Goal: Information Seeking & Learning: Check status

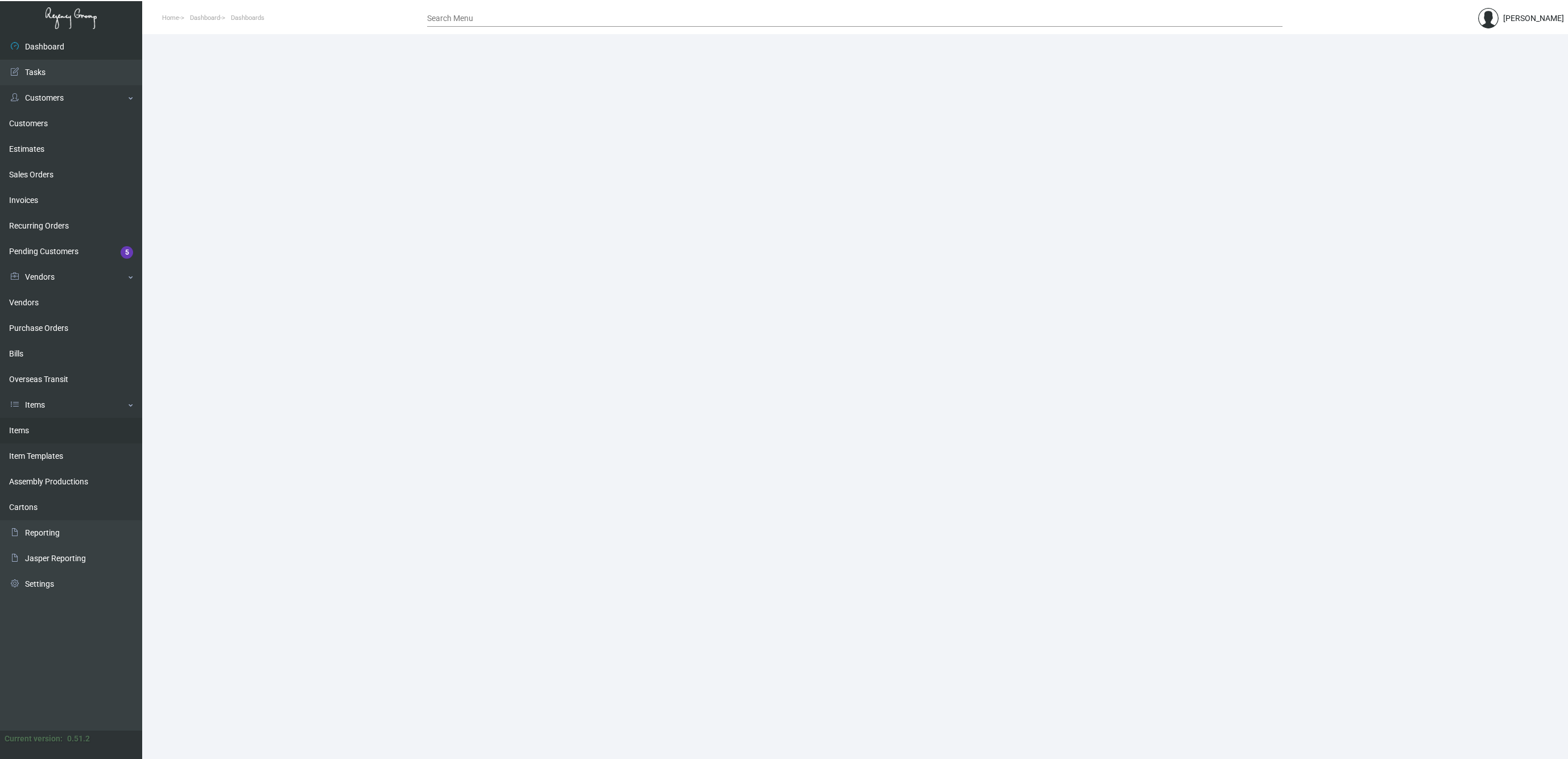
click at [23, 432] on link "Items" at bounding box center [70, 430] width 142 height 25
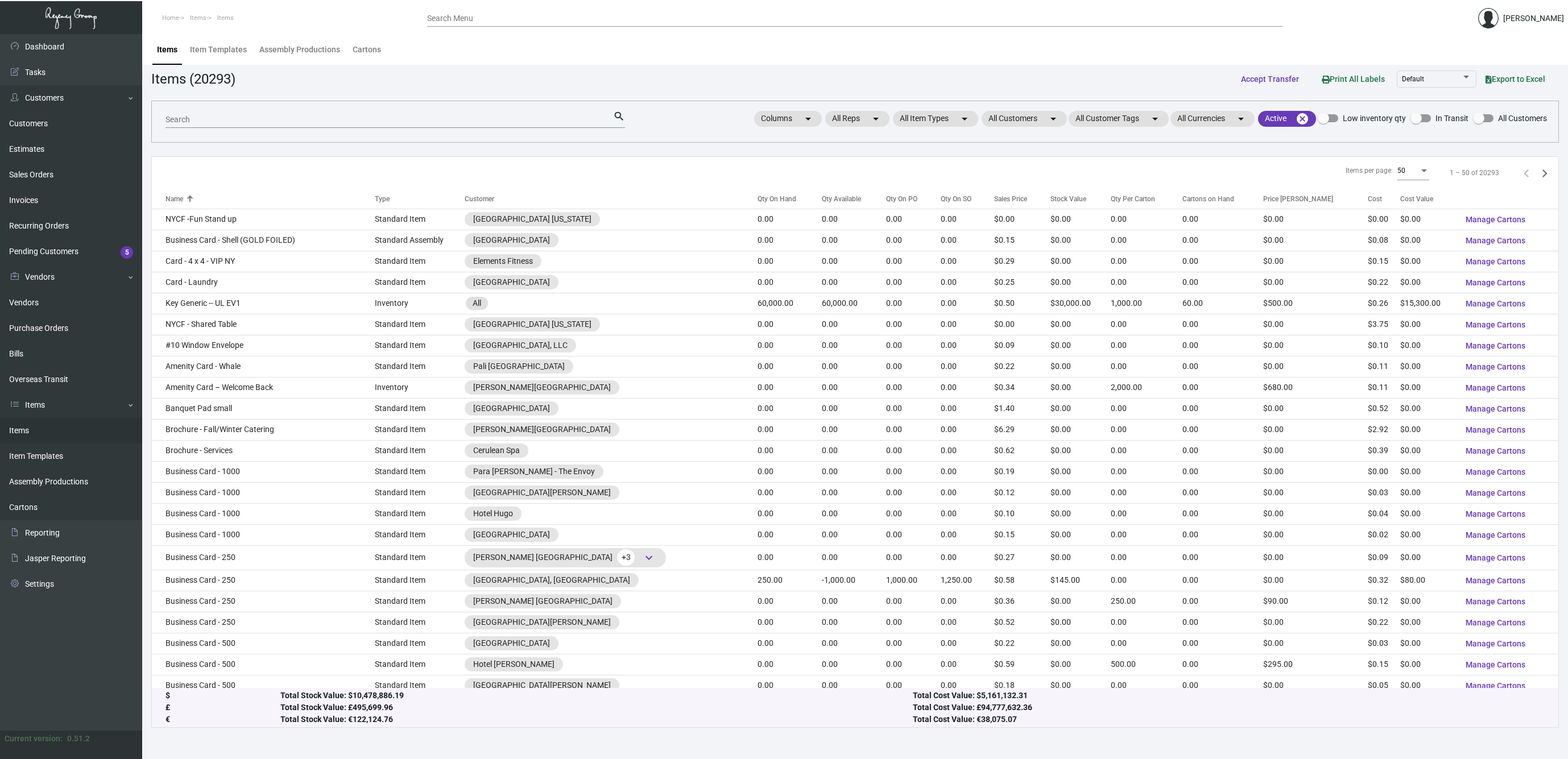
click at [293, 121] on input "Search" at bounding box center [389, 120] width 448 height 9
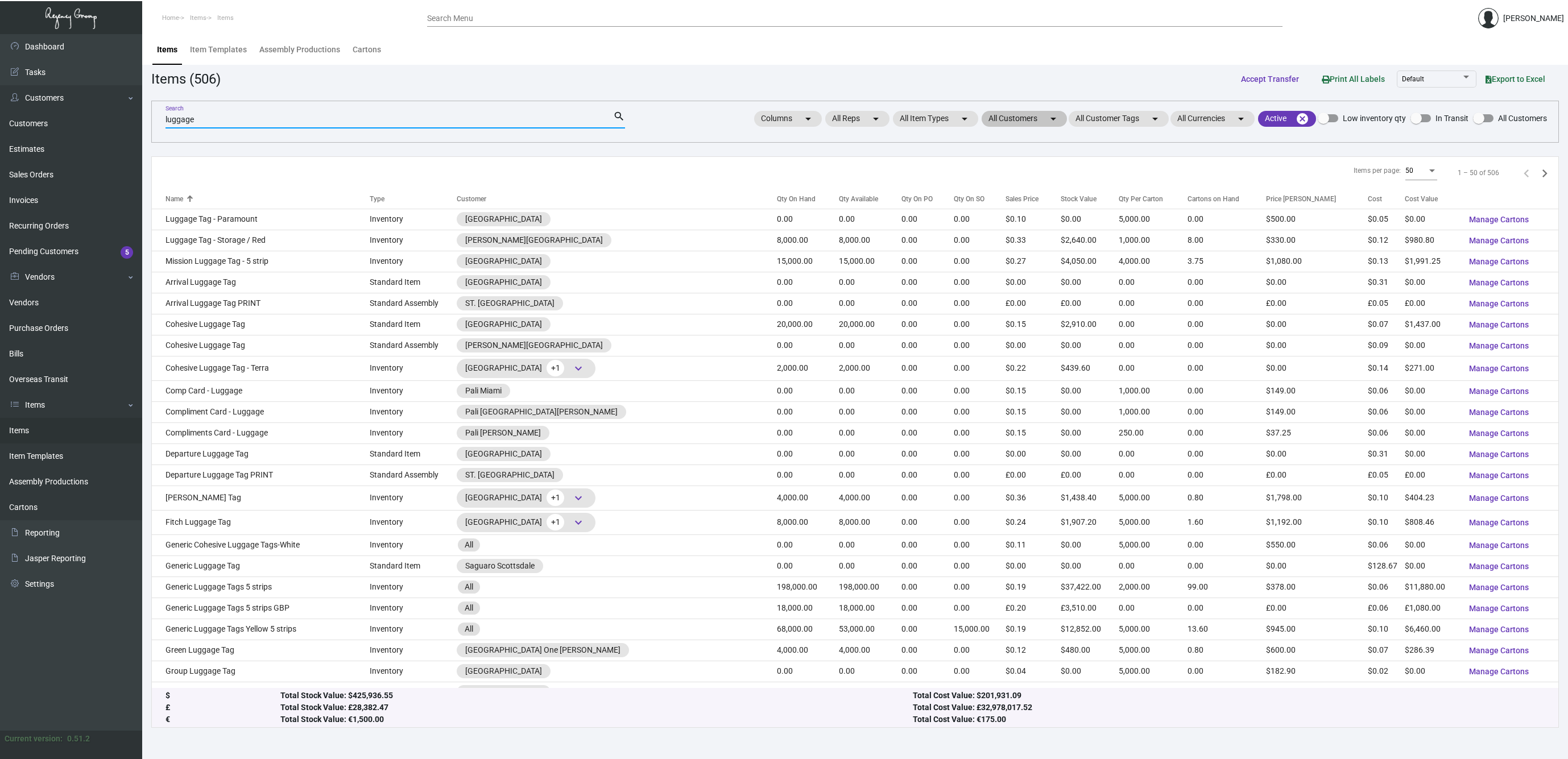
type input "luggage"
click at [1056, 121] on mat-icon "arrow_drop_down" at bounding box center [1053, 118] width 14 height 14
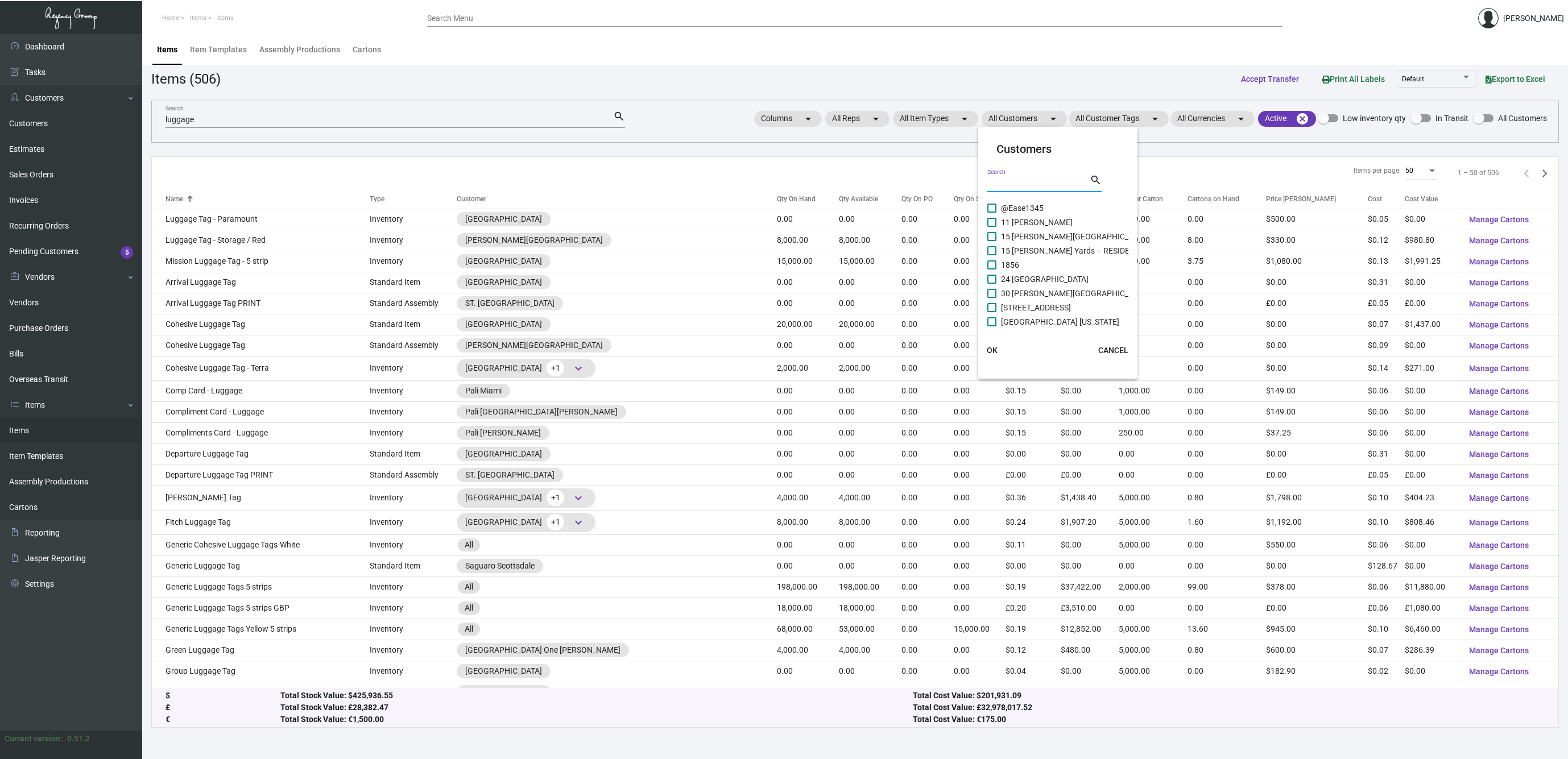
click at [1003, 182] on input "Search" at bounding box center [1038, 184] width 102 height 9
type input "one"
click at [993, 322] on span at bounding box center [992, 322] width 9 height 9
click at [992, 327] on input "One Hotel & Resorts CP" at bounding box center [992, 327] width 1 height 1
checkbox input "true"
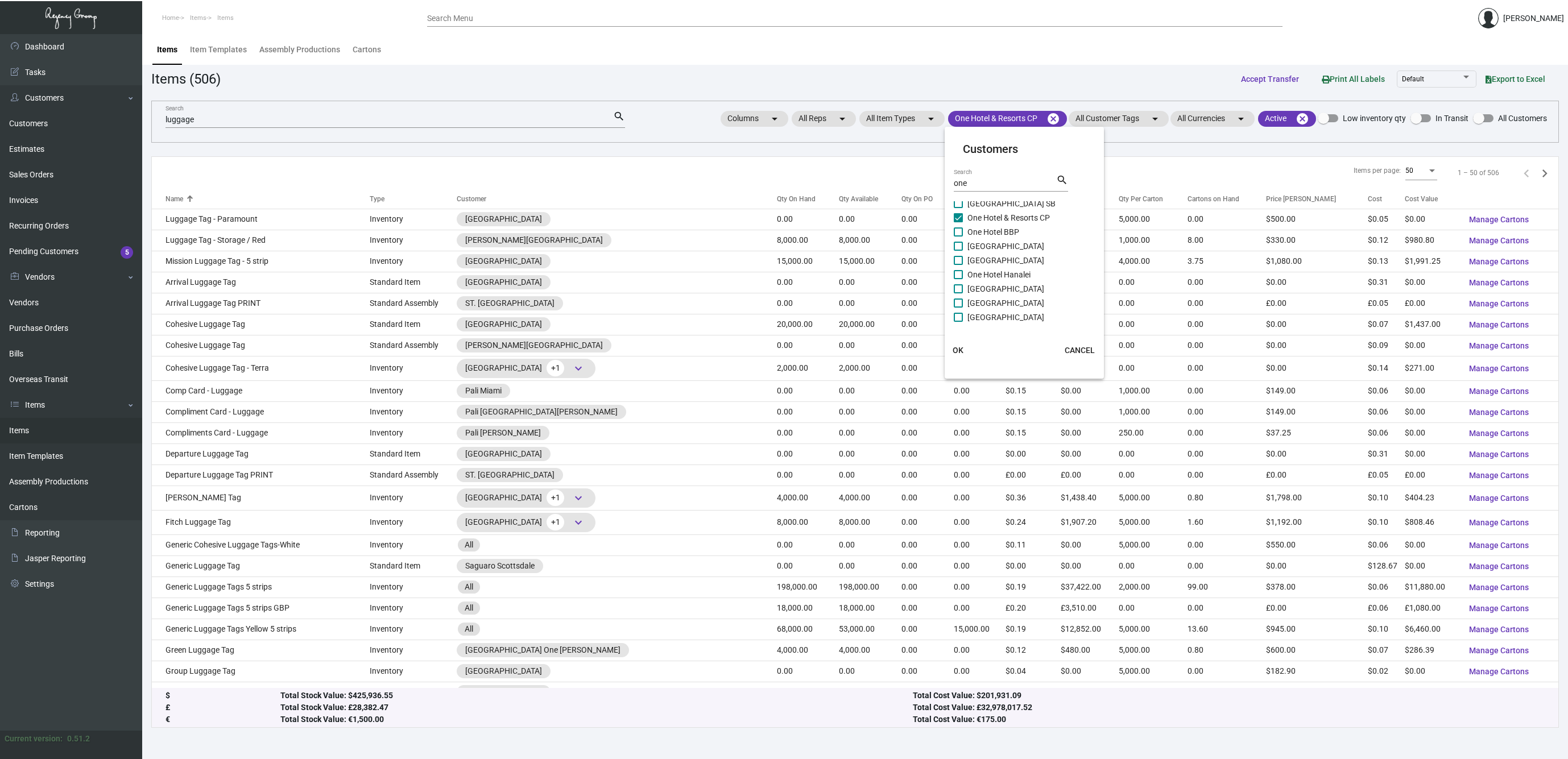
scroll to position [103, 0]
click at [958, 298] on span at bounding box center [959, 296] width 9 height 9
click at [958, 301] on input "[GEOGRAPHIC_DATA]" at bounding box center [958, 301] width 1 height 1
checkbox input "true"
click at [958, 310] on span at bounding box center [959, 310] width 9 height 9
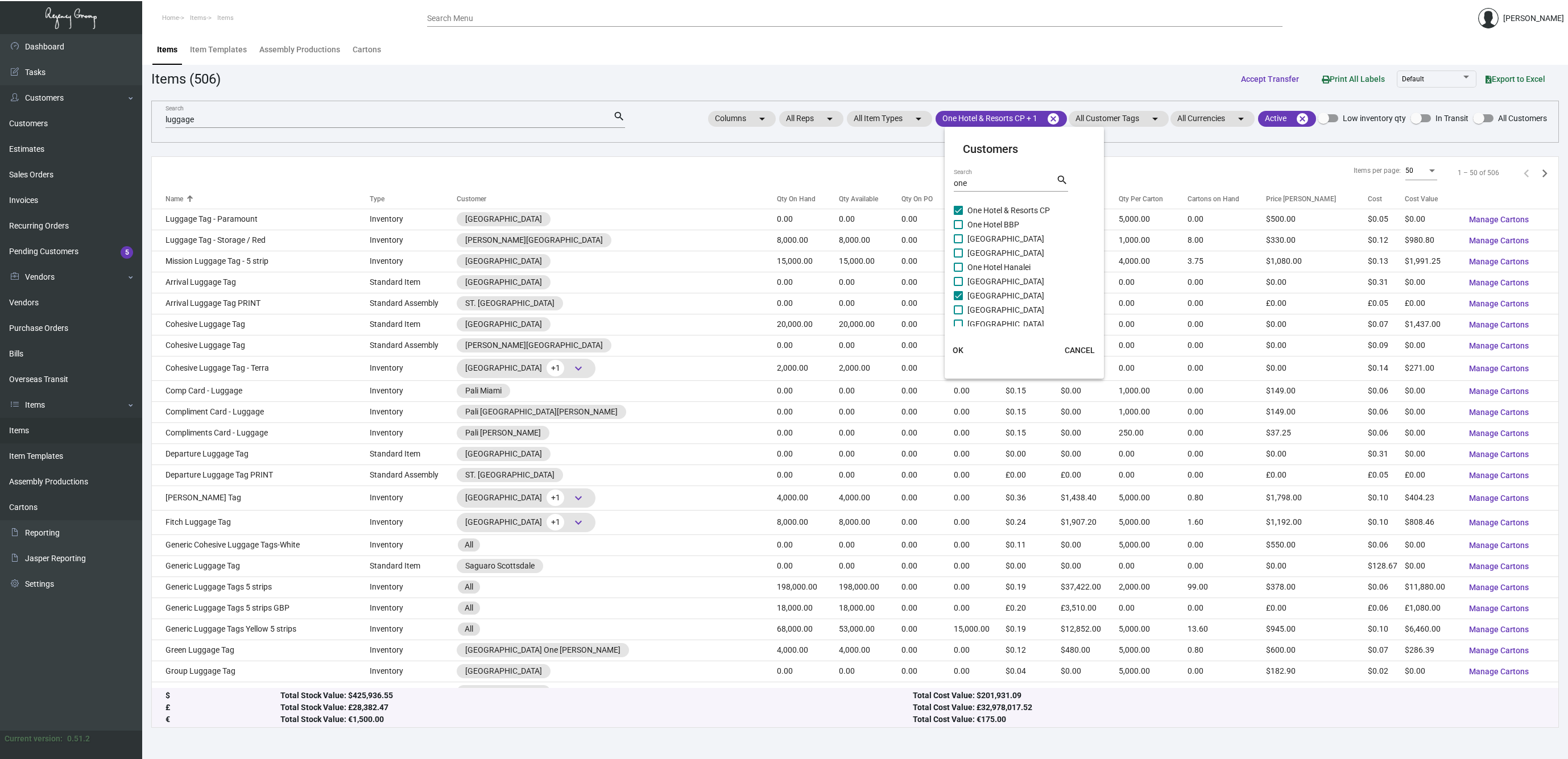
click at [958, 315] on input "[GEOGRAPHIC_DATA]" at bounding box center [958, 315] width 1 height 1
checkbox input "true"
click at [942, 352] on span "OK" at bounding box center [945, 350] width 11 height 9
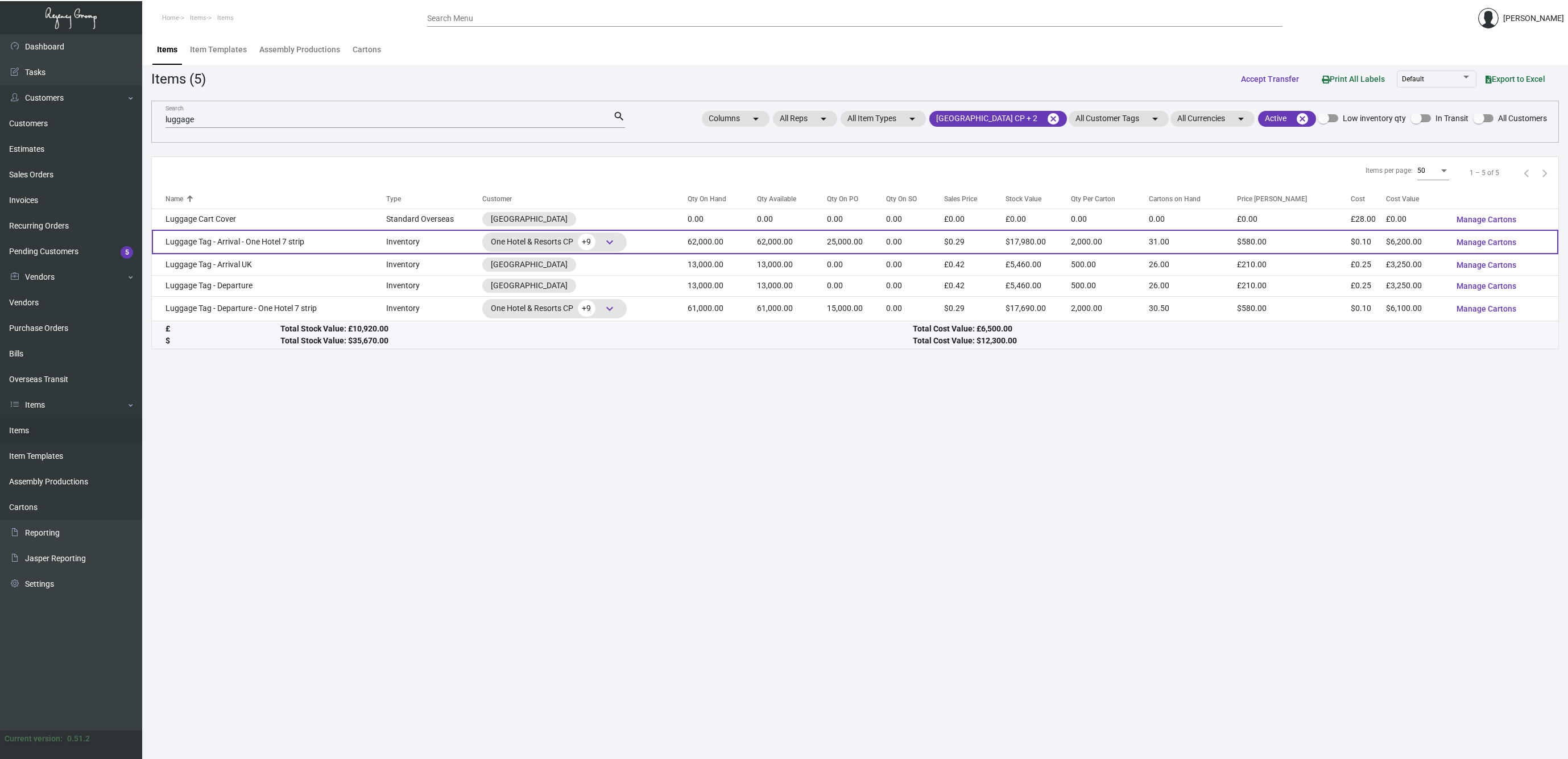
click at [292, 240] on td "Luggage Tag - Arrival - One Hotel 7 strip" at bounding box center [269, 242] width 234 height 24
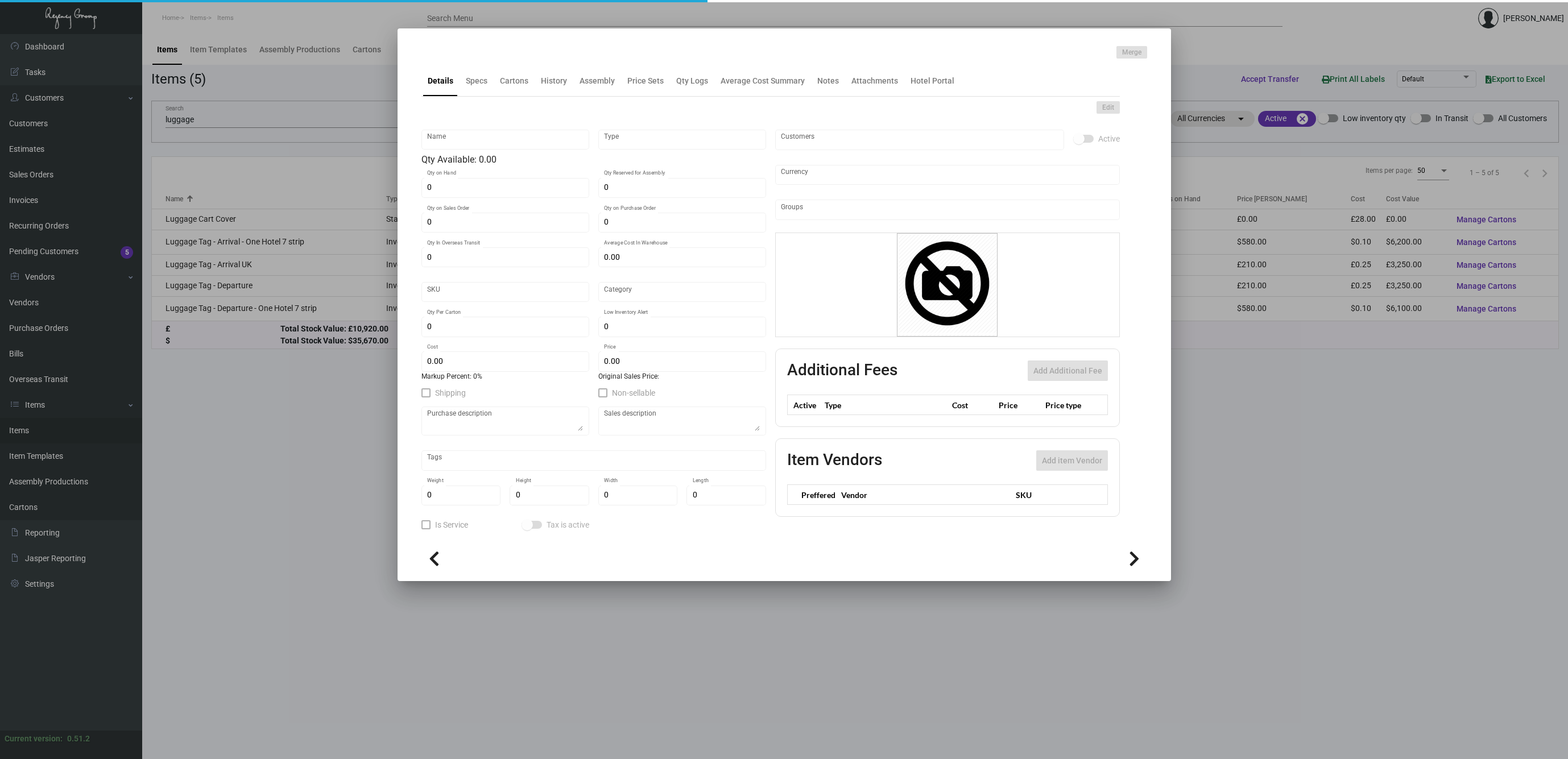
type input "Luggage Tag - Arrival - One Hotel 7 strip"
type input "Inventory"
type input "62,000"
type input "25,000"
type input "$ 0.13079"
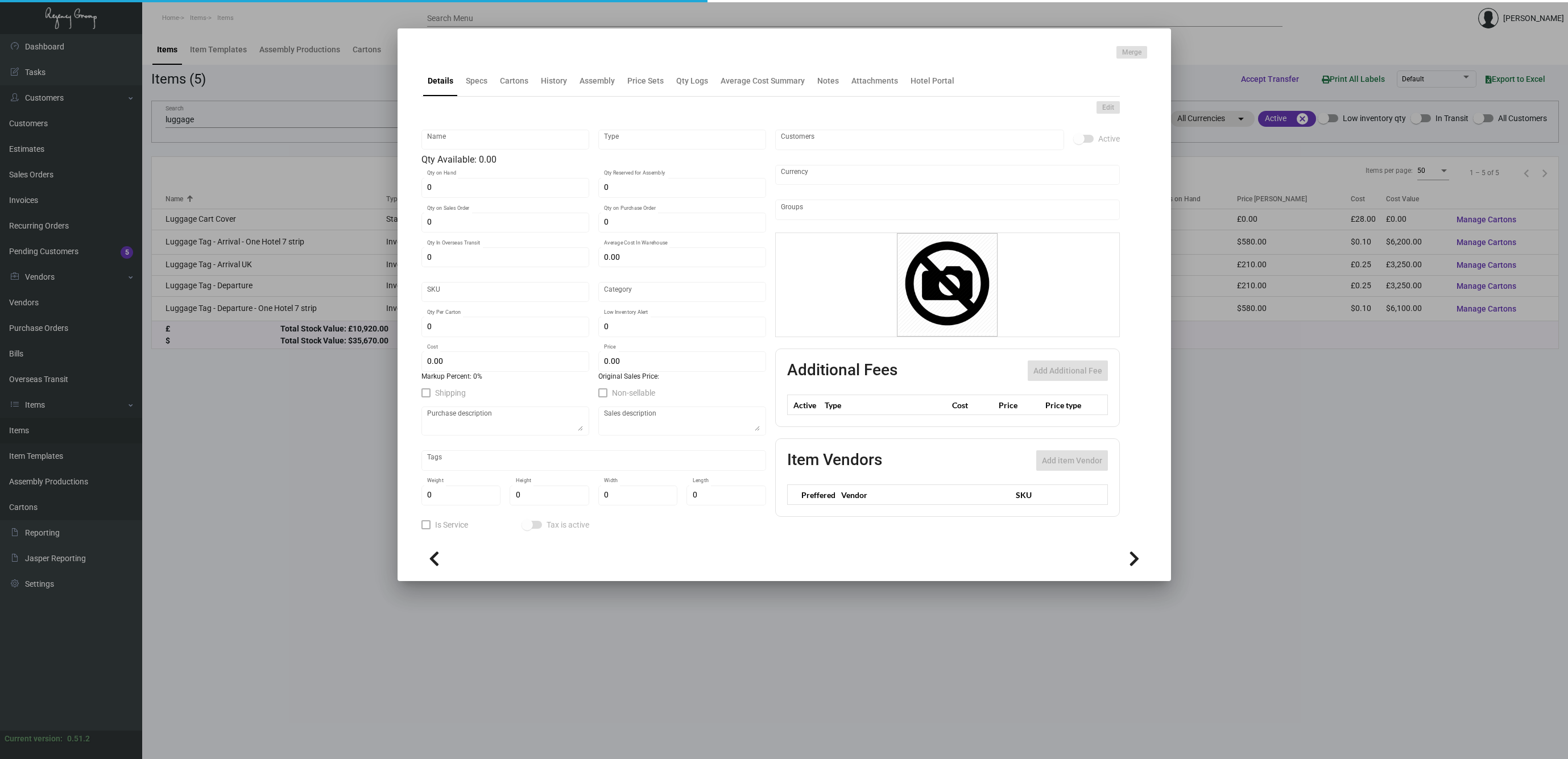
type input "42"
type input "Standard"
type input "2,000"
type input "4,000"
type input "$ 0.10"
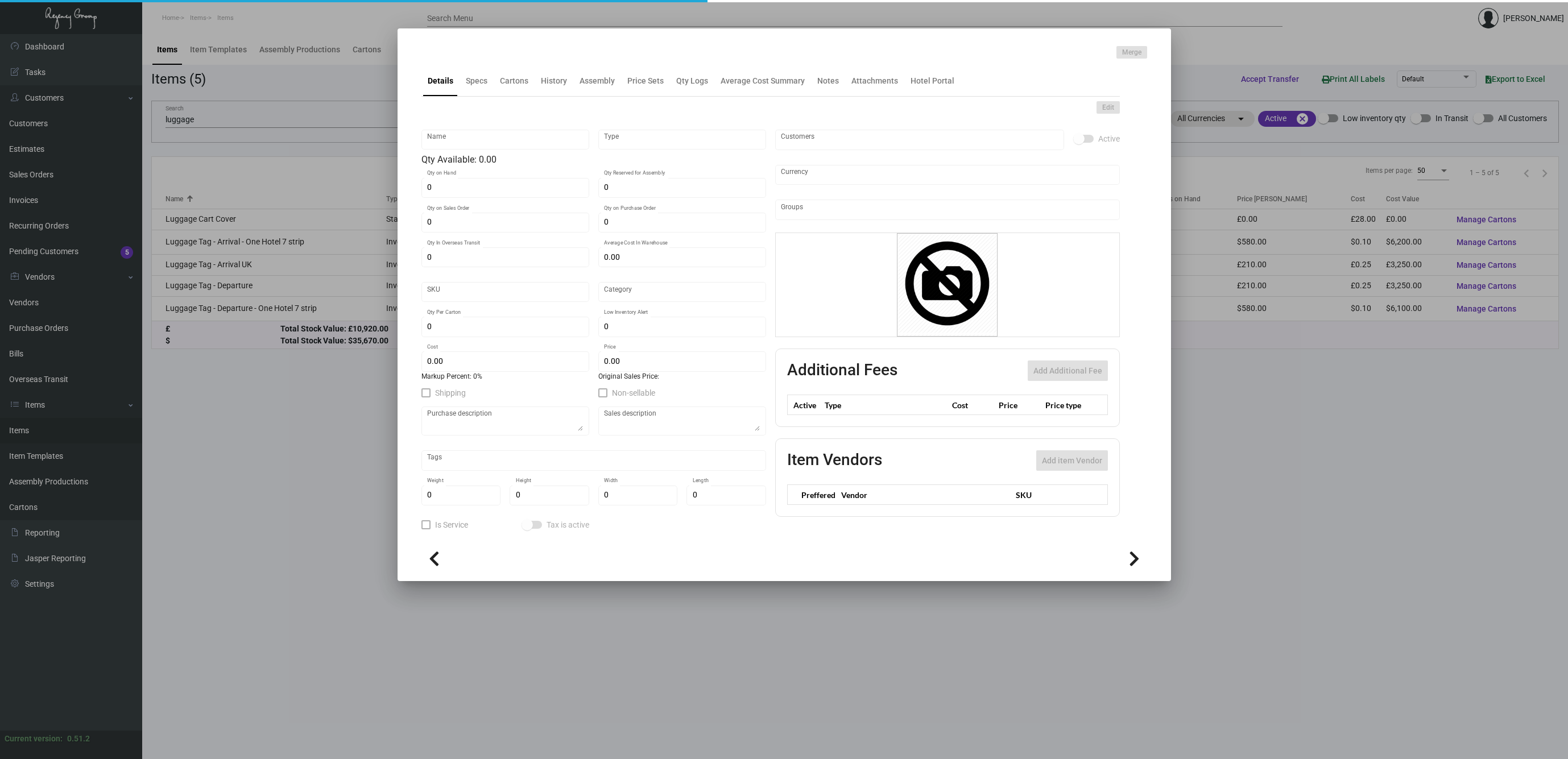
type input "$ 0.29"
type textarea "Luggage tags arrival & Luggage tags departure Size to be 3.5x7.75 and with 7 la…"
type textarea "Luggage tags arrival"
checkbox input "true"
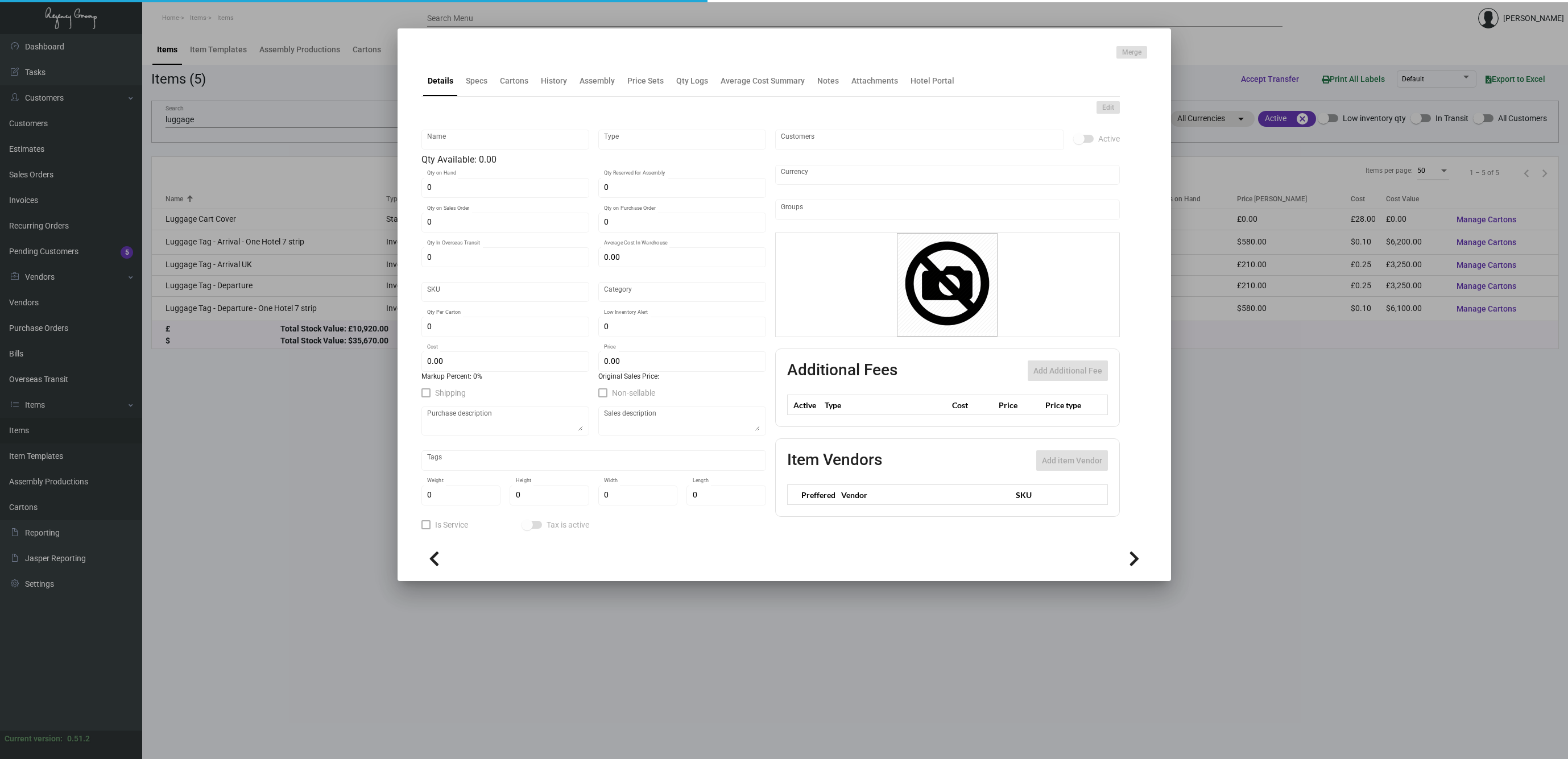
type input "United States Dollar $"
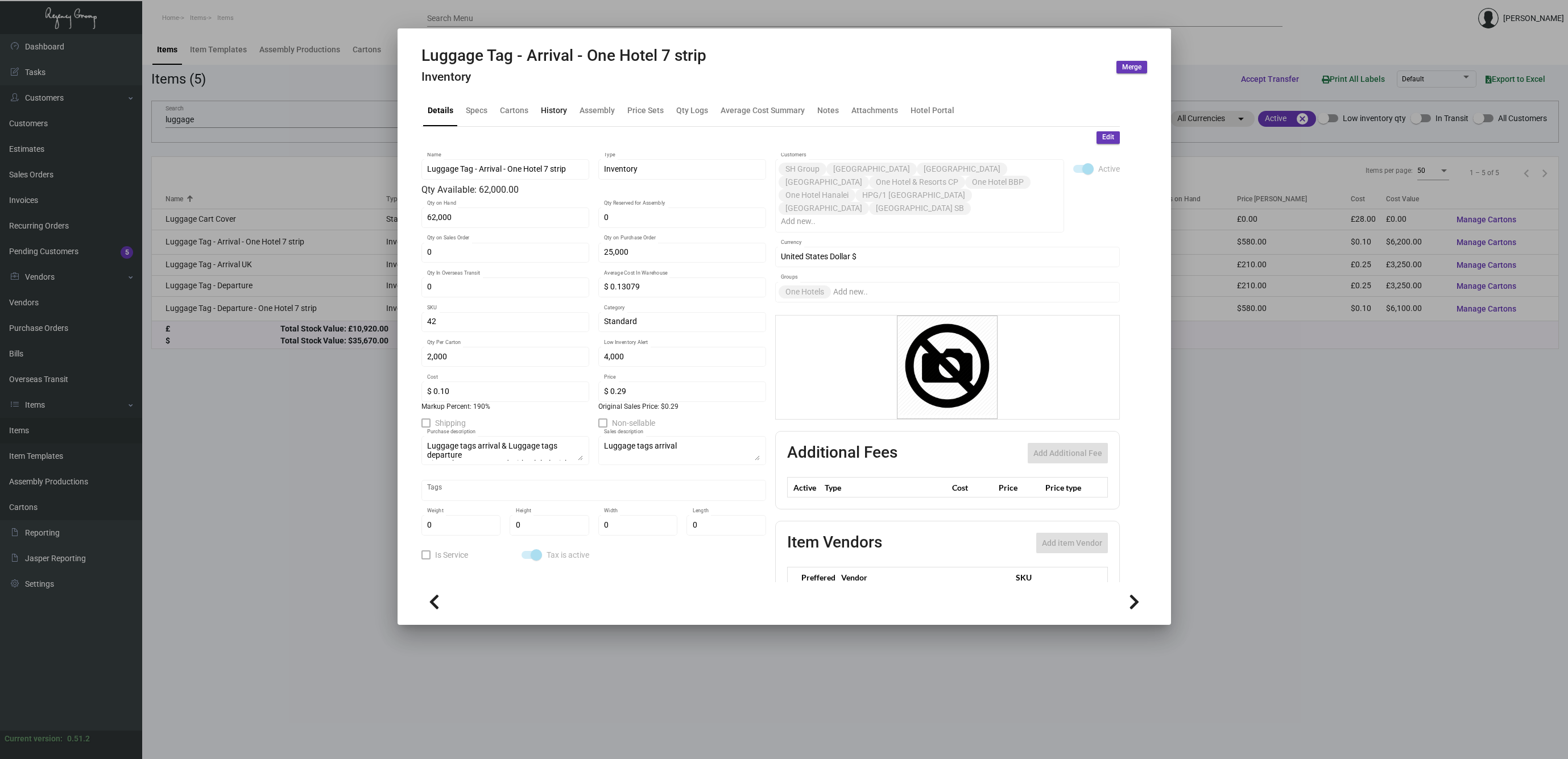
click at [548, 112] on div "History" at bounding box center [554, 110] width 26 height 12
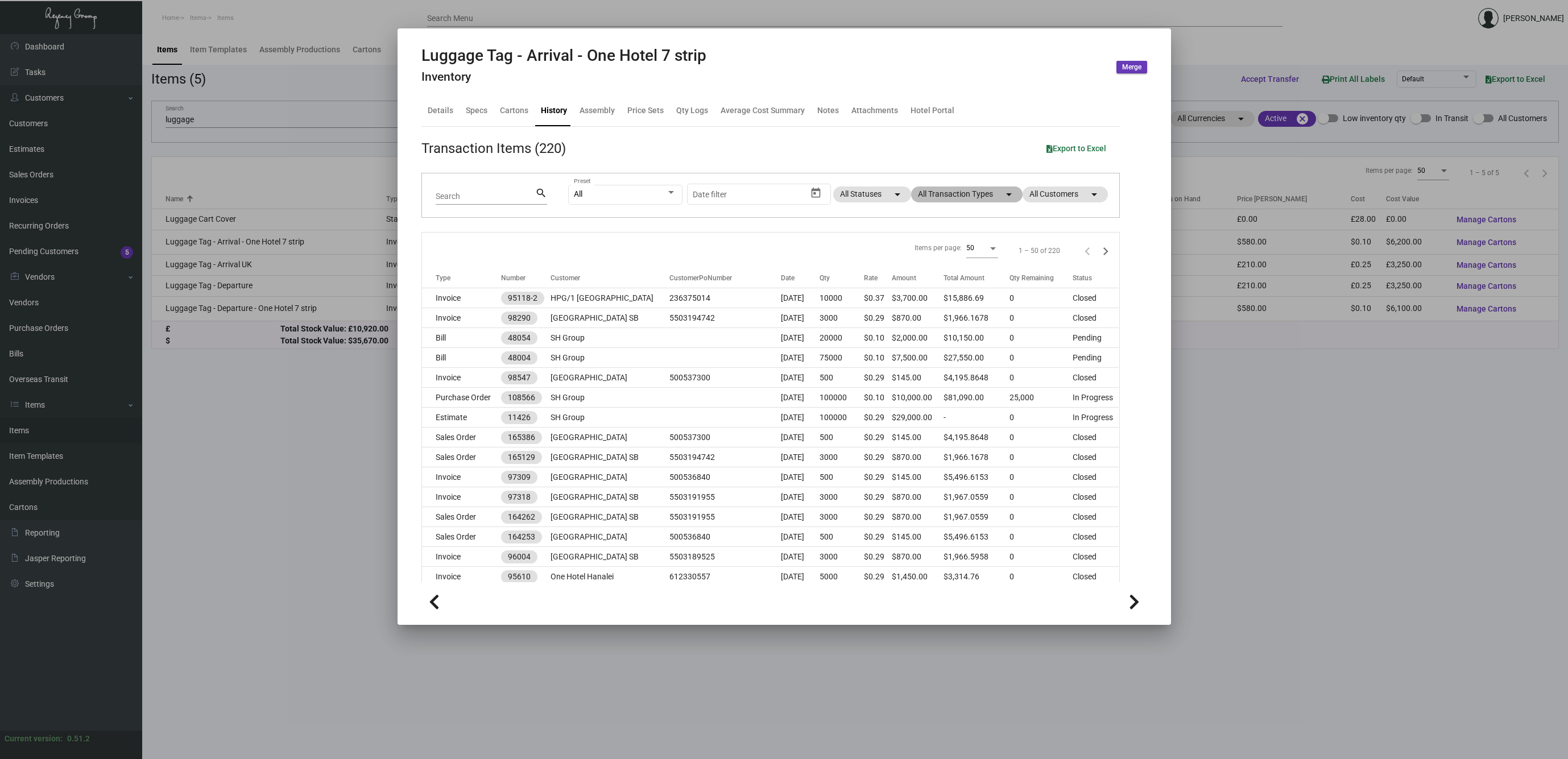
click at [969, 194] on mat-chip "All Transaction Types arrow_drop_down" at bounding box center [966, 194] width 112 height 16
click at [923, 339] on span at bounding box center [923, 340] width 9 height 9
click at [923, 344] on input "Purchase Order" at bounding box center [922, 344] width 1 height 1
checkbox input "true"
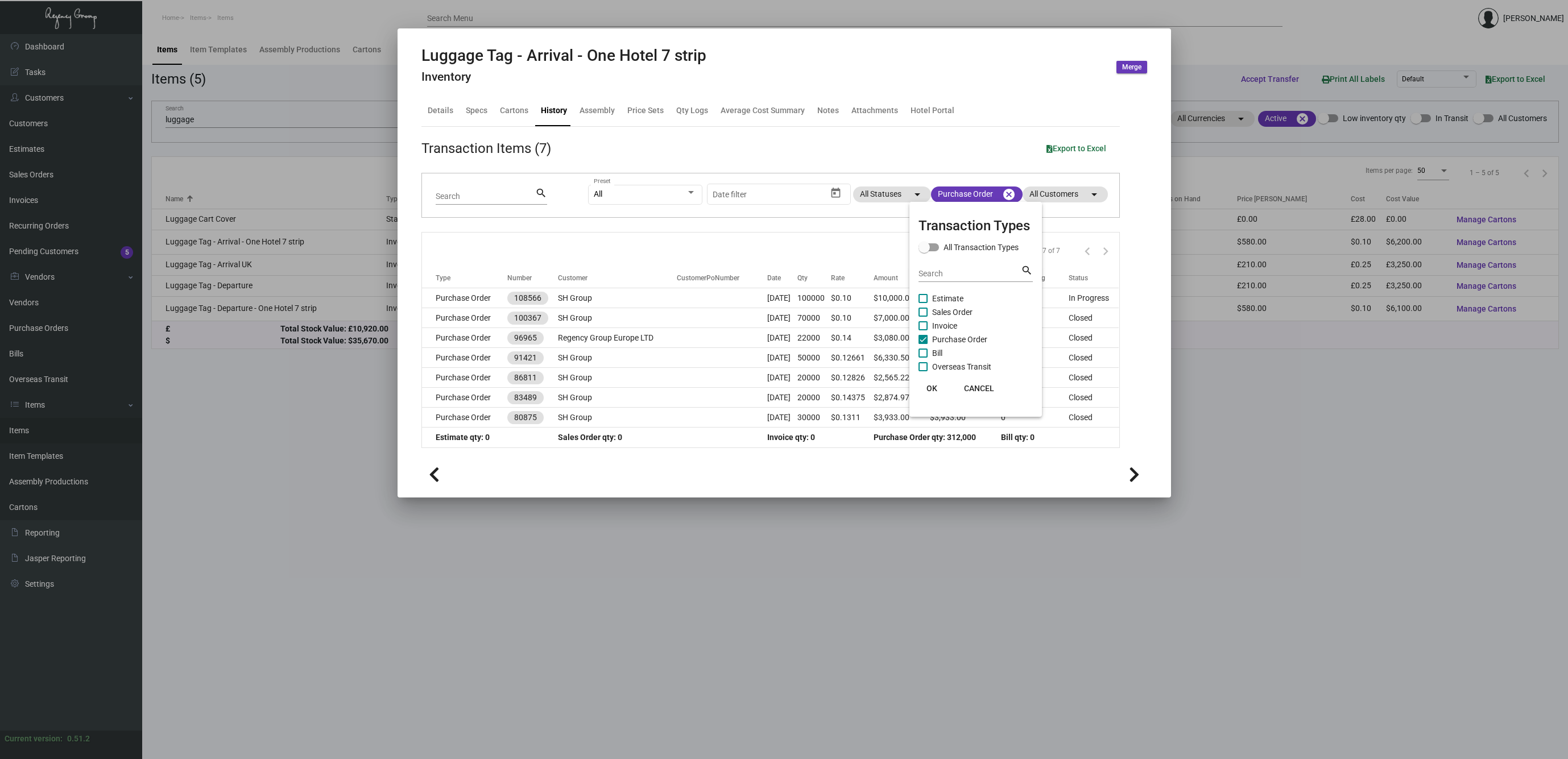
click at [677, 253] on div at bounding box center [784, 380] width 1568 height 759
click at [215, 421] on div at bounding box center [784, 380] width 1568 height 759
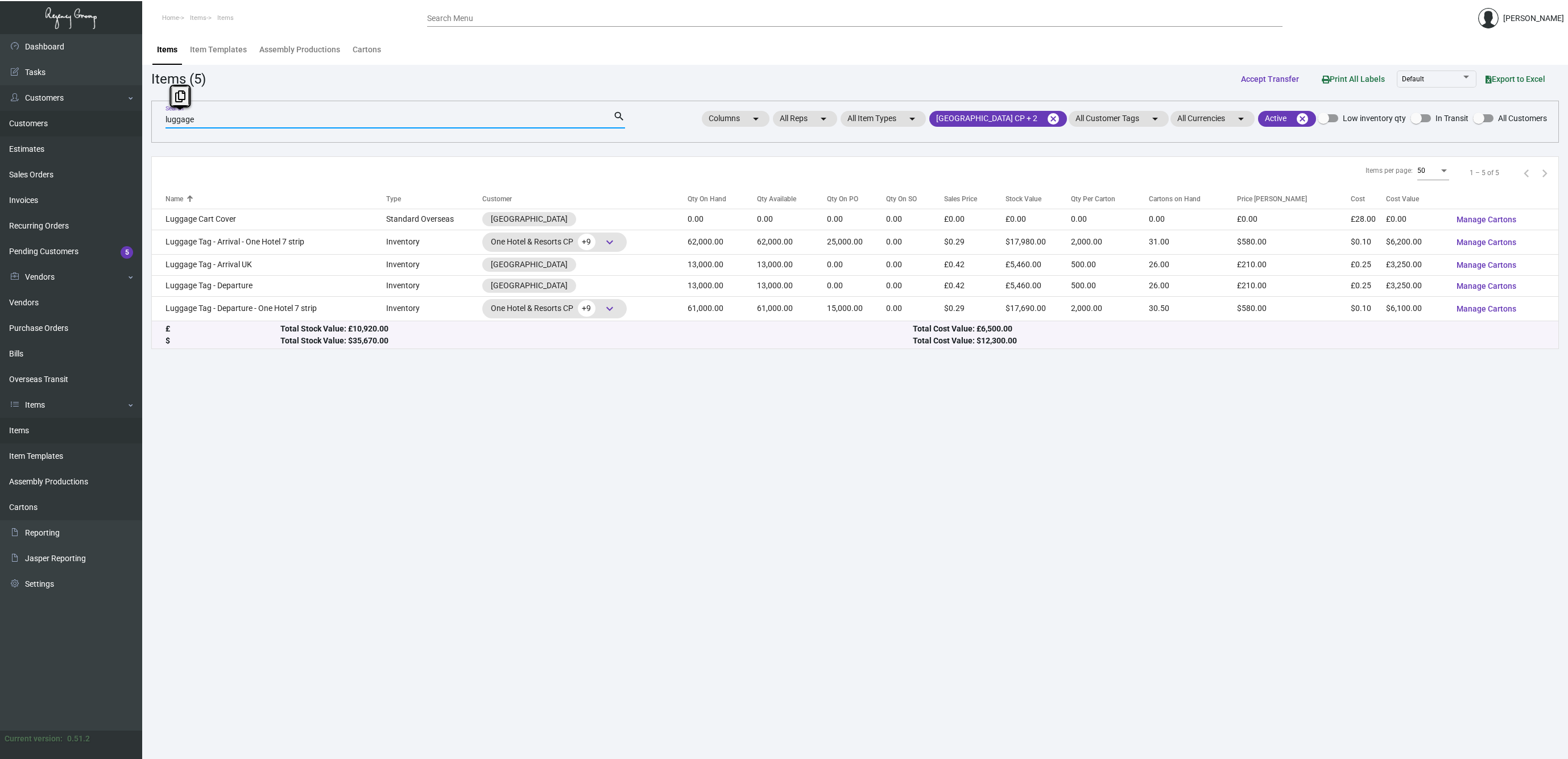
drag, startPoint x: 198, startPoint y: 123, endPoint x: 141, endPoint y: 123, distance: 57.0
click at [141, 123] on div "Dashboard Dashboard Tasks Customers Customers Estimates Sales Orders Invoices R…" at bounding box center [784, 396] width 1568 height 725
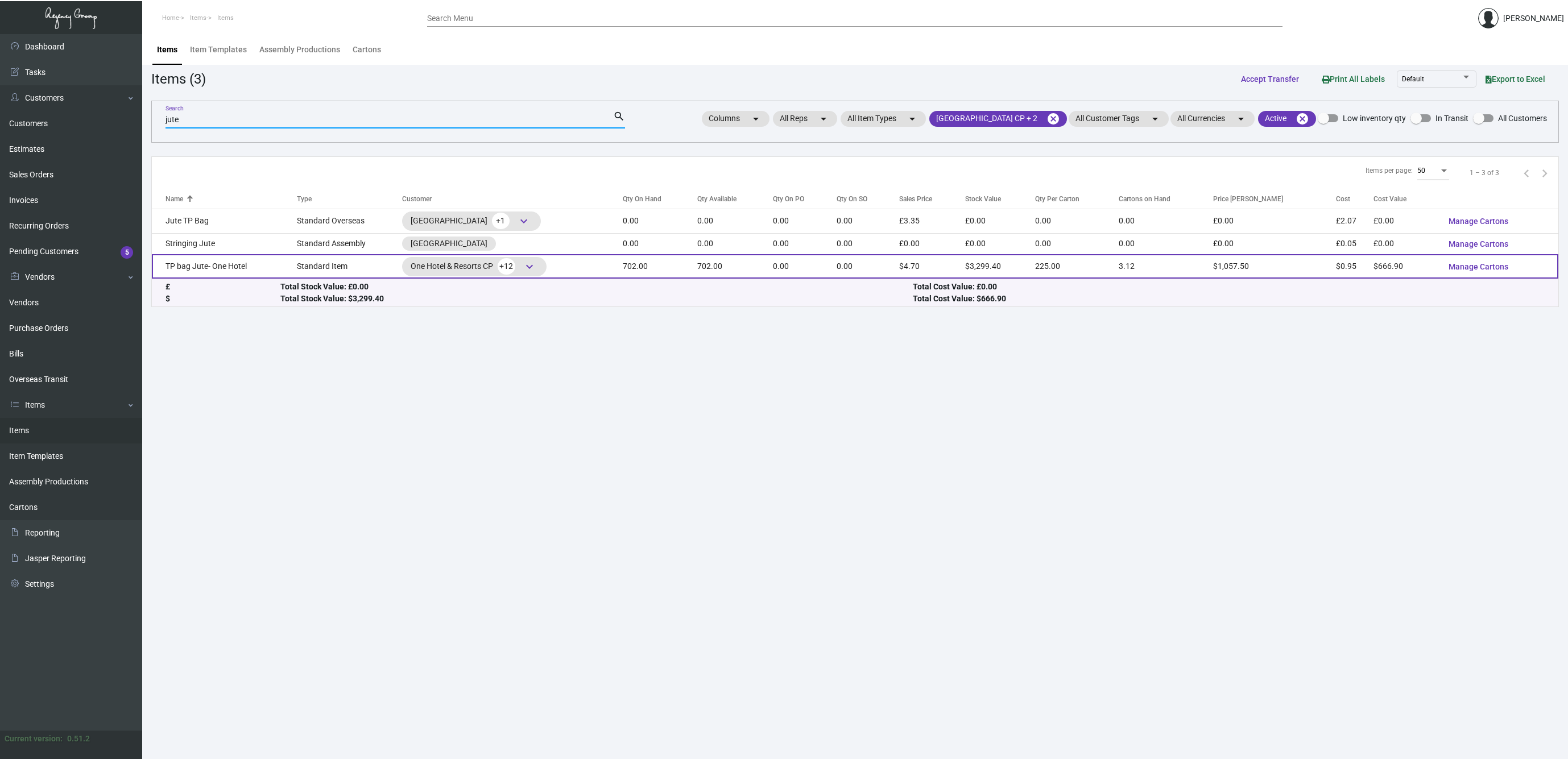
type input "jute"
click at [228, 269] on td "TP bag Jute- One Hotel" at bounding box center [224, 267] width 145 height 24
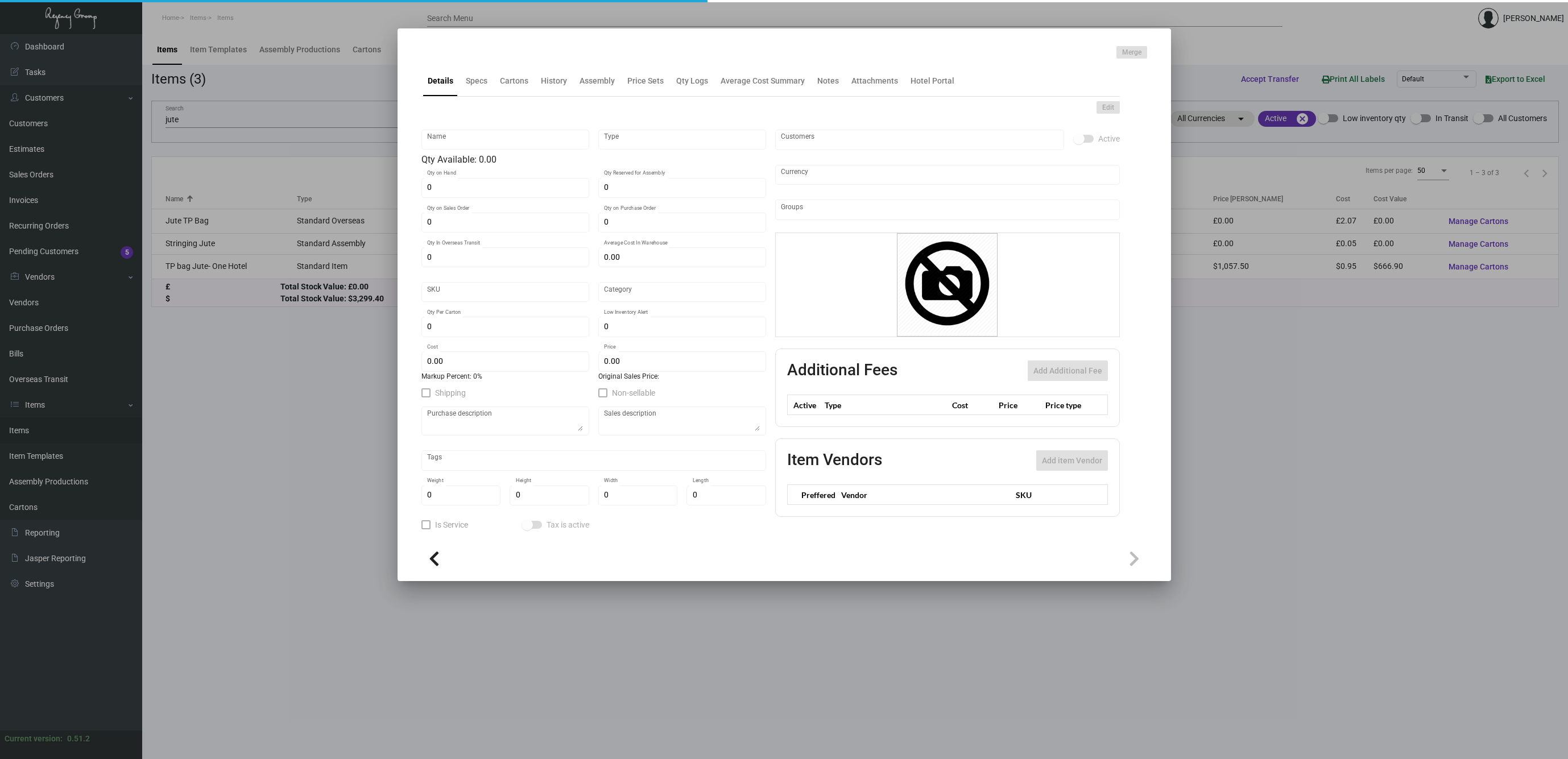
type input "TP bag Jute- One Hotel"
type input "Standard Item"
type input "702"
type input "$ 1.98"
type input "Standard"
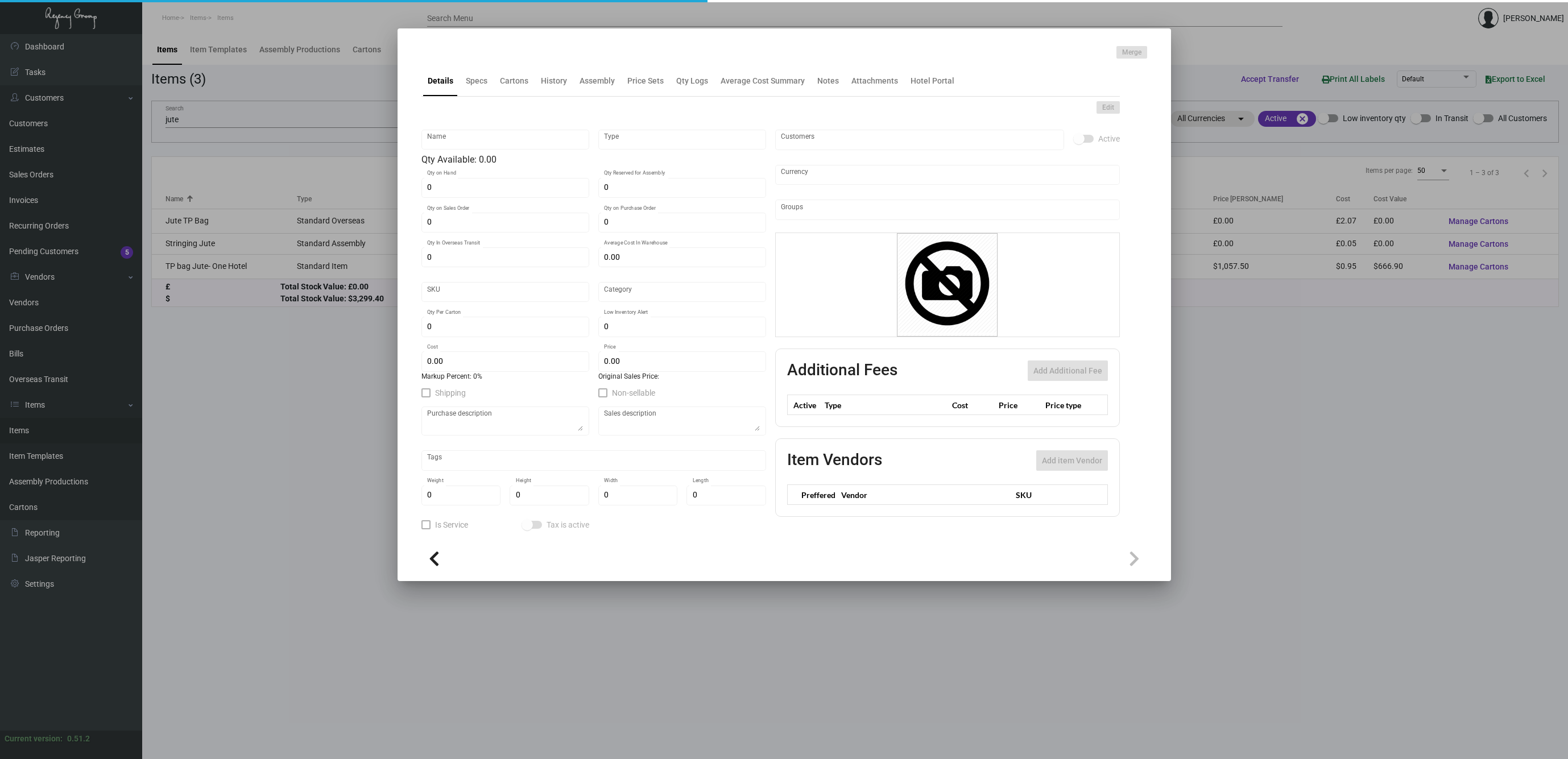
type input "225"
type input "$ 0.95"
type input "$ 4.70"
checkbox input "true"
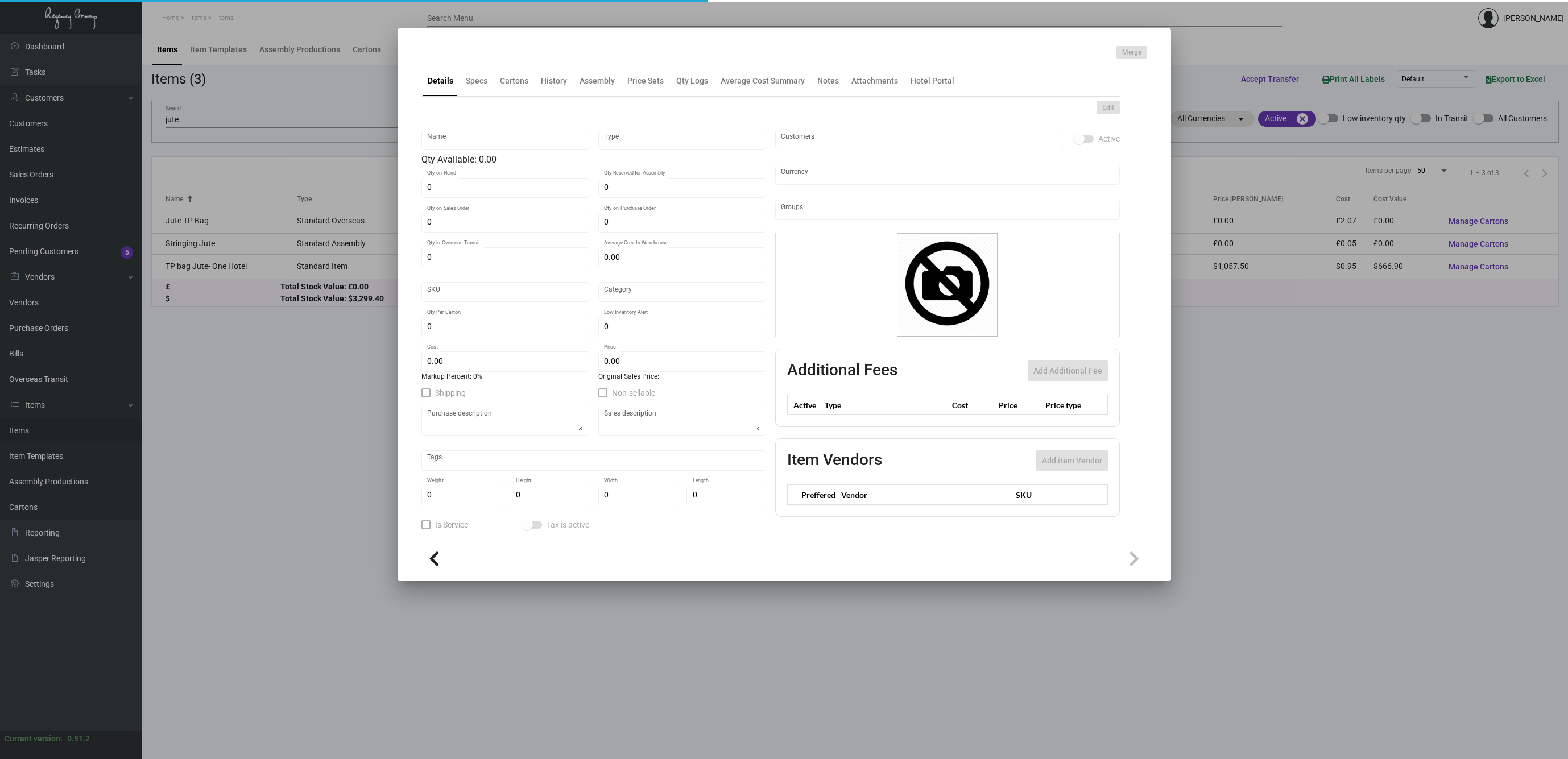
type input "United States Dollar $"
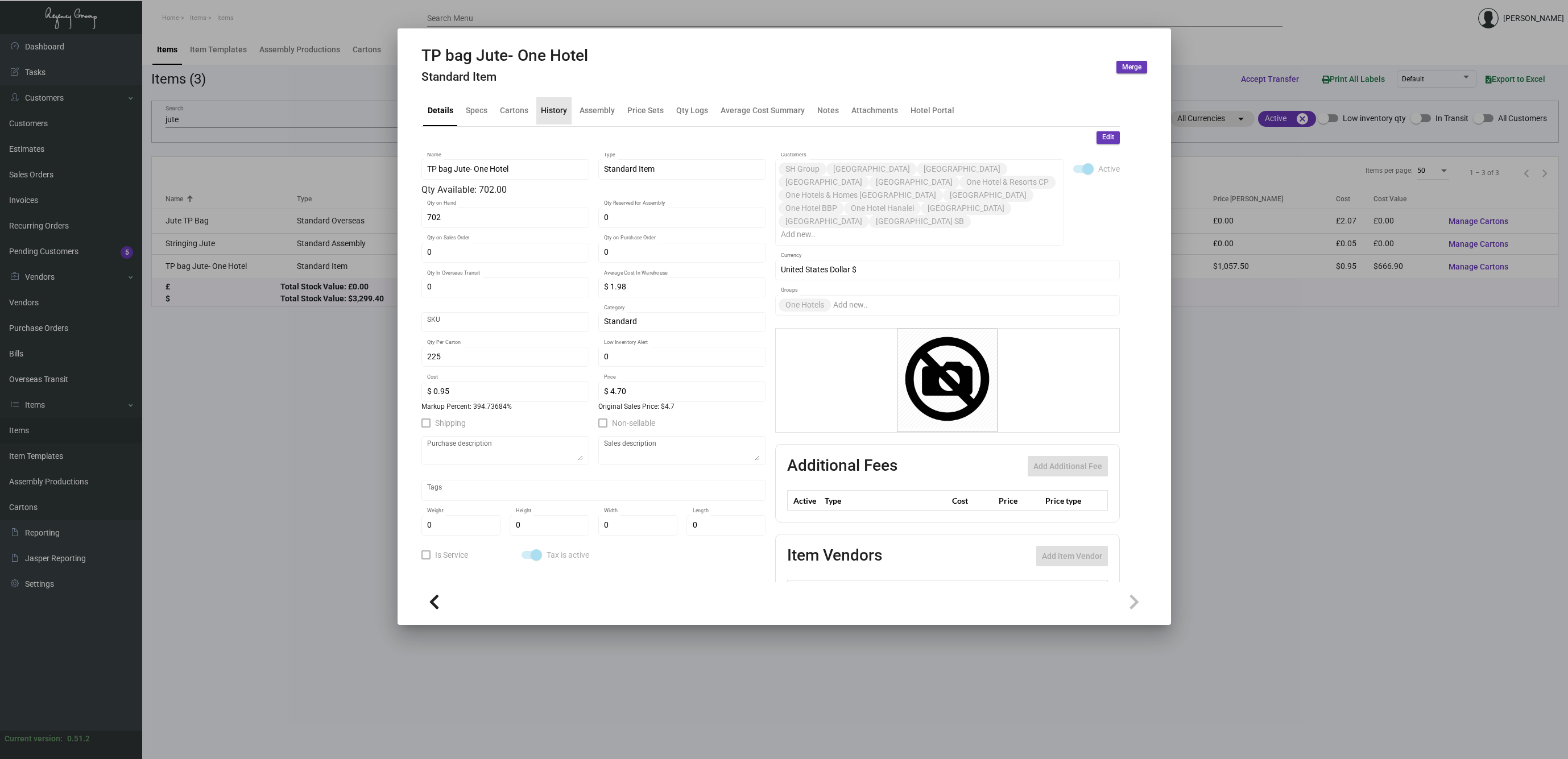
click at [555, 108] on div "History" at bounding box center [554, 110] width 26 height 12
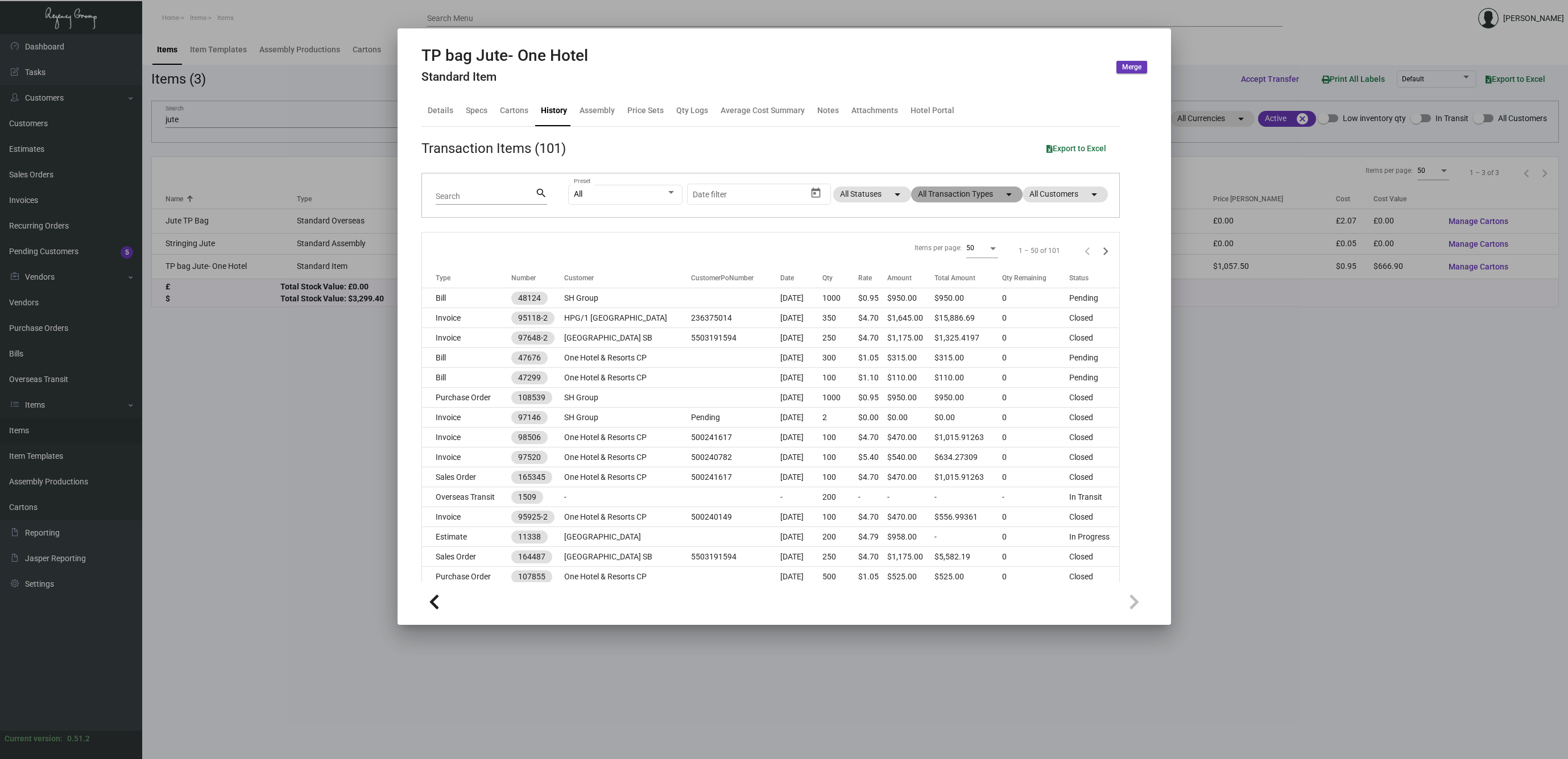
click at [1000, 199] on mat-chip "All Transaction Types arrow_drop_down" at bounding box center [966, 194] width 112 height 16
click at [713, 234] on div at bounding box center [784, 380] width 1568 height 759
click at [485, 397] on td "Purchase Order" at bounding box center [466, 397] width 89 height 20
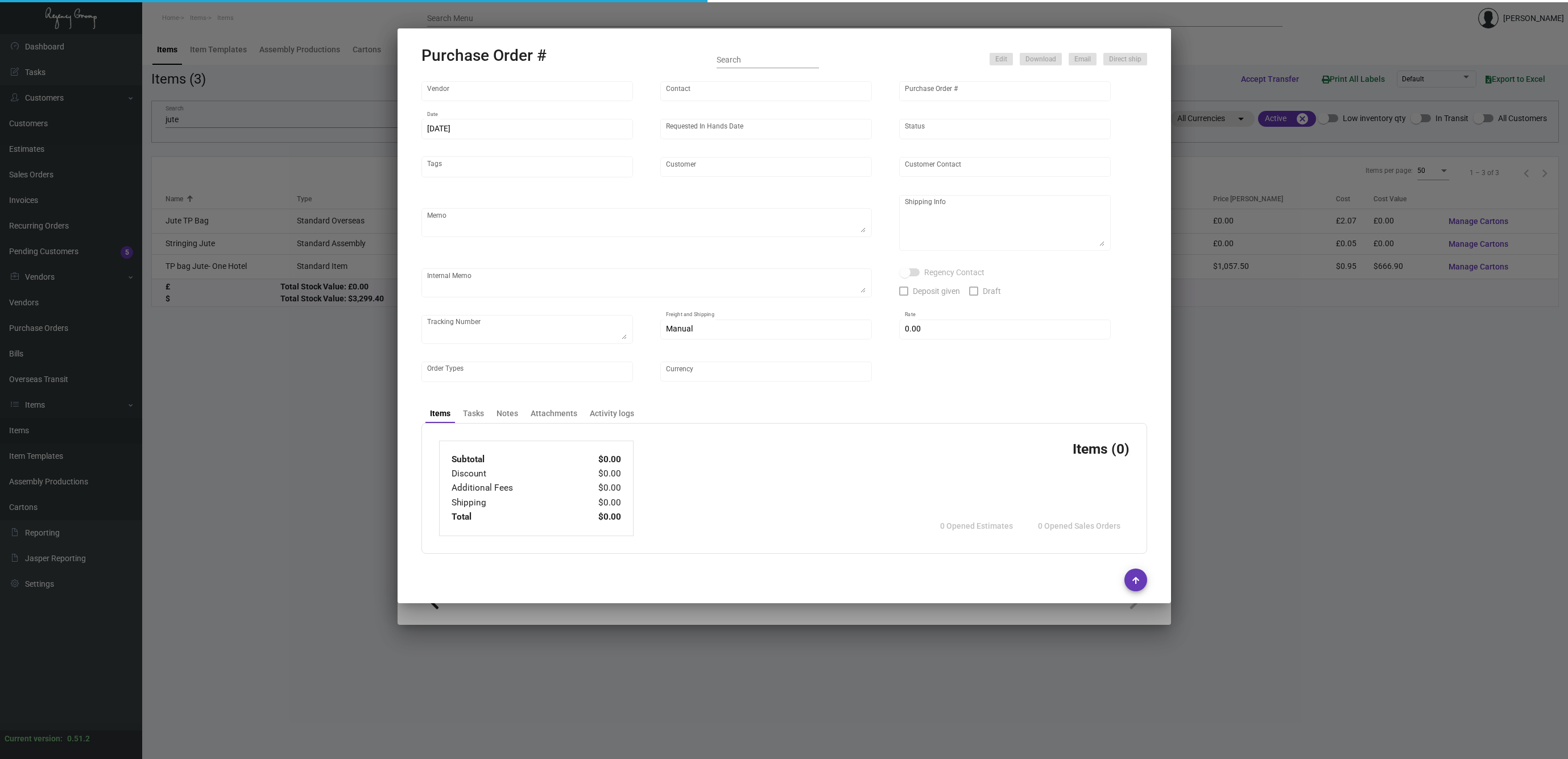
type input "Hangzhou [PERSON_NAME] Leisure Product Co. LTD"
type input "[PERSON_NAME]"
type input "108539"
type input "[DATE]"
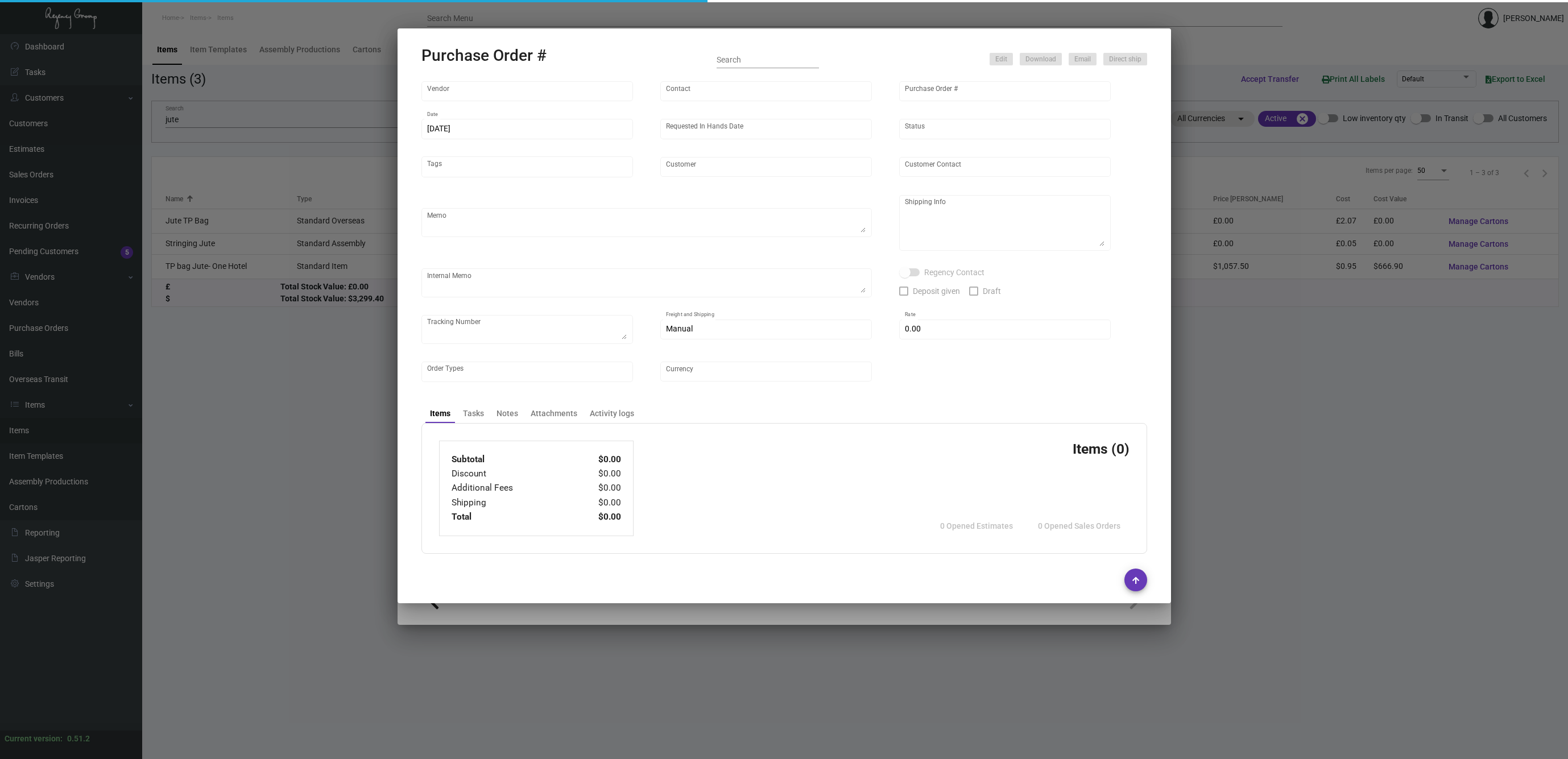
type input "SH Group"
type textarea "650 pcs AIR to [GEOGRAPHIC_DATA], 350pcs reserve for [GEOGRAPHIC_DATA]"
type textarea "Regency Group NJ - [PERSON_NAME] [STREET_ADDRESS]"
checkbox input "true"
type input "$ 0.00"
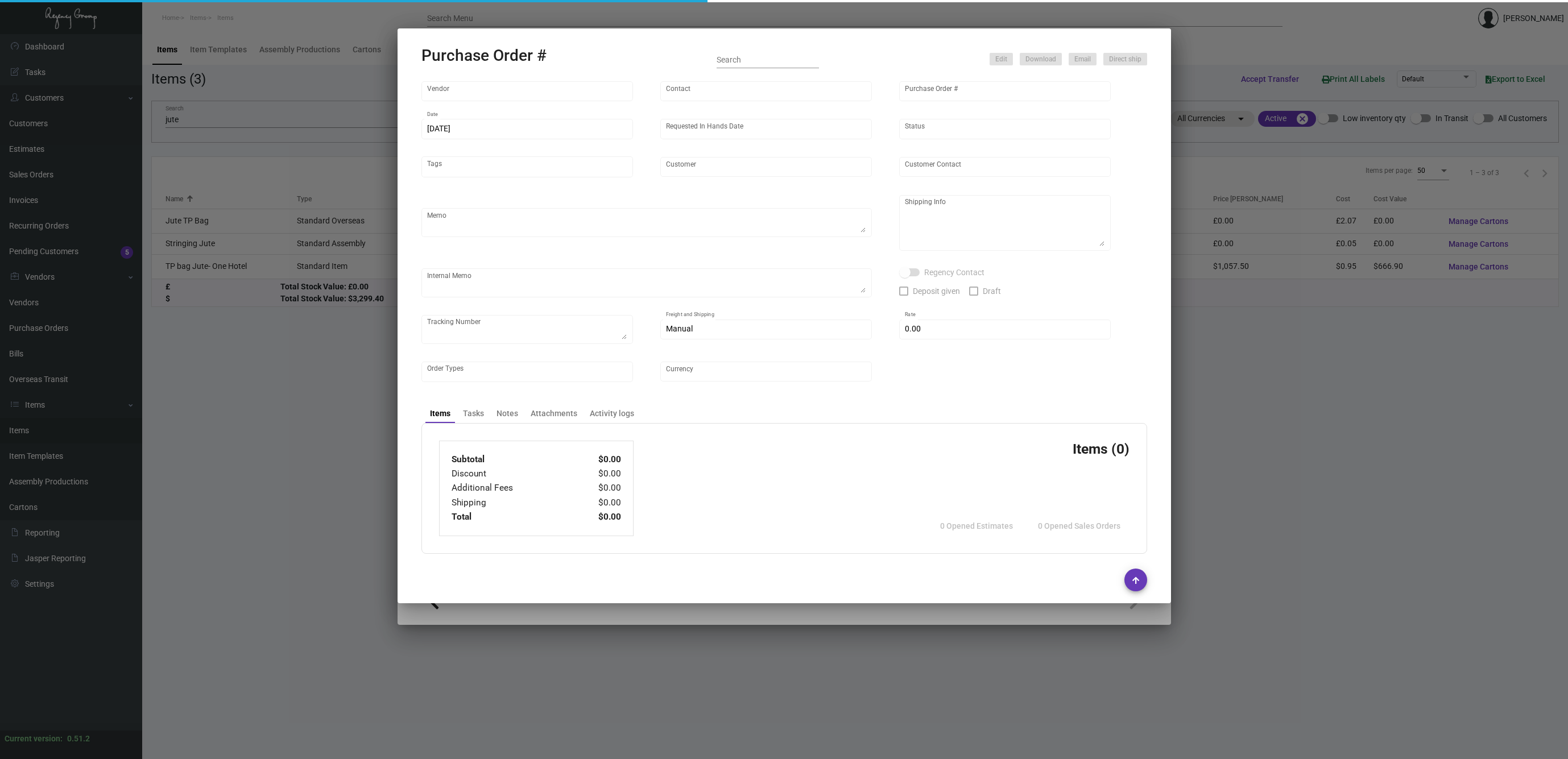
type input "United States Dollar $"
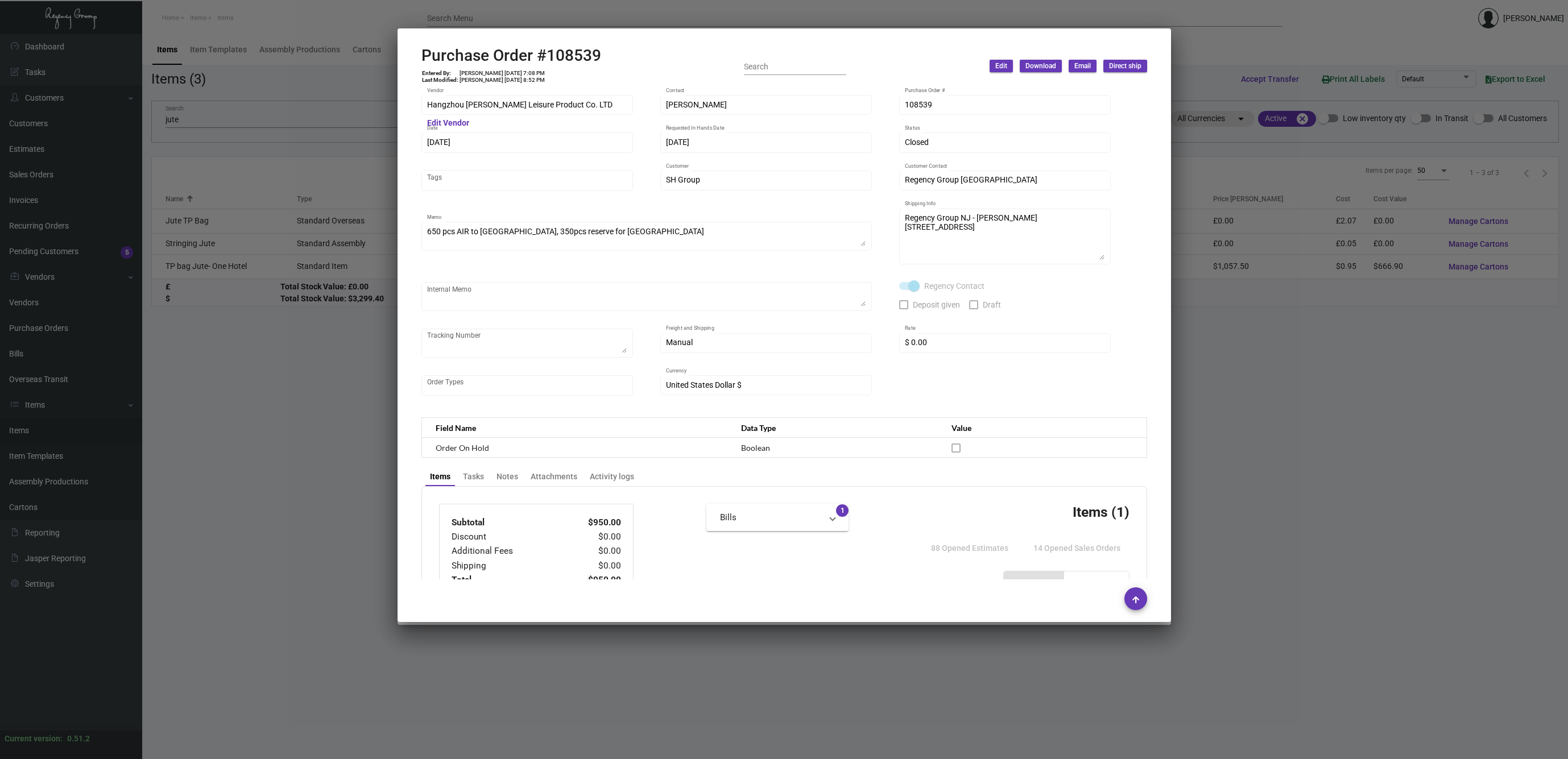
click at [319, 473] on div at bounding box center [784, 380] width 1568 height 759
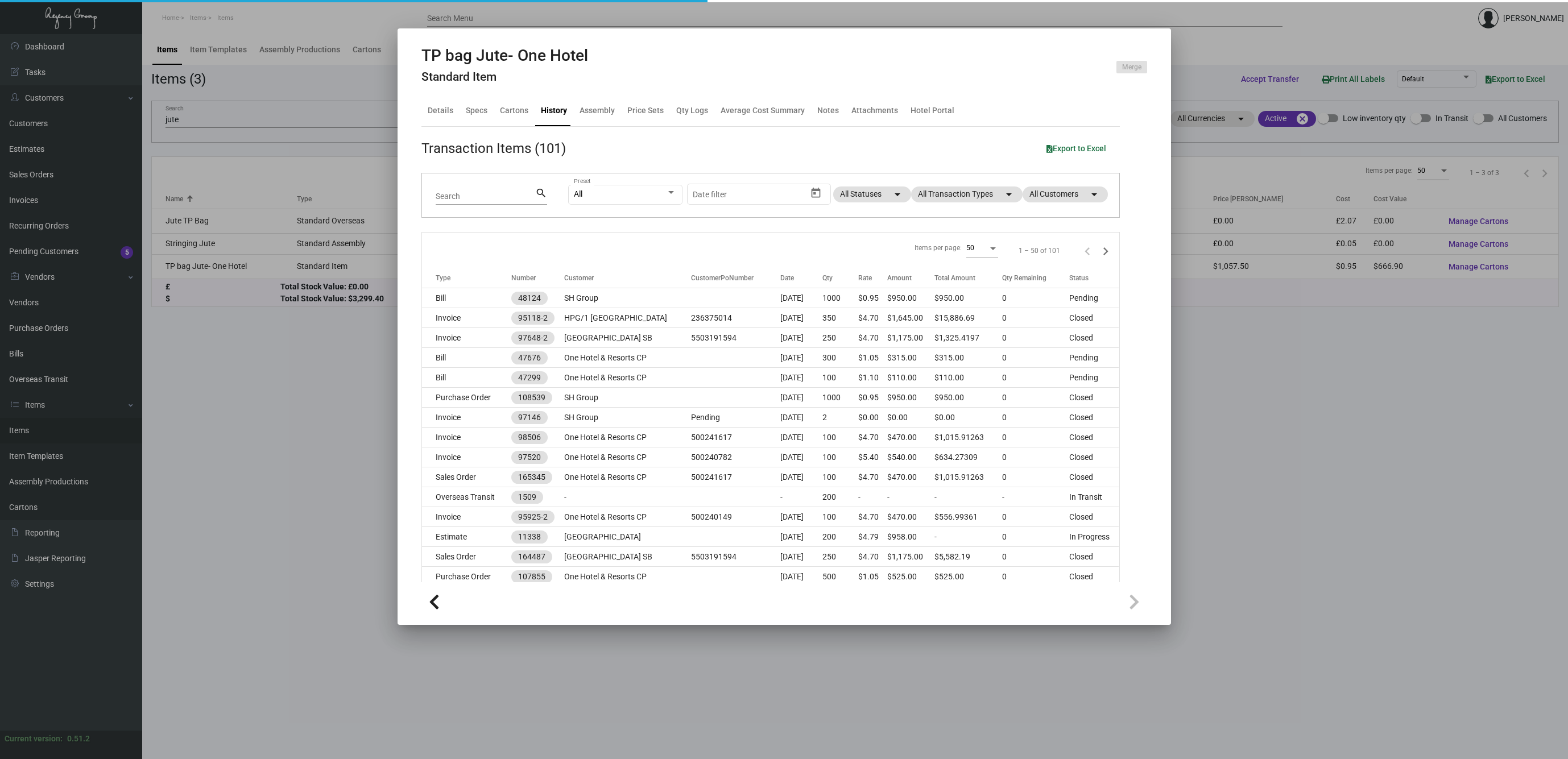
click at [318, 434] on div at bounding box center [784, 380] width 1568 height 759
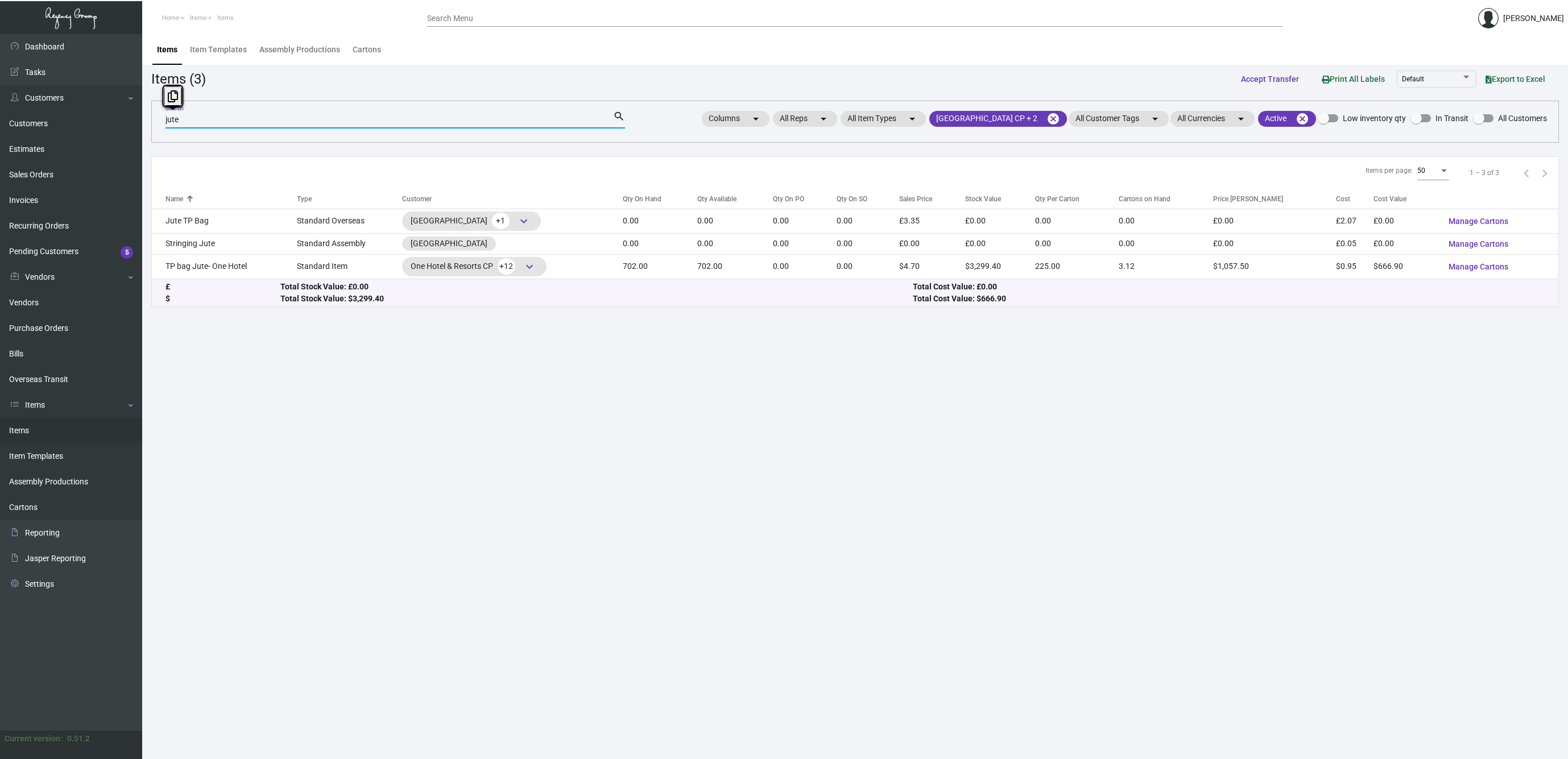
drag, startPoint x: 212, startPoint y: 117, endPoint x: 146, endPoint y: 116, distance: 66.0
click at [146, 116] on main "Items Item Templates Assembly Productions Cartons Items (3) Accept Transfer Pri…" at bounding box center [854, 396] width 1425 height 725
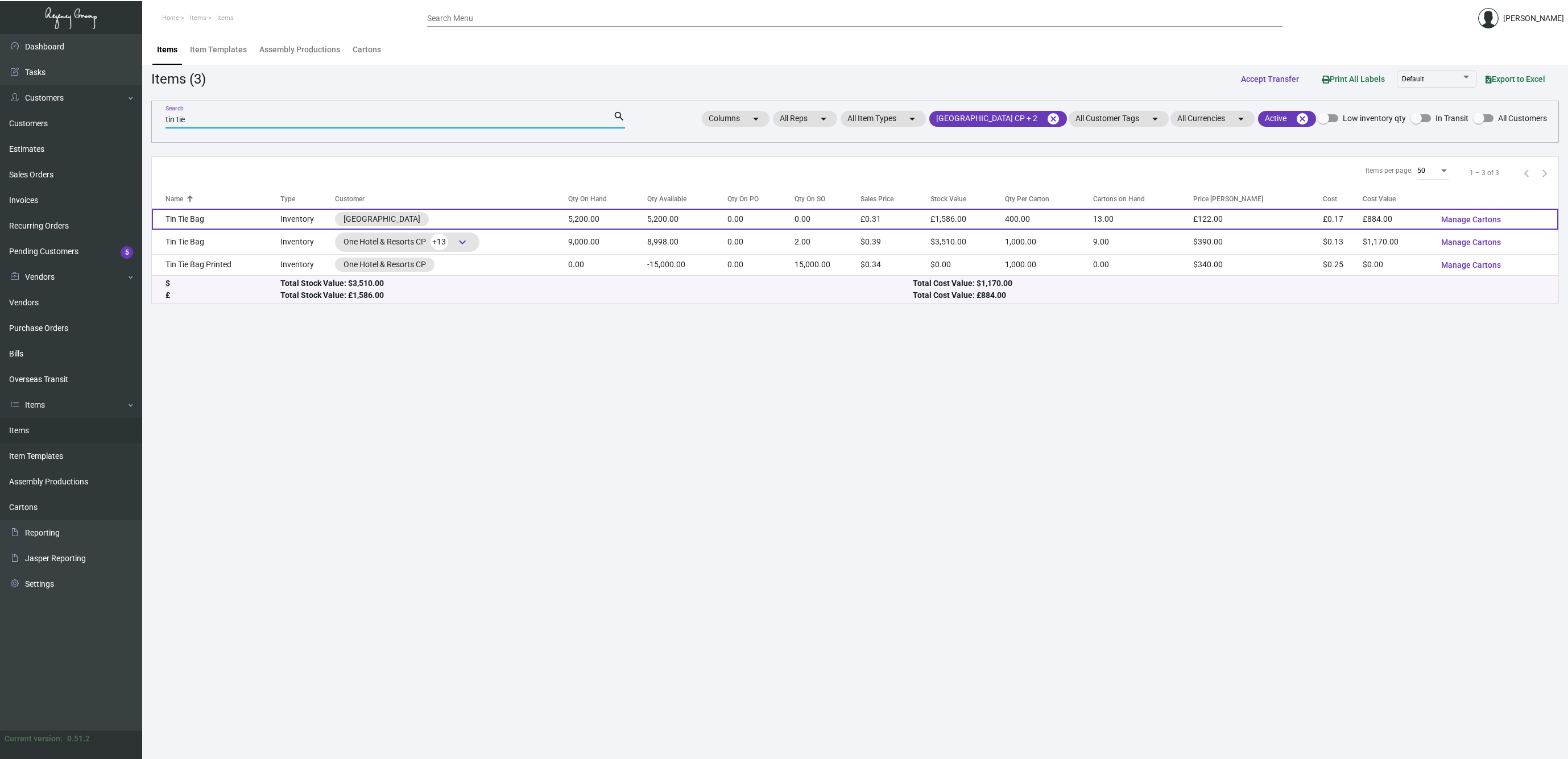
type input "tin tie"
click at [179, 221] on td "Tin Tie Bag" at bounding box center [216, 219] width 129 height 21
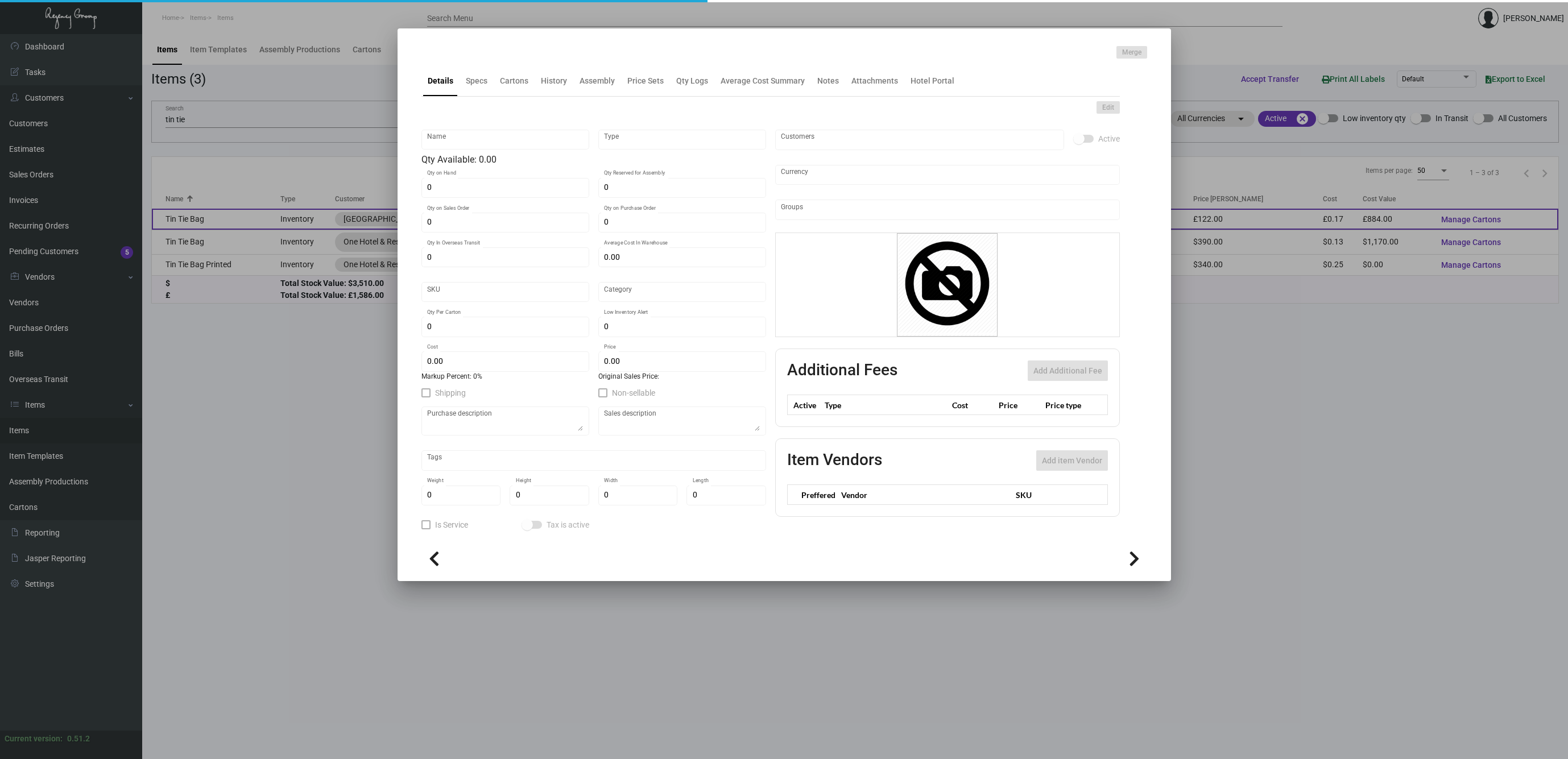
type input "Tin Tie Bag"
type input "Inventory"
type input "5,200"
type input "£ 0.00"
type input "59"
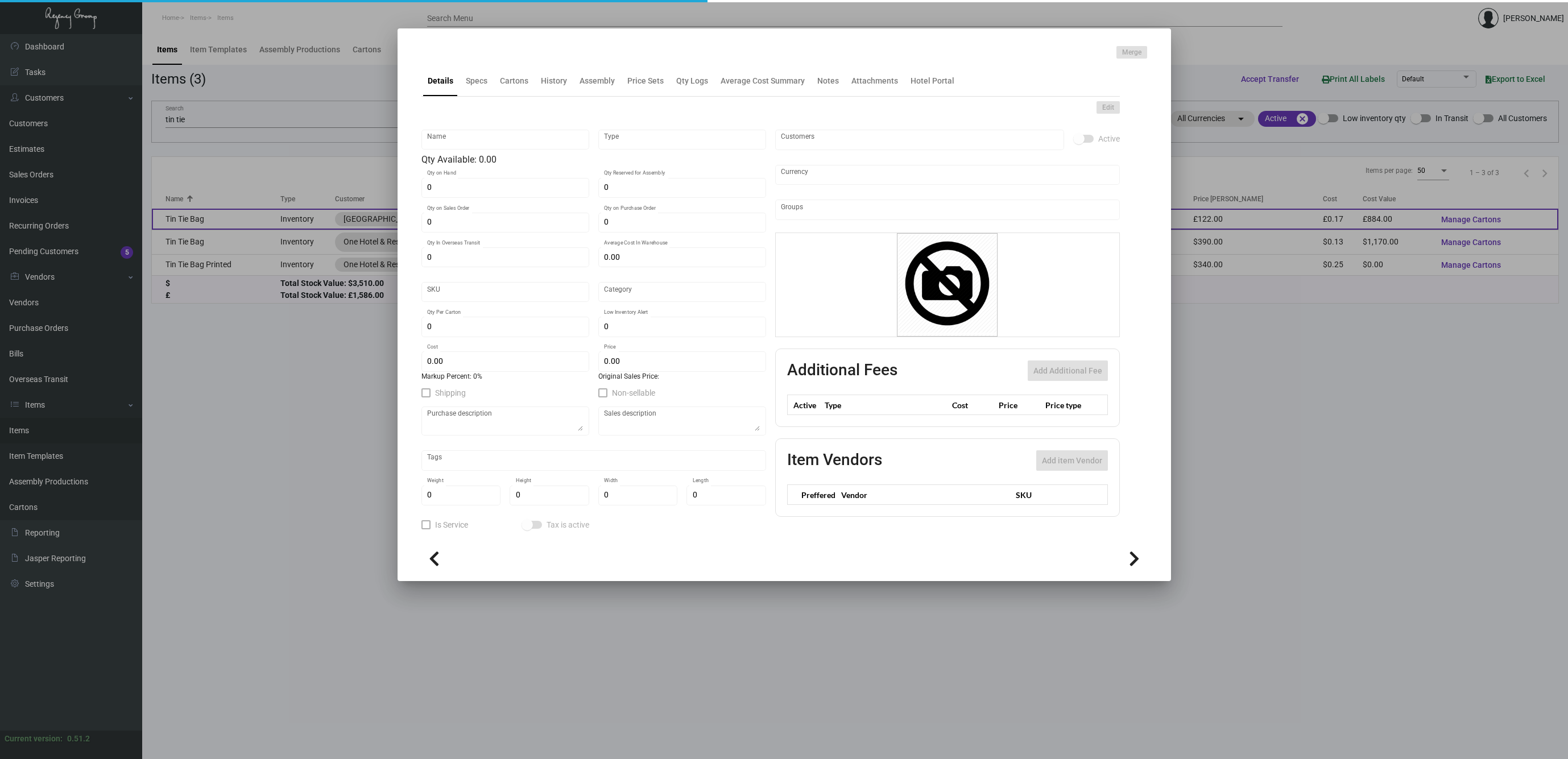
type input "Standard"
type input "400"
type input "2,000"
type input "£ 0.17"
type input "£ 0.305"
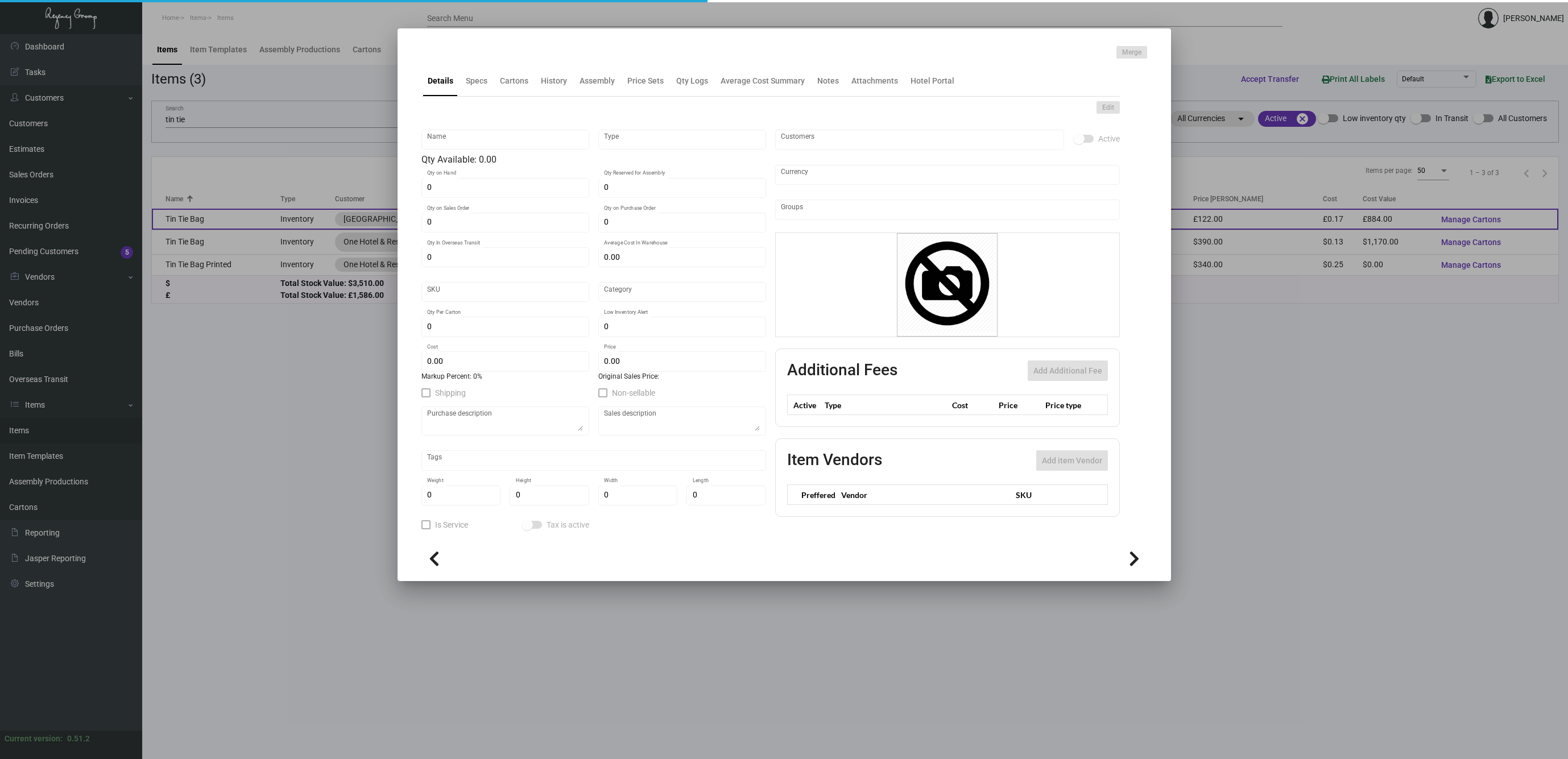
type textarea "Tin Tie Bags ITEM# CN1GM: Kraft color tin tie bag, size is 4.25" x 2.5" x 10.5"…"
type textarea "Tin Tie Bag"
checkbox input "true"
type input "United Kingdom Pound £"
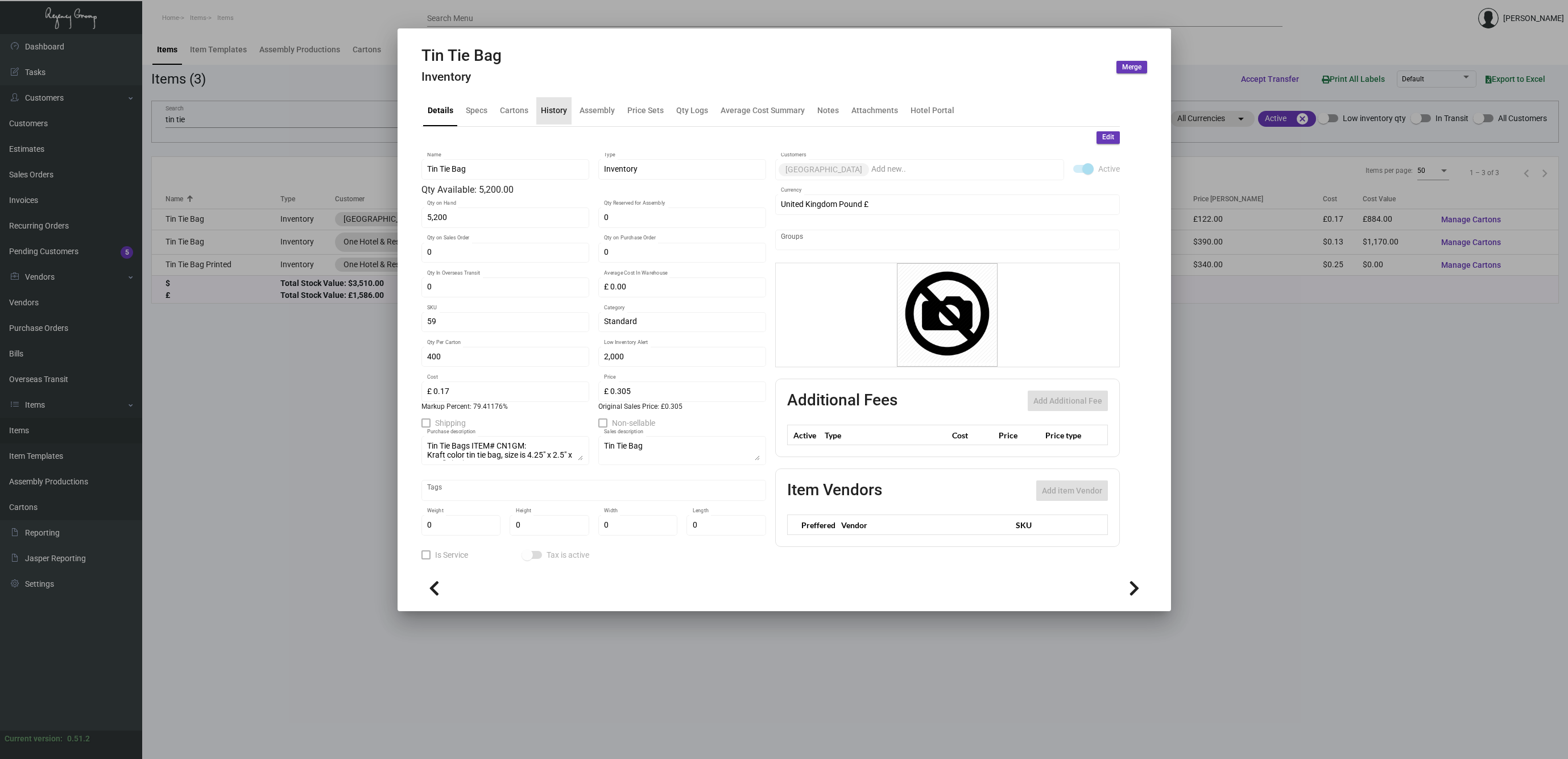
click at [558, 114] on div "History" at bounding box center [554, 110] width 26 height 12
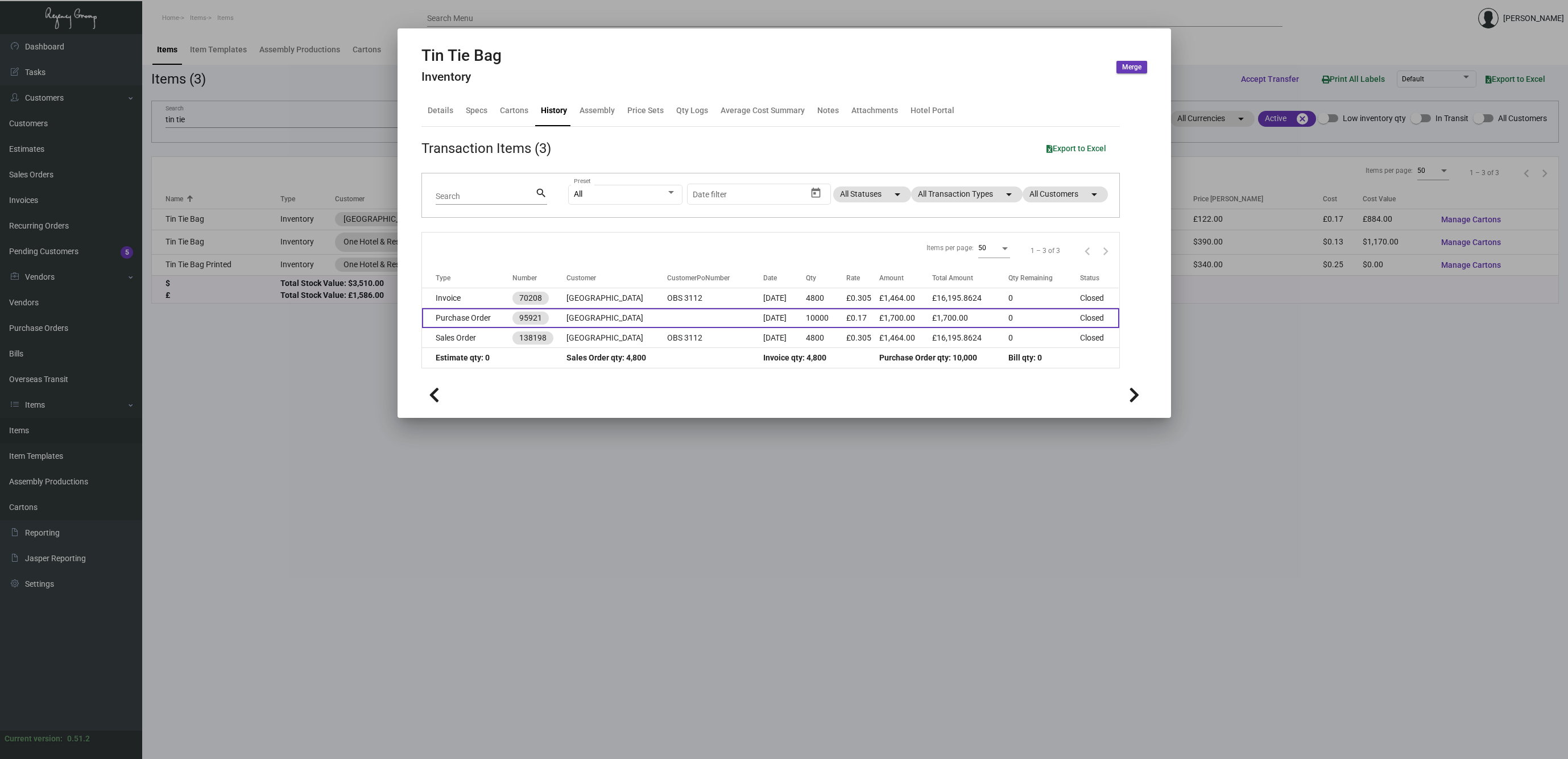
click at [482, 317] on td "Purchase Order" at bounding box center [467, 318] width 90 height 20
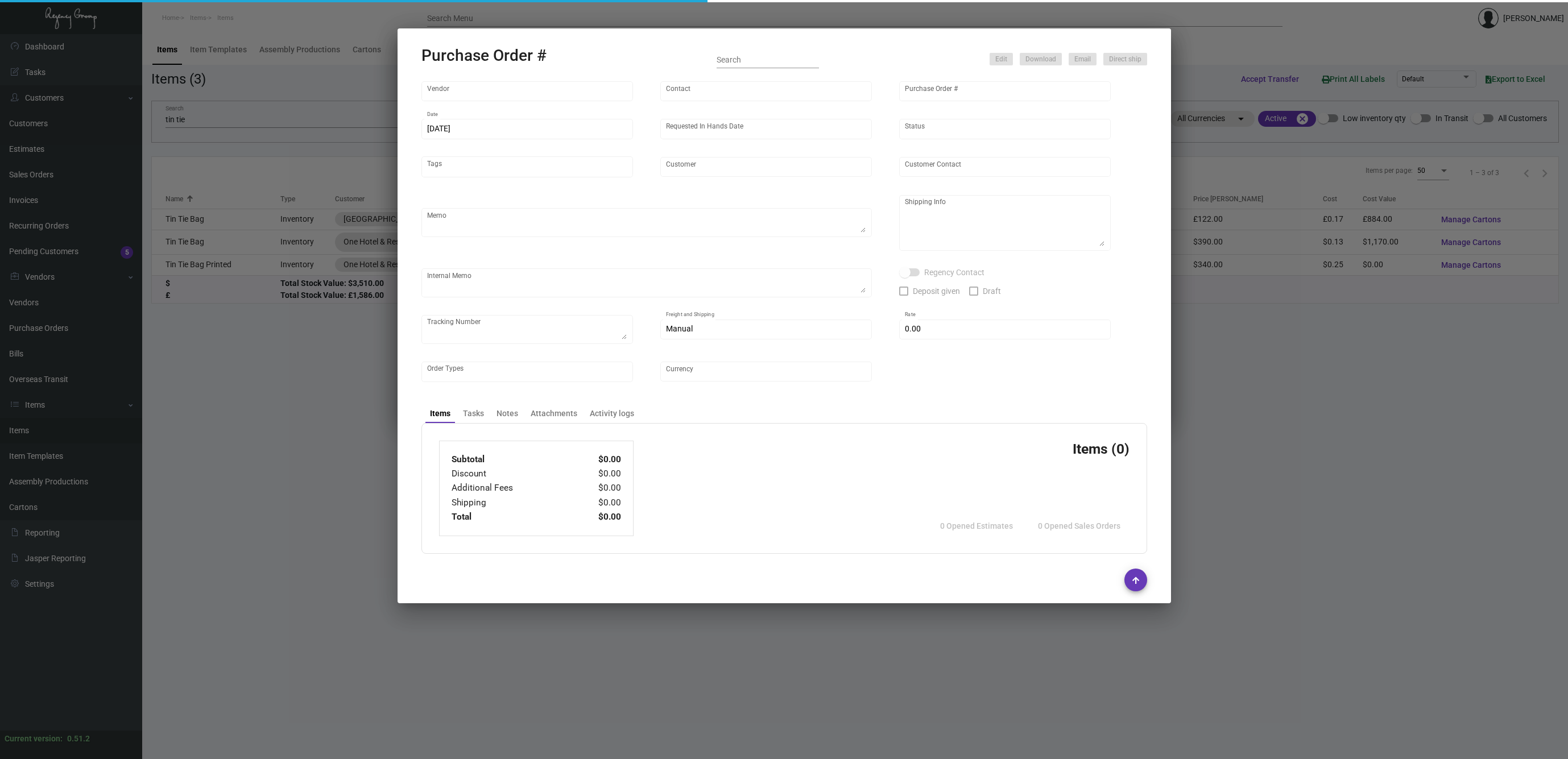
type input "Regency Group [GEOGRAPHIC_DATA]"
type input "[PERSON_NAME]"
type input "95921"
type input "[DATE]"
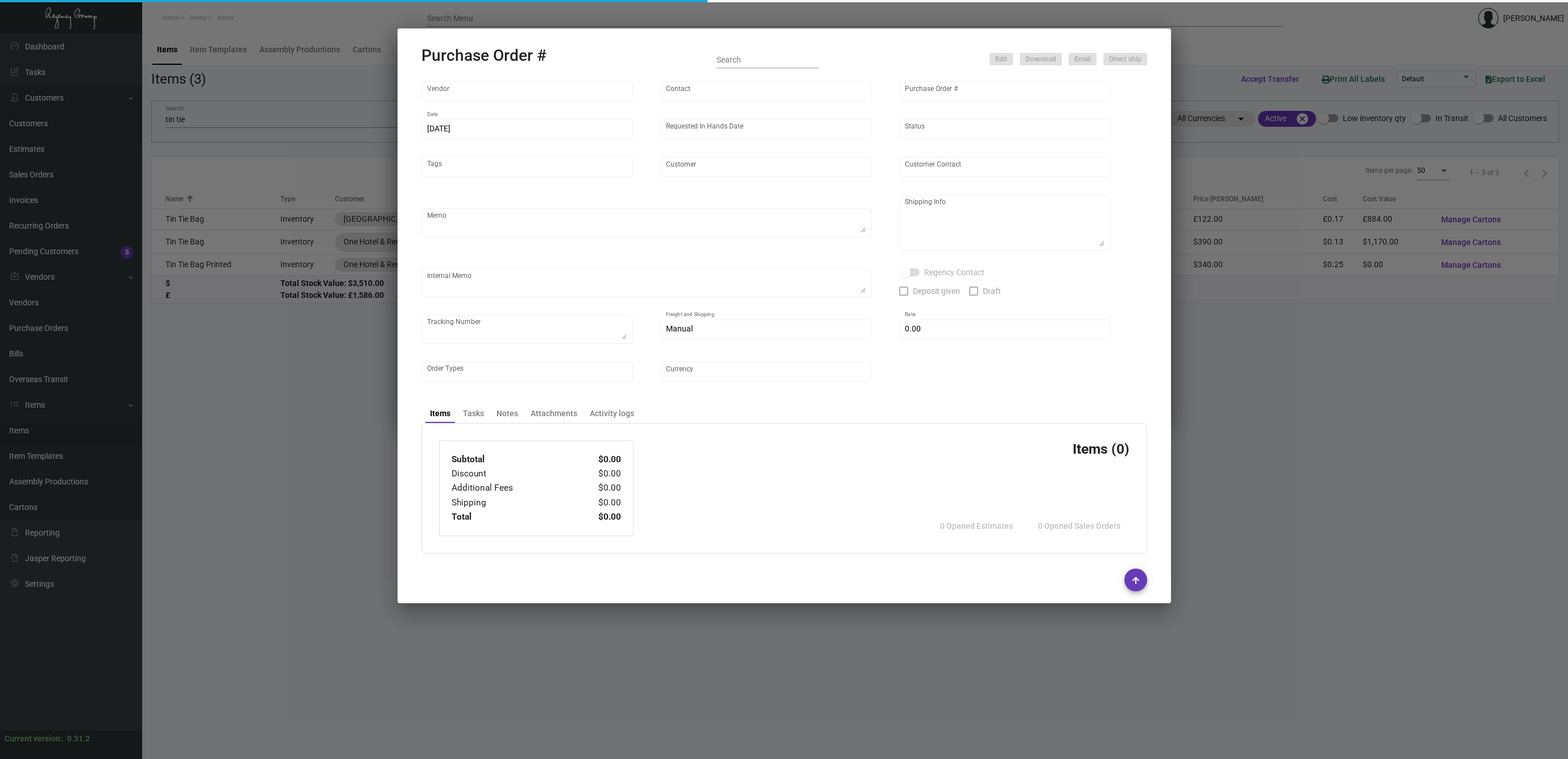
type input "[GEOGRAPHIC_DATA]"
type input "[PERSON_NAME]"
type textarea "Regency Group [GEOGRAPHIC_DATA] [GEOGRAPHIC_DATA] [GEOGRAPHIC_DATA]"
type input "£ 0.00"
type input "United Kingdom Pound £"
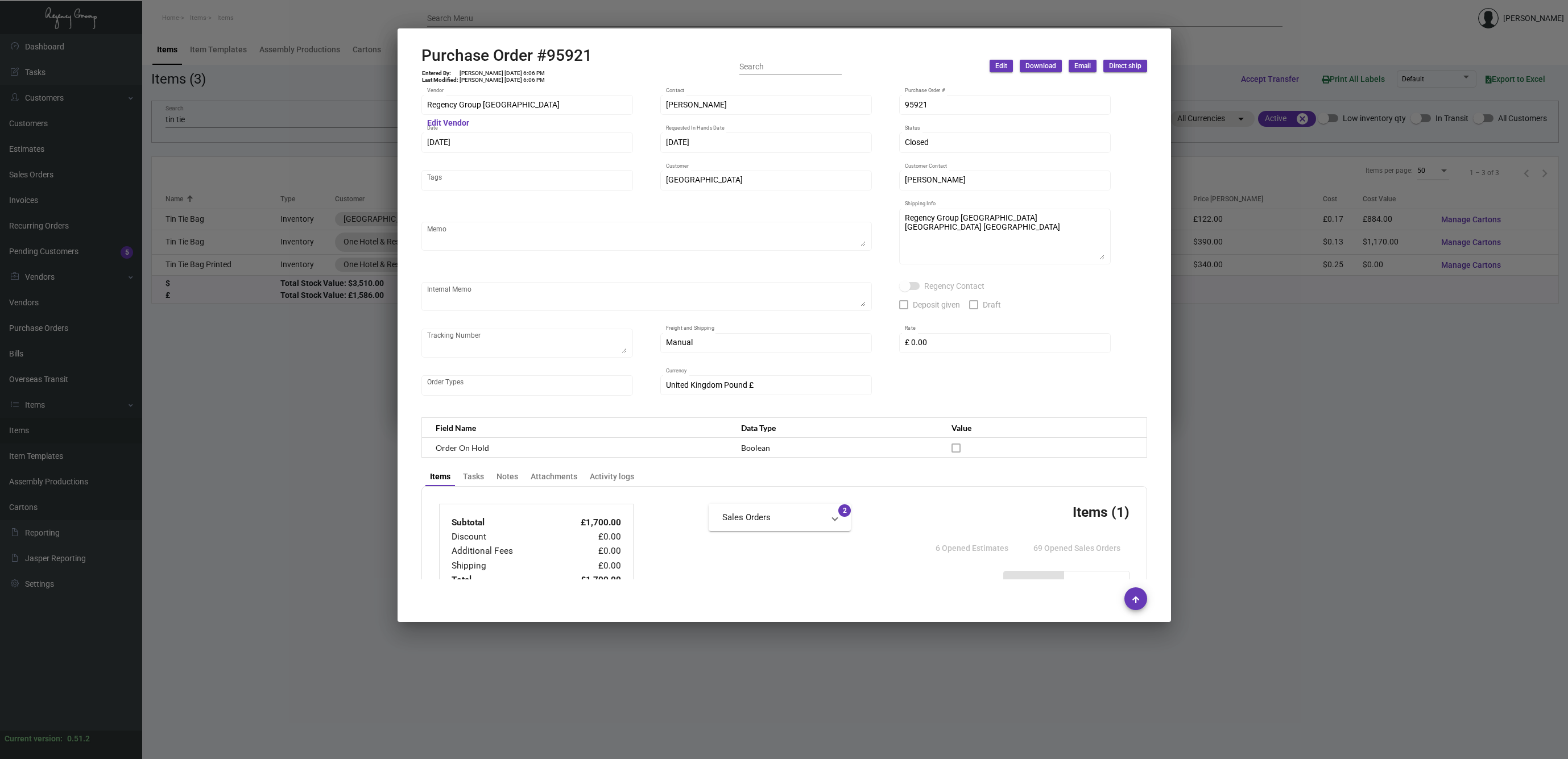
click at [289, 425] on div at bounding box center [784, 380] width 1568 height 759
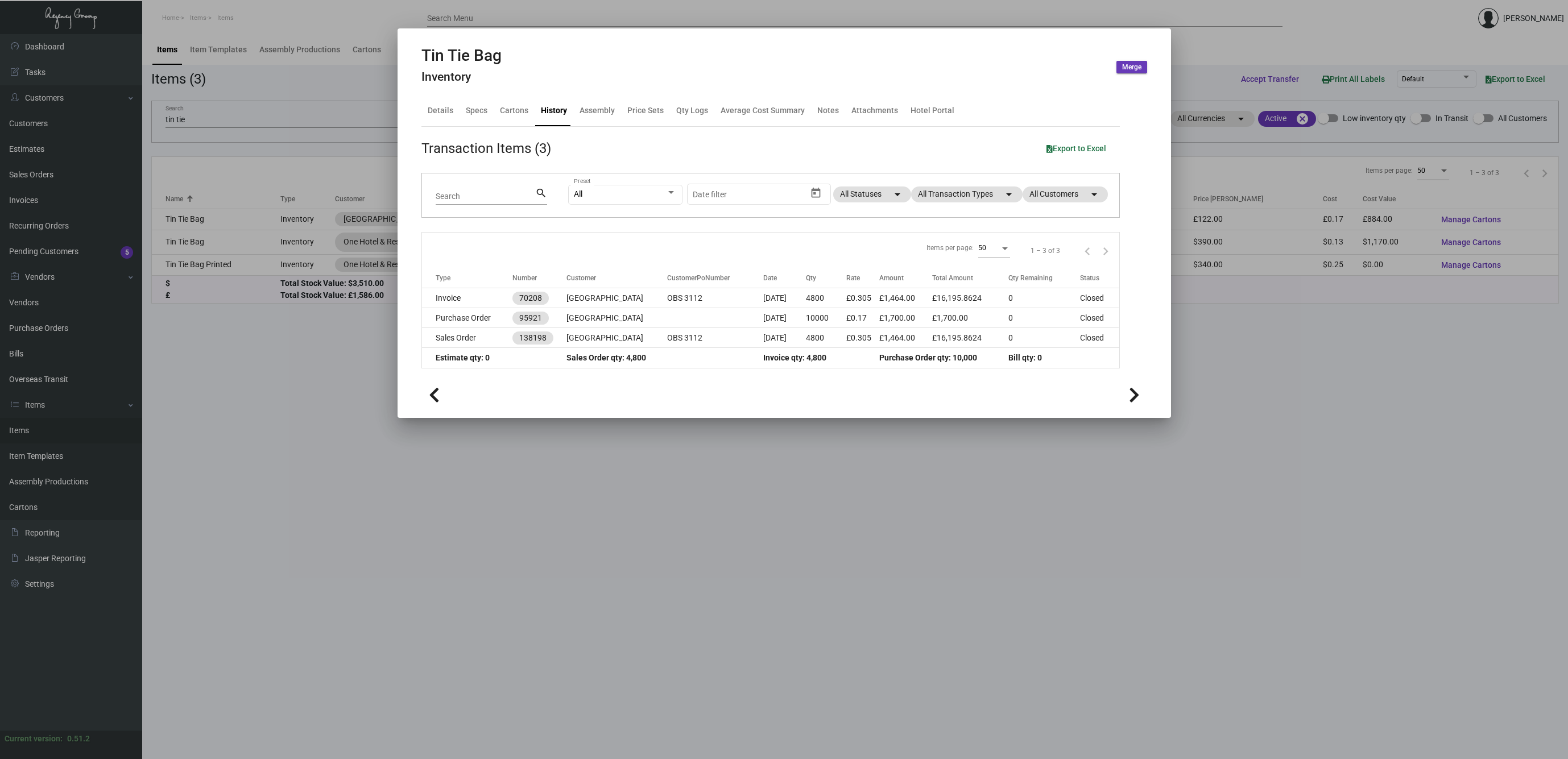
click at [1132, 394] on icon at bounding box center [1134, 395] width 11 height 17
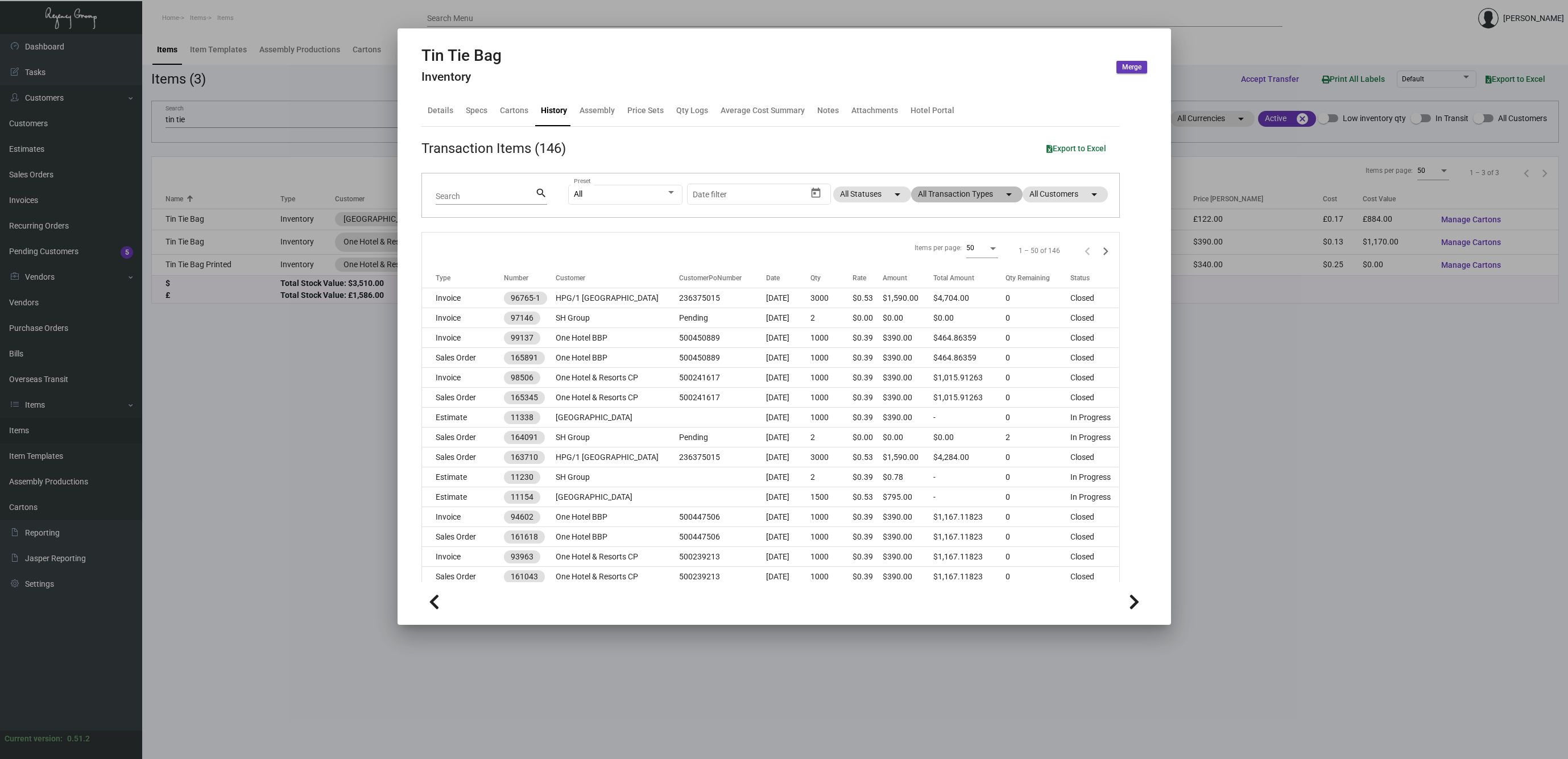
click at [964, 200] on mat-chip "All Transaction Types arrow_drop_down" at bounding box center [966, 194] width 112 height 16
click at [931, 387] on span "OK" at bounding box center [931, 389] width 11 height 9
click at [266, 416] on div at bounding box center [784, 380] width 1568 height 759
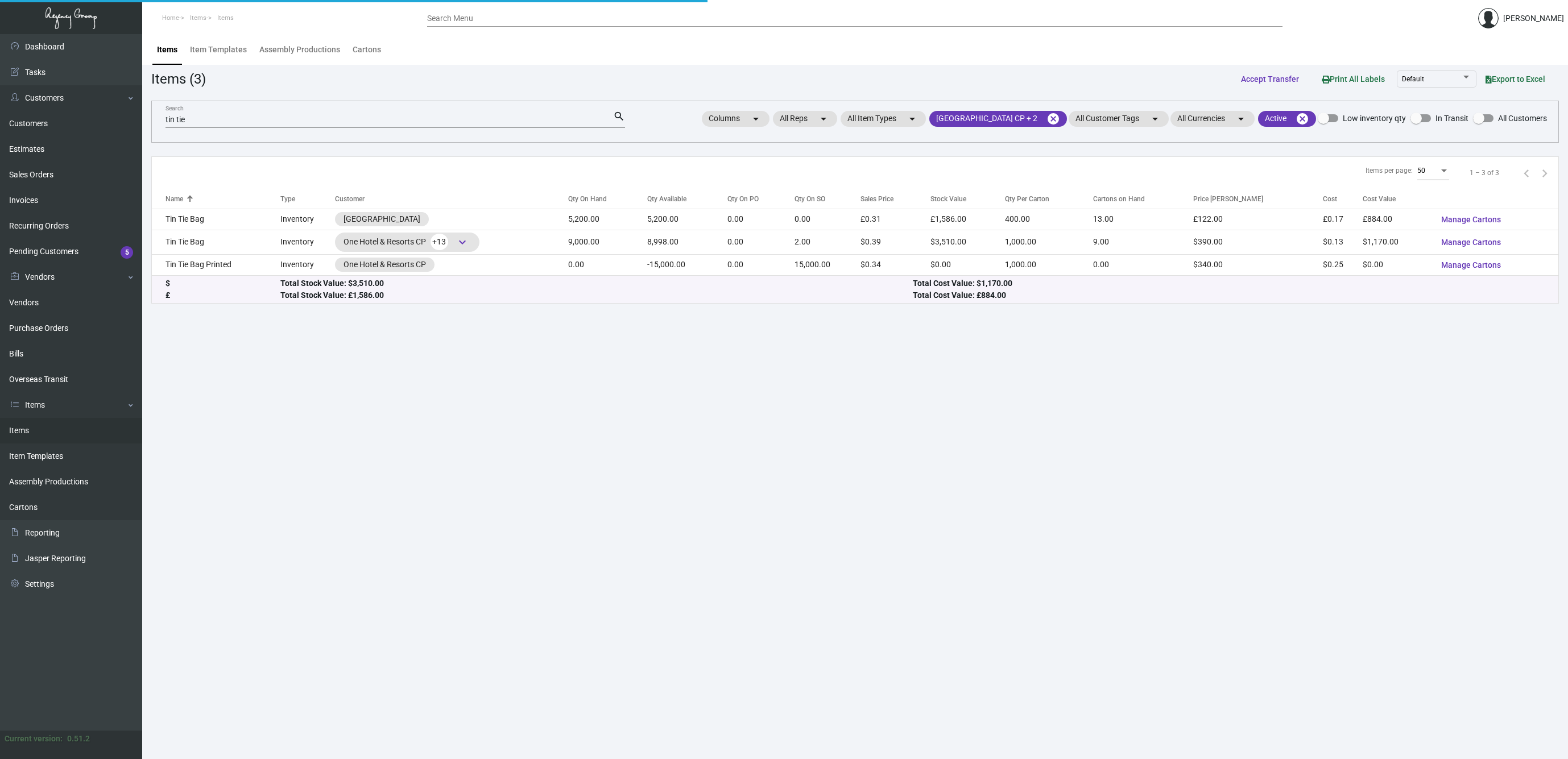
click at [266, 416] on main "Items Item Templates Assembly Productions Cartons Items (3) Accept Transfer Pri…" at bounding box center [854, 396] width 1425 height 725
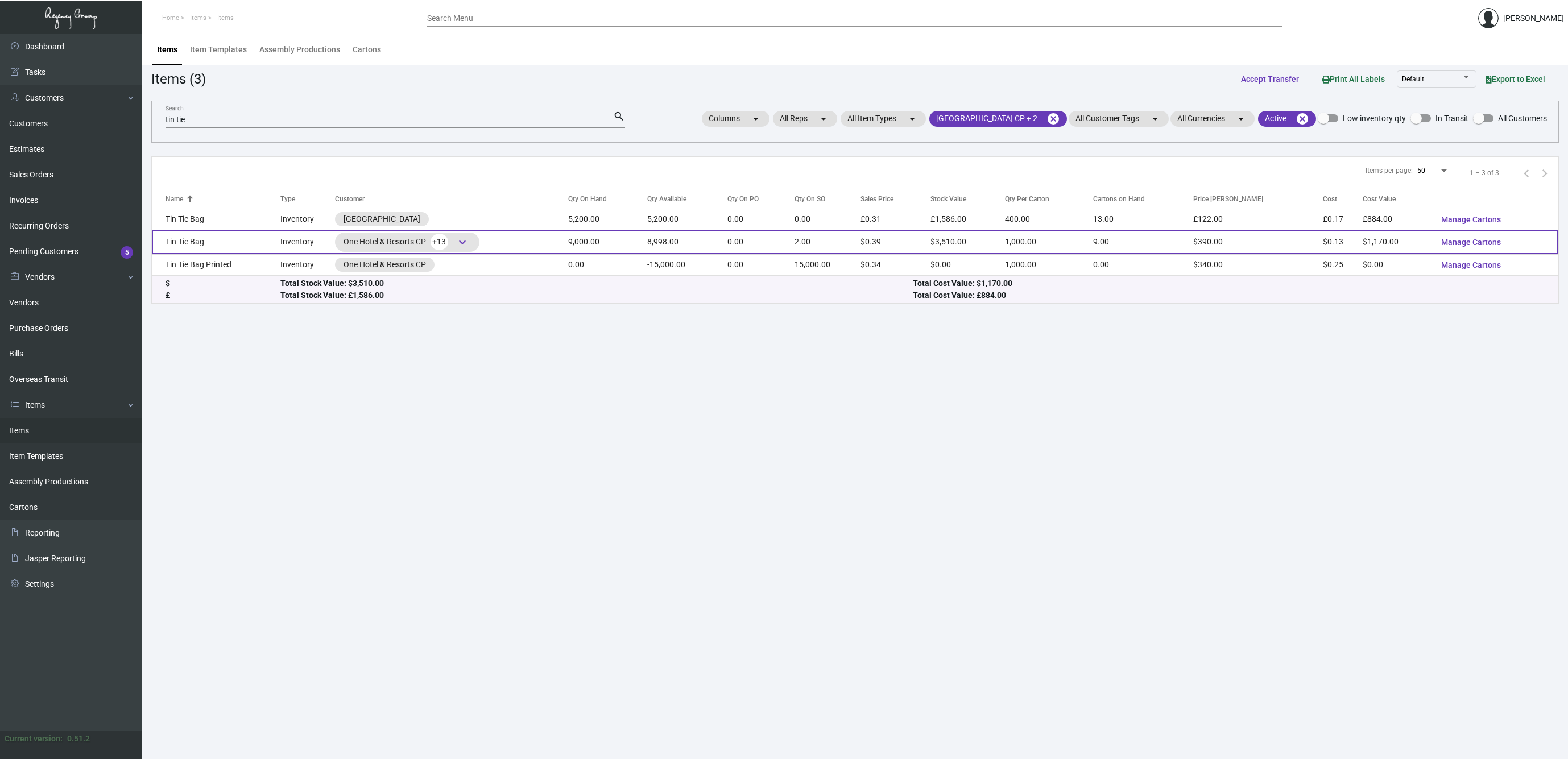
click at [199, 240] on td "Tin Tie Bag" at bounding box center [216, 242] width 129 height 24
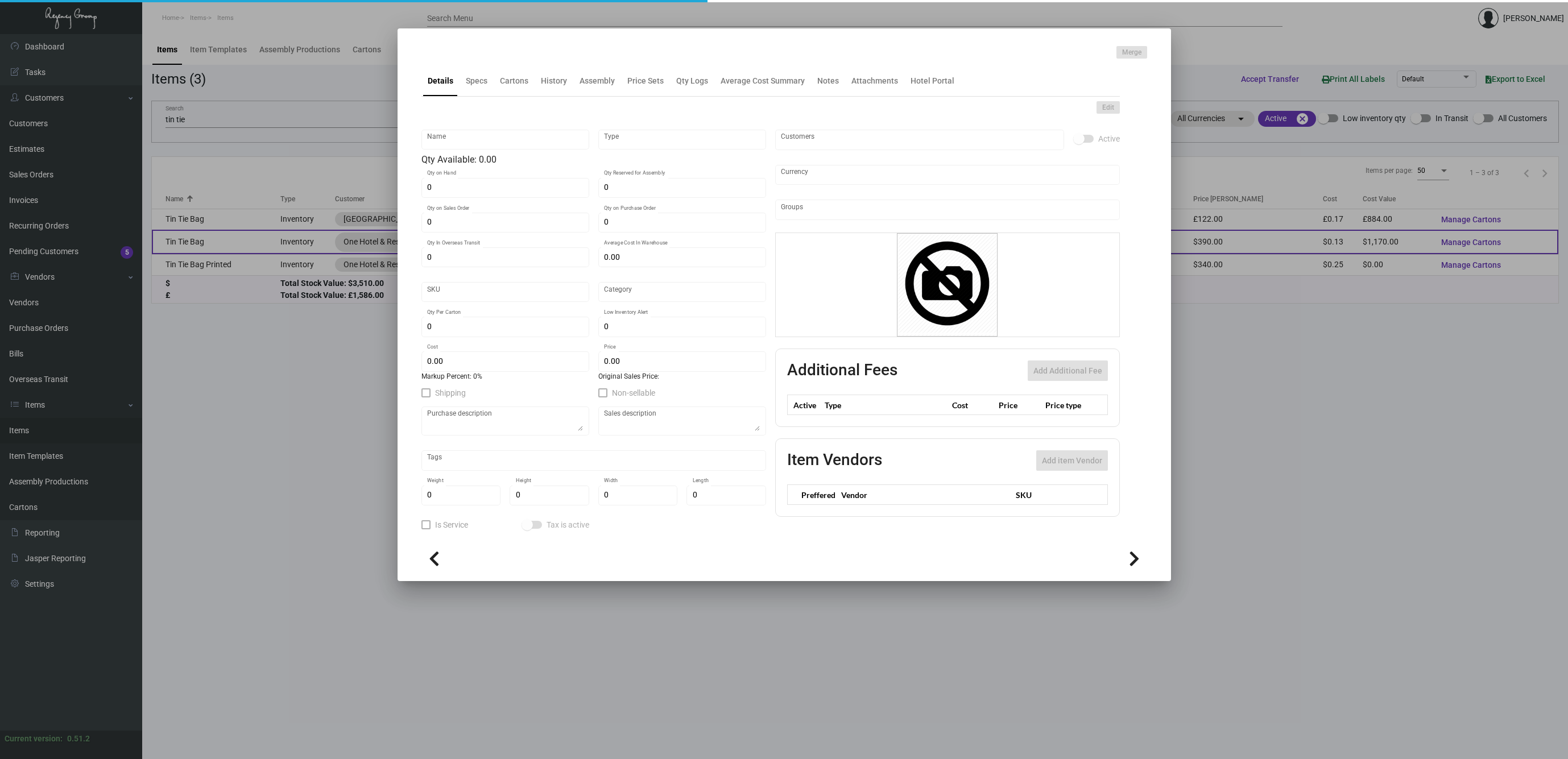
type input "Tin Tie Bag"
type input "Inventory"
type input "9,000"
type input "2"
type input "$ 0.23869"
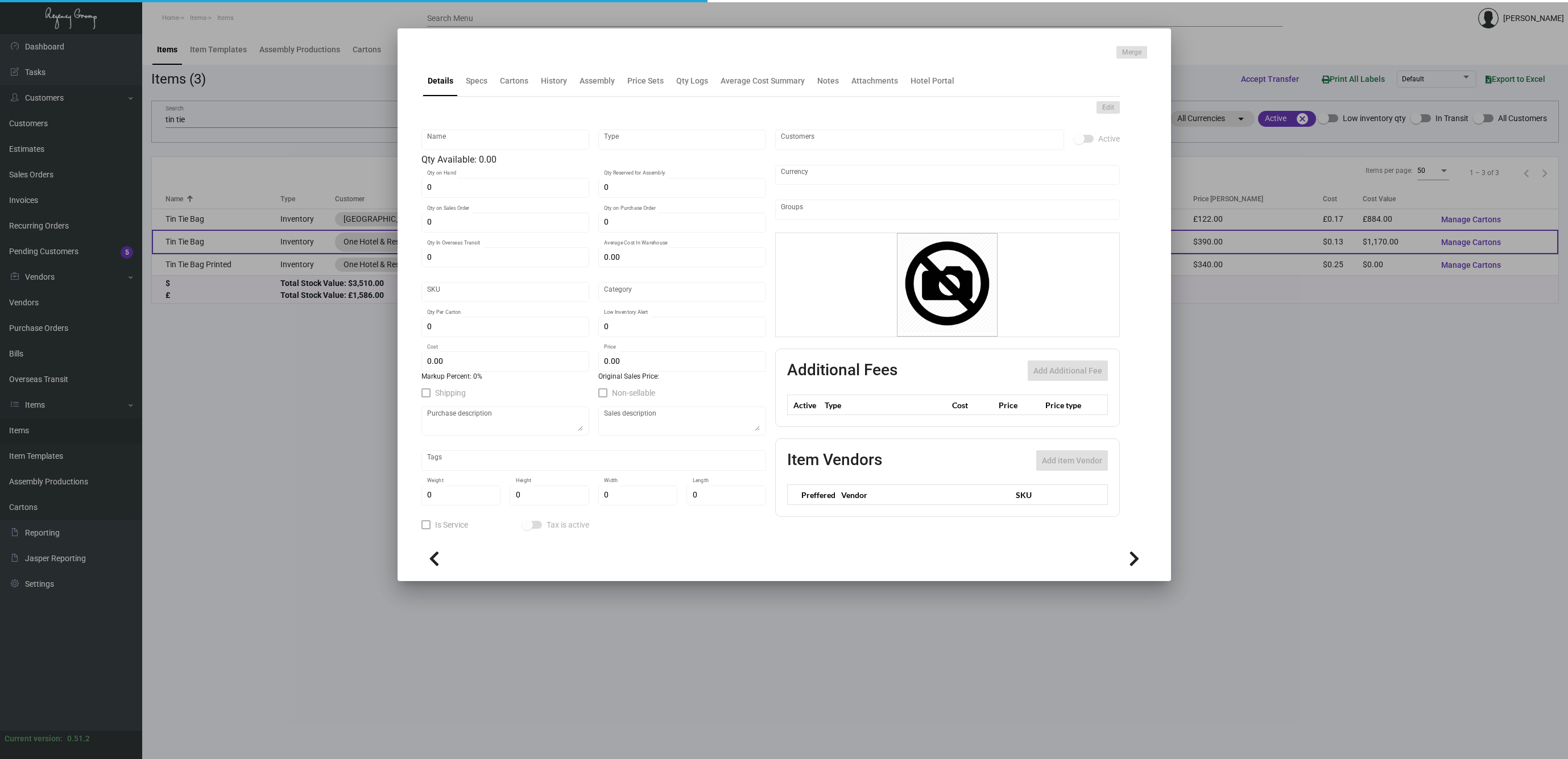
type input "59"
type input "Standard"
type input "1,000"
type input "2,000"
type input "$ 0.13"
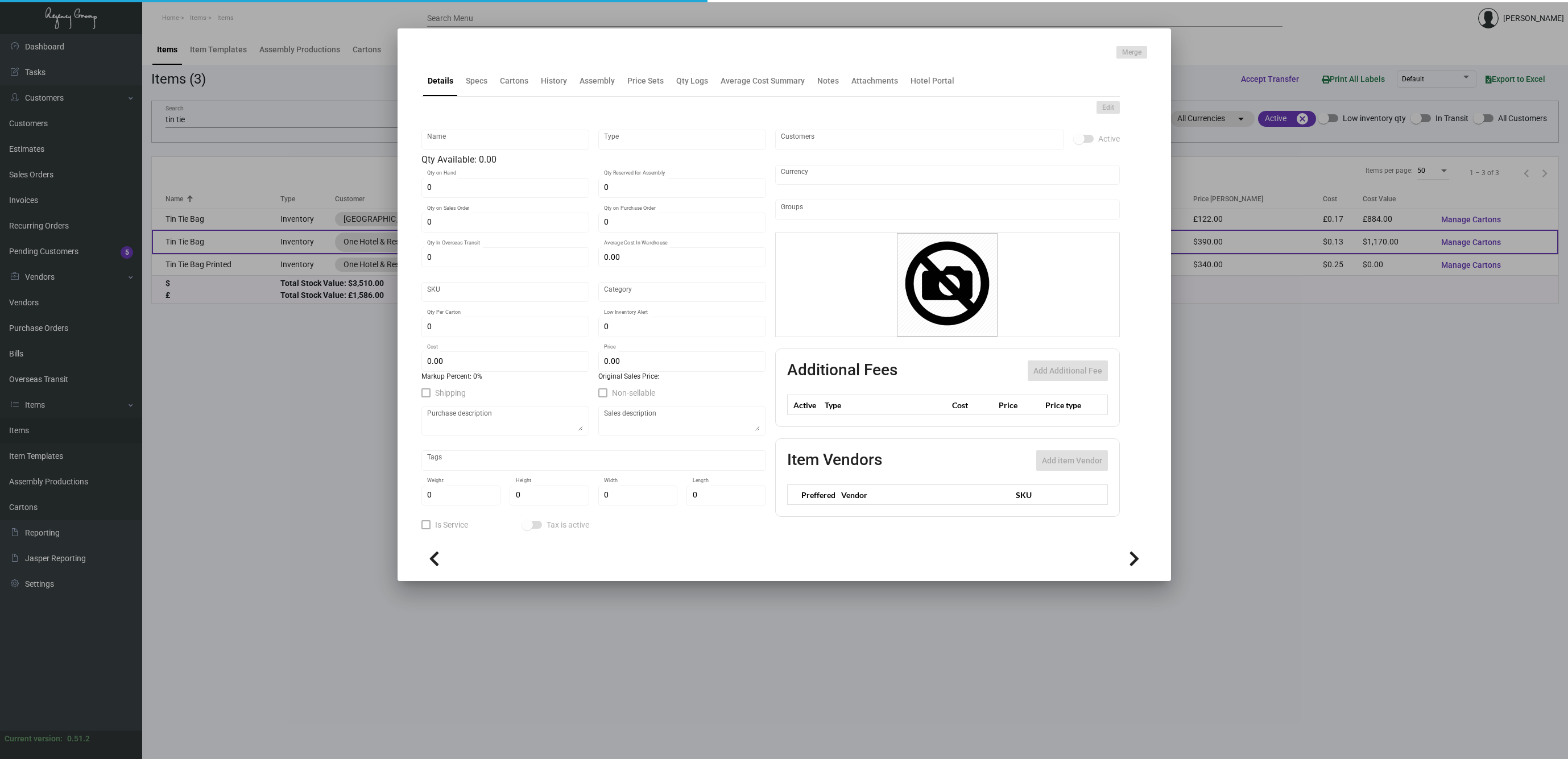
type input "$ 0.39"
type textarea "Tin Tie Bags ITEM# CN1GM: Kraft color tin tie bag, size is 4.25" x 2.5" x 10.5"…"
type textarea "Tin Tie Bag"
checkbox input "true"
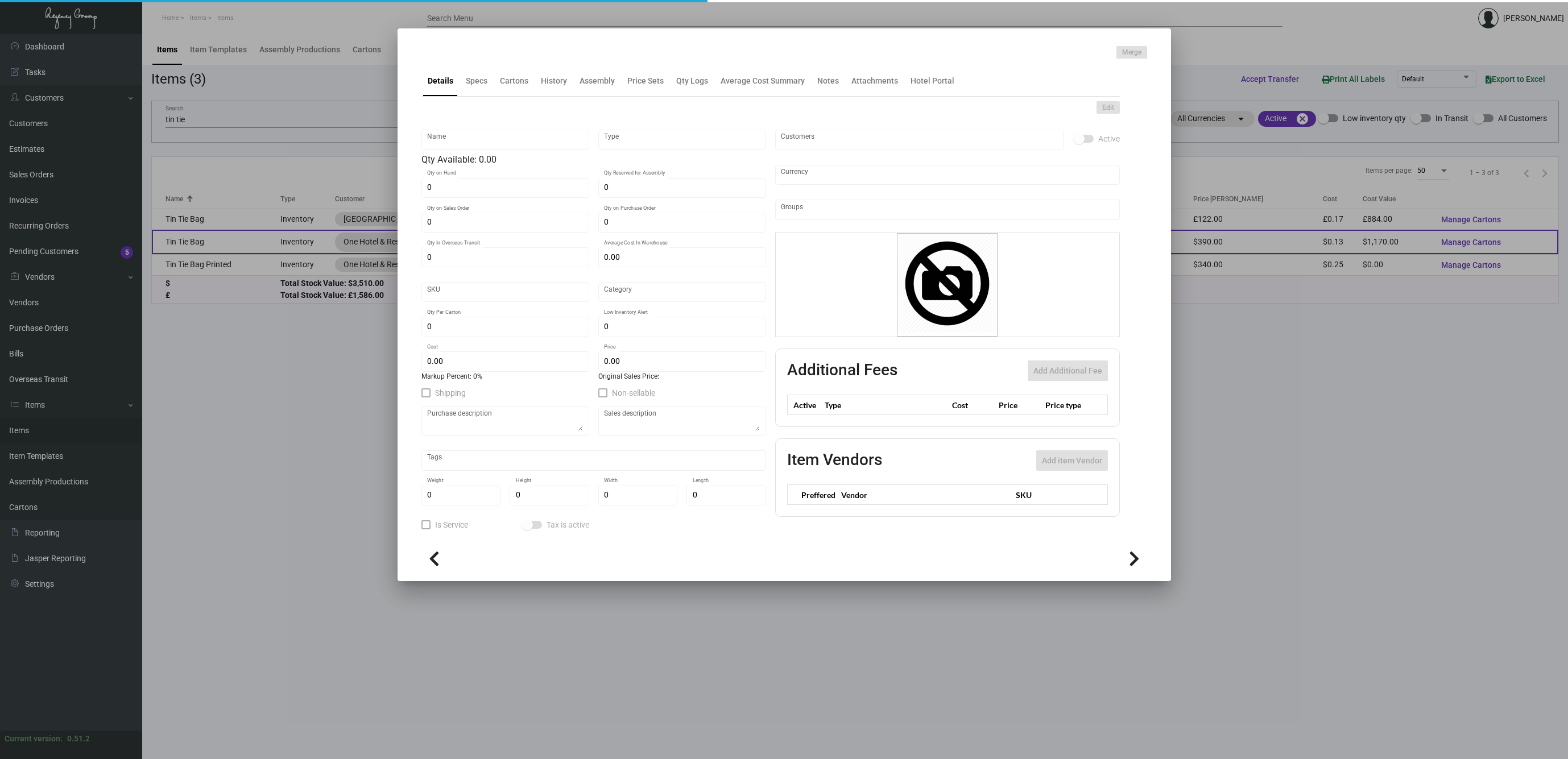
type input "United States Dollar $"
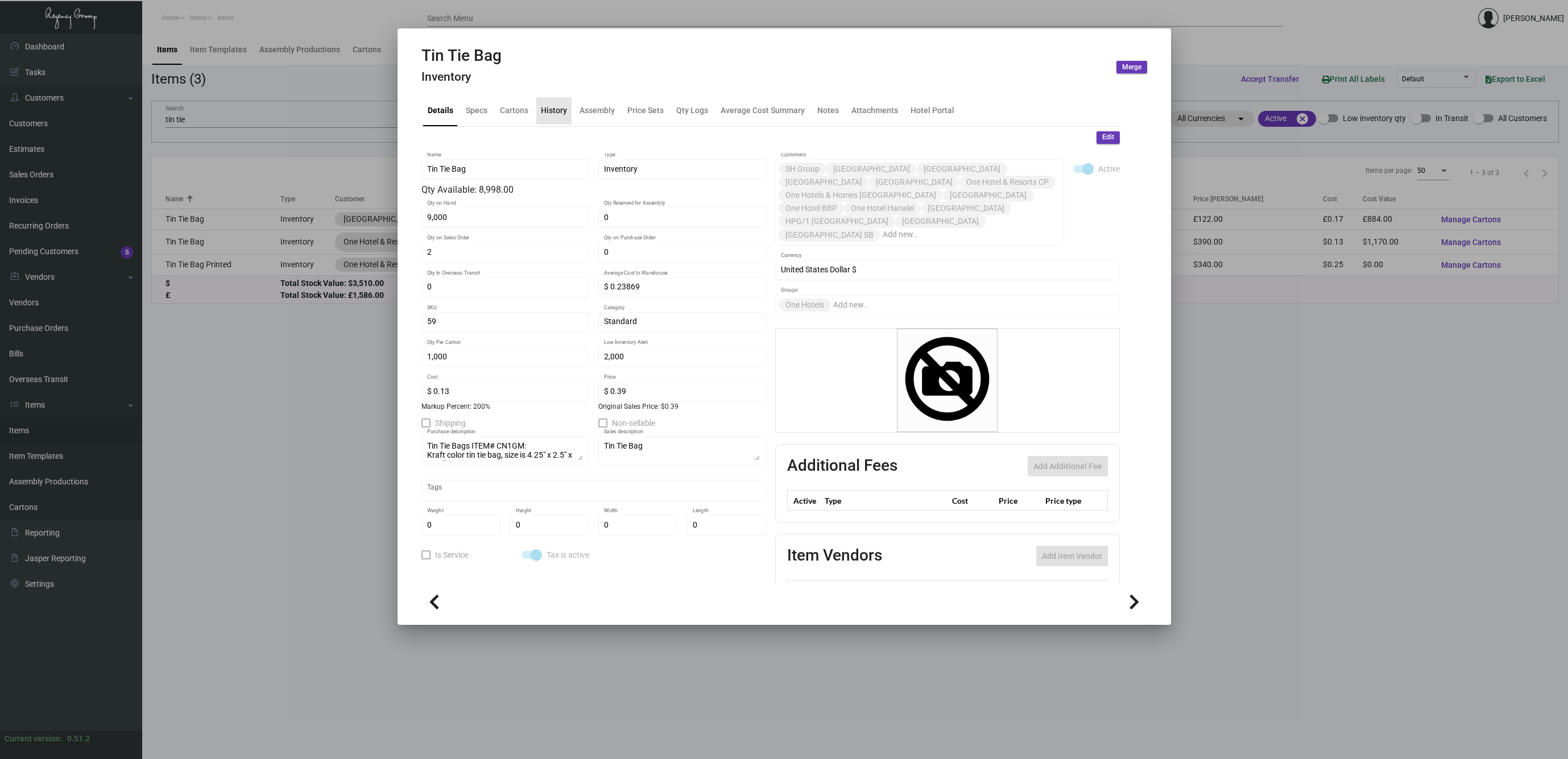
click at [554, 115] on div "History" at bounding box center [554, 110] width 26 height 12
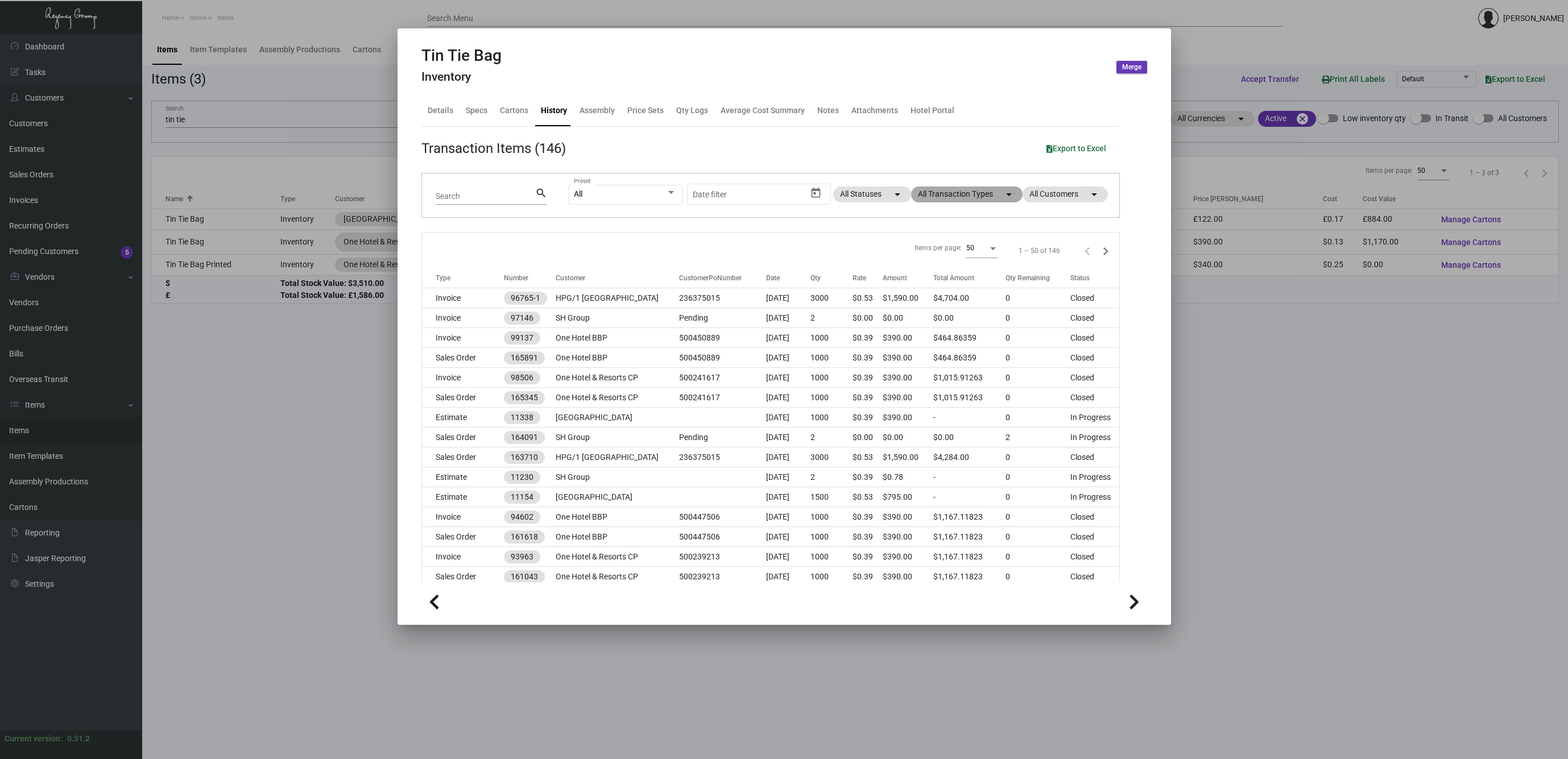
click at [953, 194] on mat-chip "All Transaction Types arrow_drop_down" at bounding box center [966, 194] width 112 height 16
click at [930, 384] on span "OK" at bounding box center [931, 389] width 11 height 9
click at [961, 196] on mat-chip "All Transaction Types arrow_drop_down" at bounding box center [966, 194] width 112 height 16
click at [922, 351] on span at bounding box center [923, 353] width 9 height 9
click at [922, 358] on input "Bill" at bounding box center [922, 358] width 1 height 1
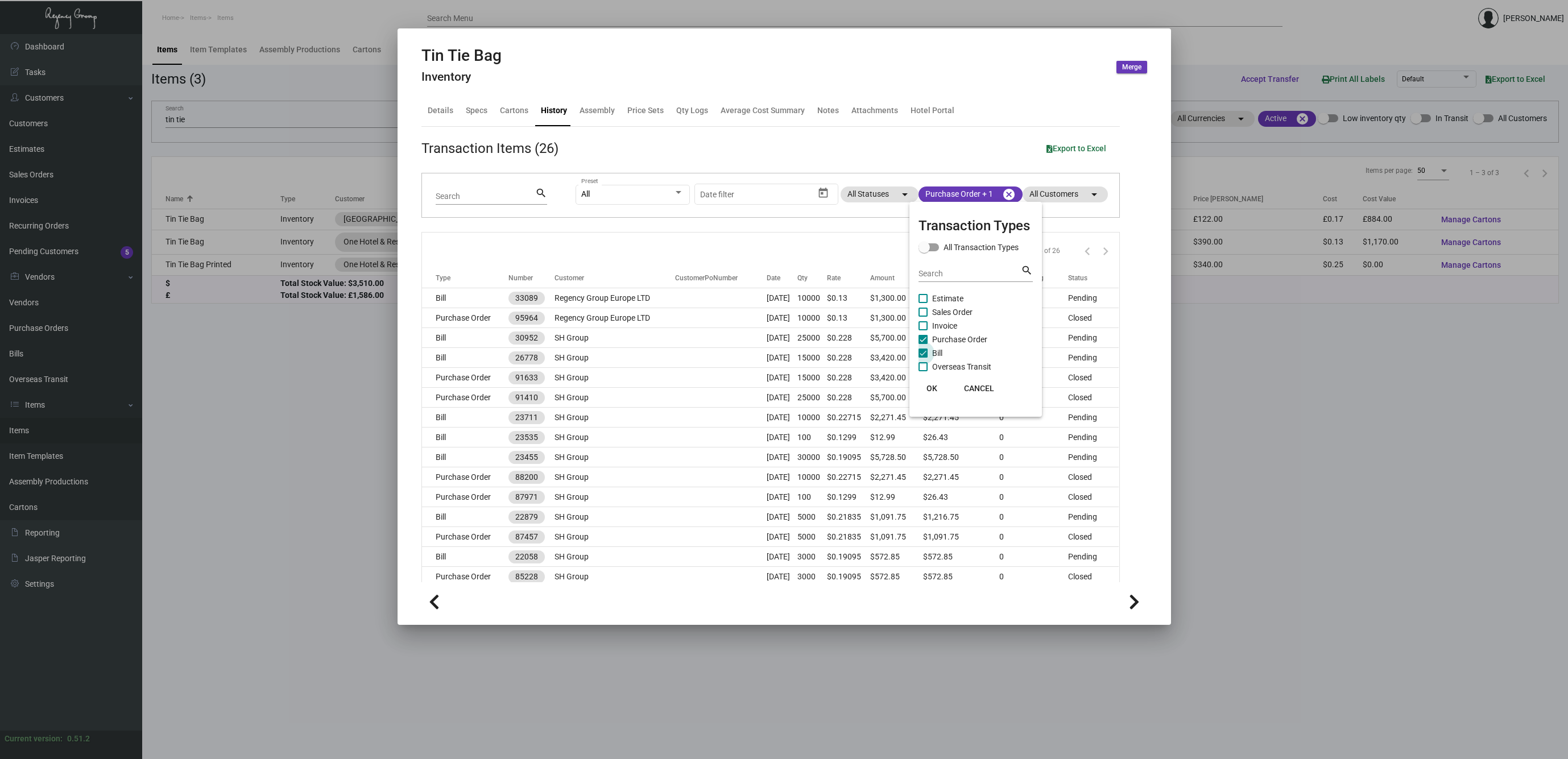
click at [922, 351] on span at bounding box center [923, 353] width 9 height 9
click at [922, 358] on input "Bill" at bounding box center [922, 358] width 1 height 1
checkbox input "false"
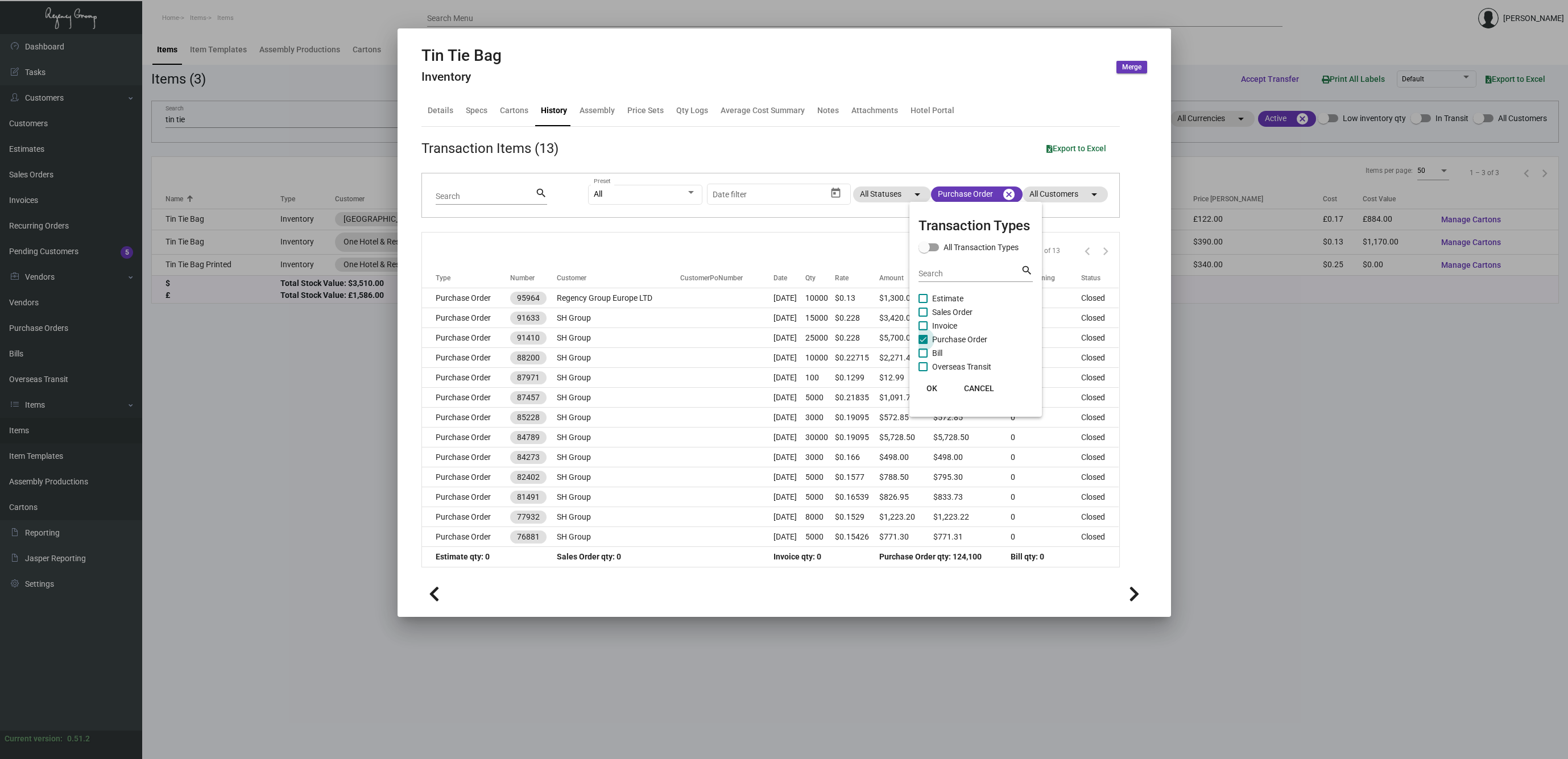
click at [922, 340] on span at bounding box center [923, 340] width 9 height 9
click at [922, 344] on input "Purchase Order" at bounding box center [922, 344] width 1 height 1
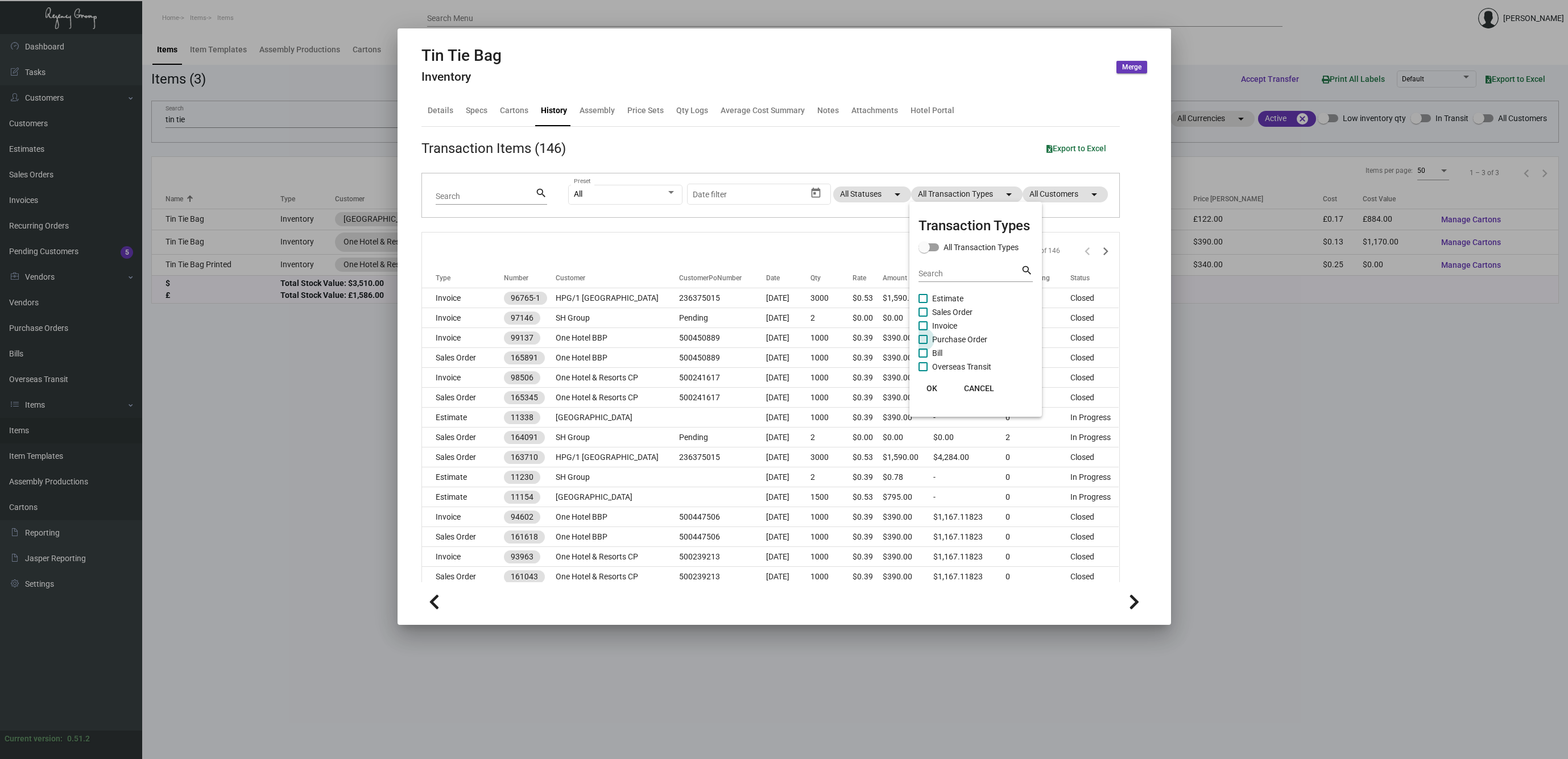
click at [922, 340] on span at bounding box center [923, 340] width 9 height 9
click at [922, 344] on input "Purchase Order" at bounding box center [922, 344] width 1 height 1
checkbox input "true"
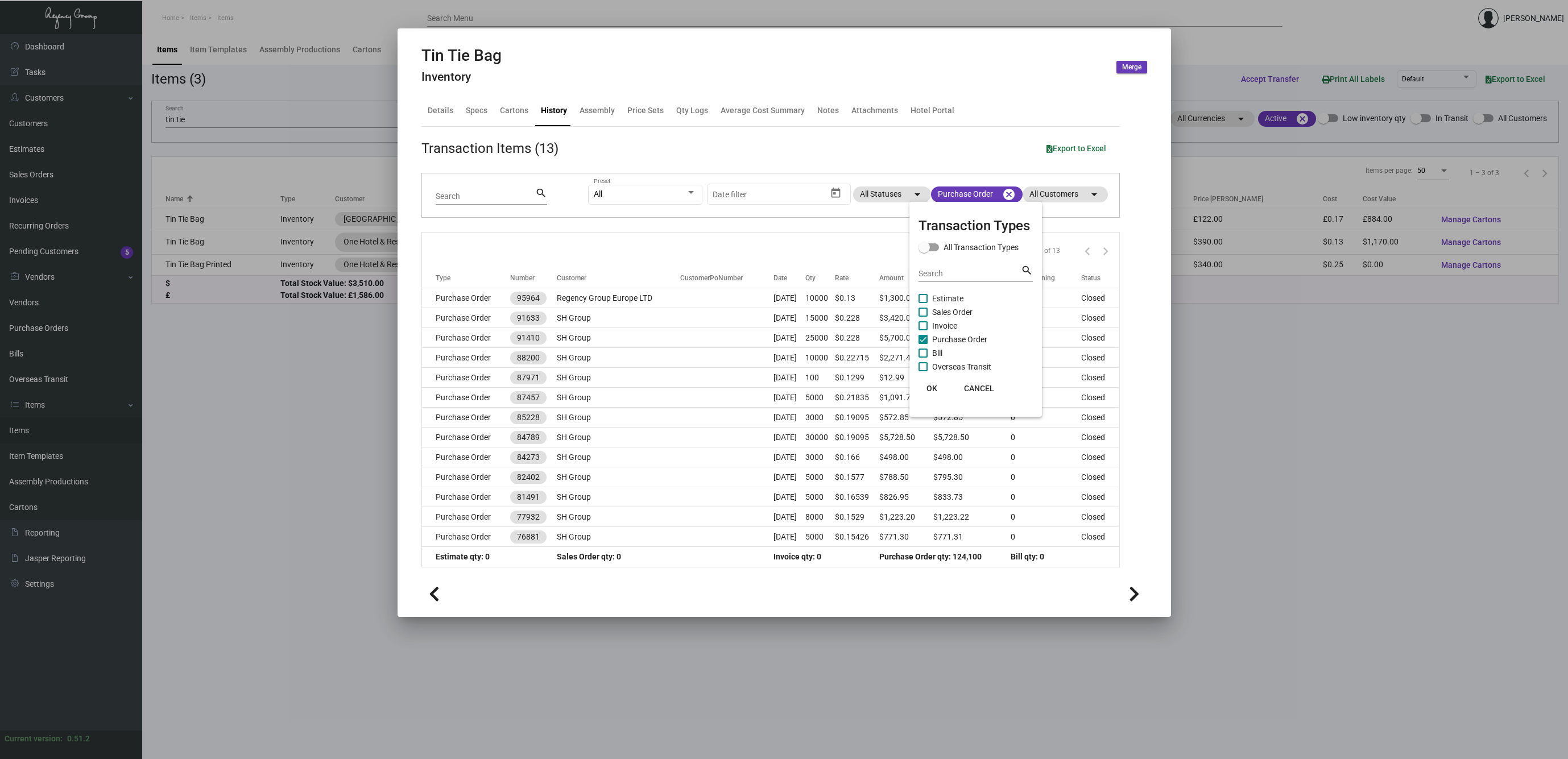
click at [931, 390] on span "OK" at bounding box center [931, 389] width 11 height 9
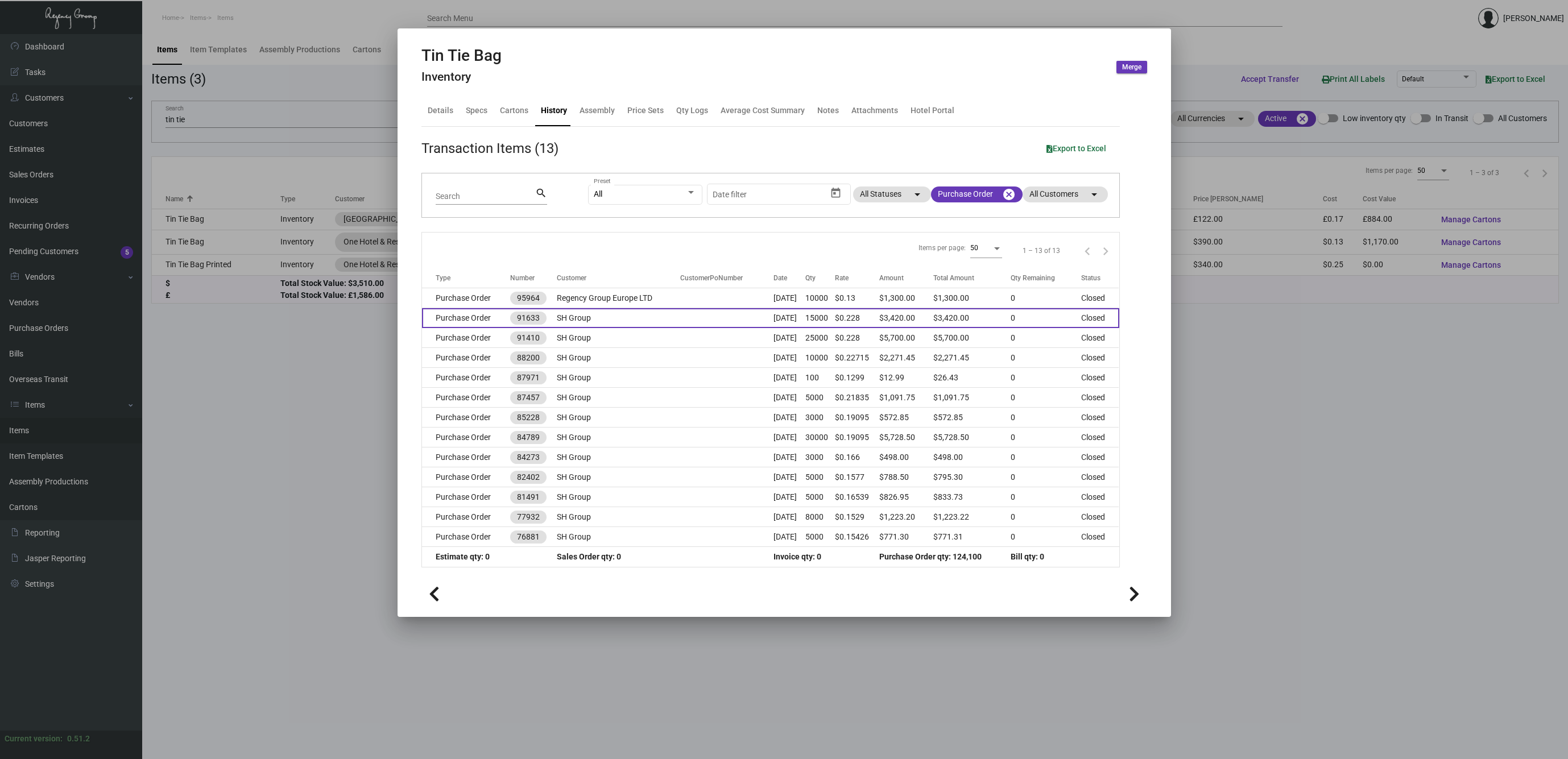
click at [459, 315] on td "Purchase Order" at bounding box center [466, 318] width 88 height 20
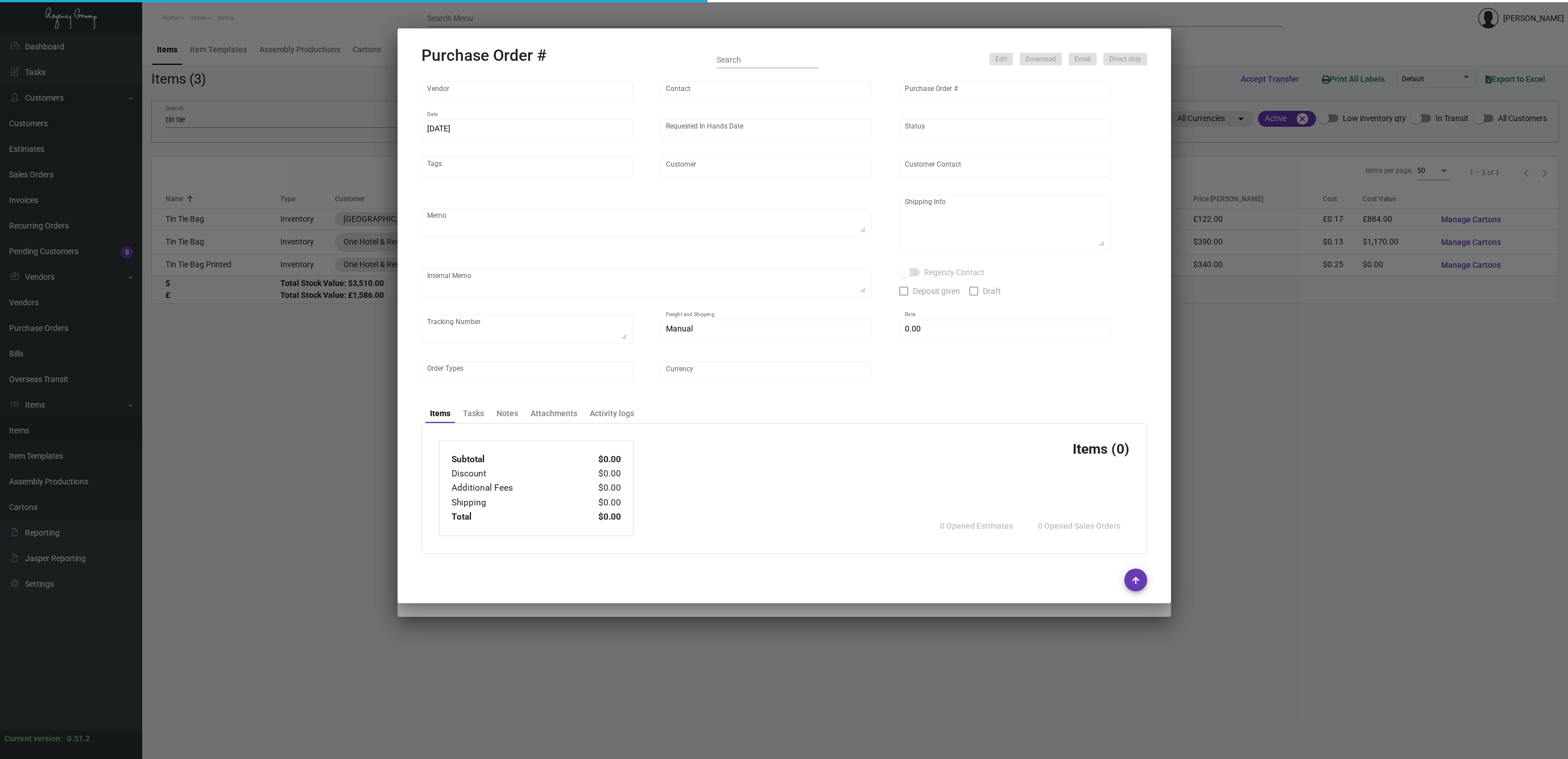
type input "NASHVILLE WRAPS"
type input "[PERSON_NAME]"
type input "91633"
type input "[DATE]"
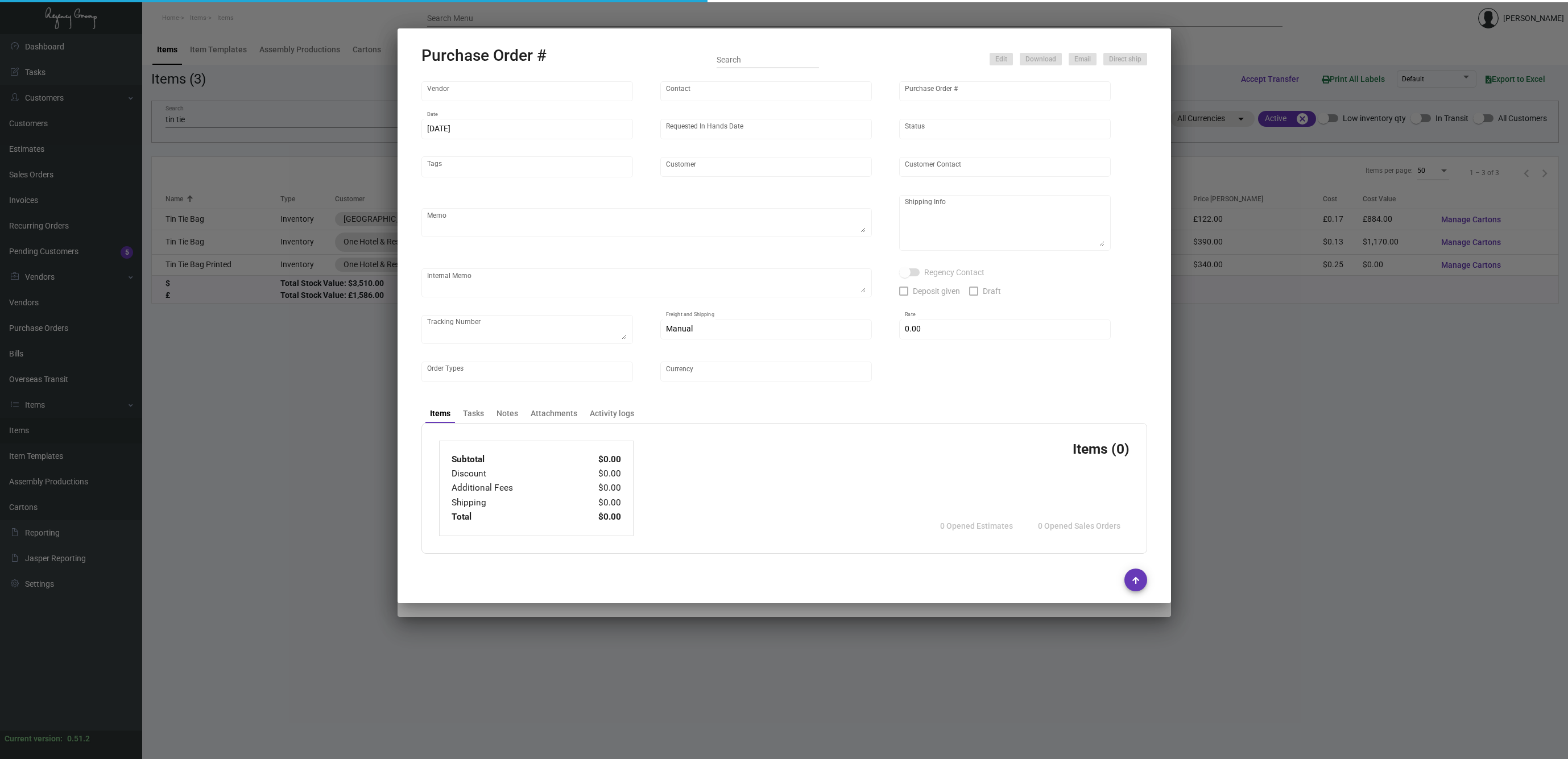
type input "SH Group"
type textarea "[PERSON_NAME] Regency Group NJ [STREET_ADDRESS]"
checkbox input "true"
type input "$ 0.00"
type input "United States Dollar $"
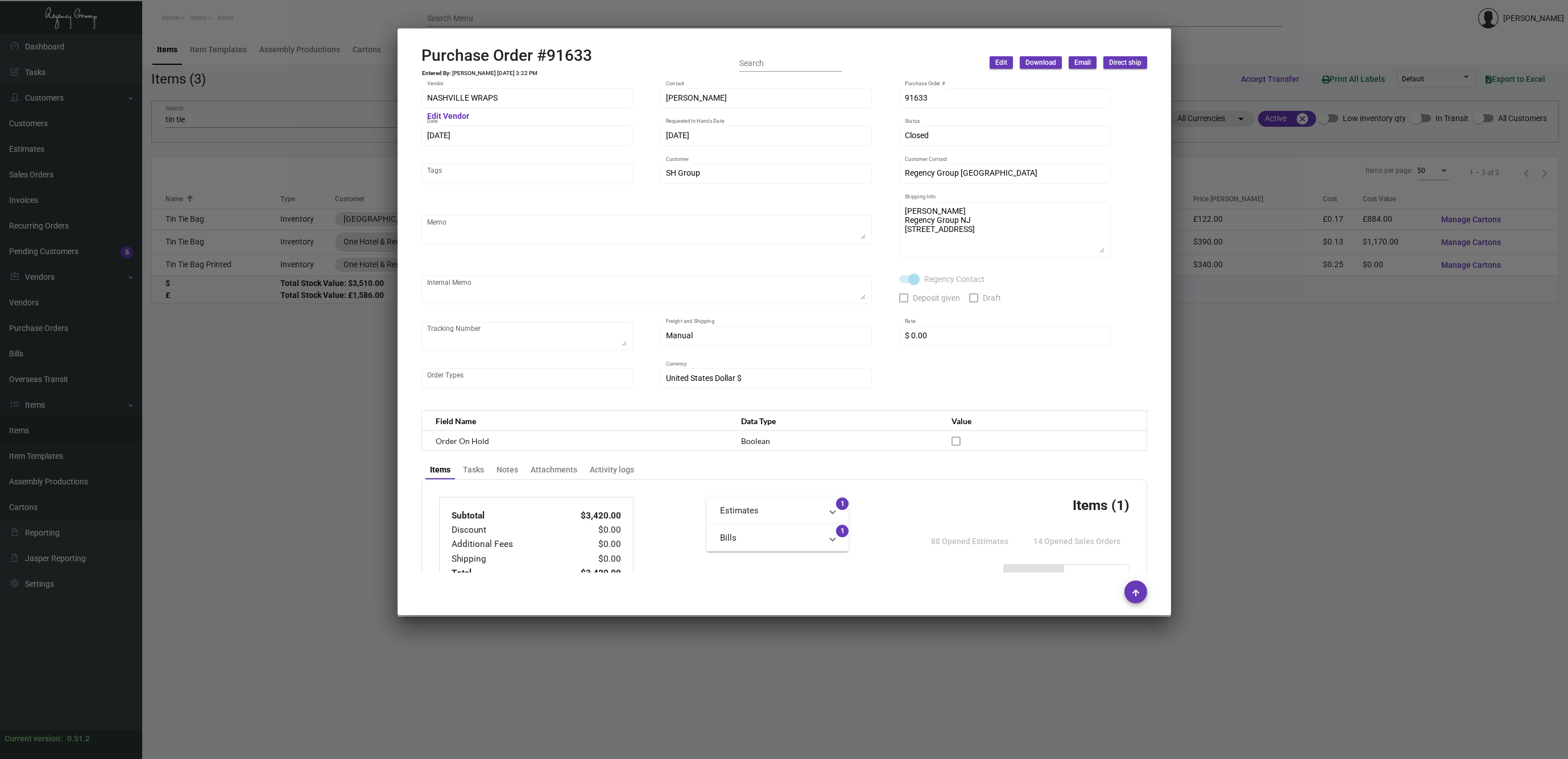
click at [300, 365] on div at bounding box center [784, 380] width 1568 height 759
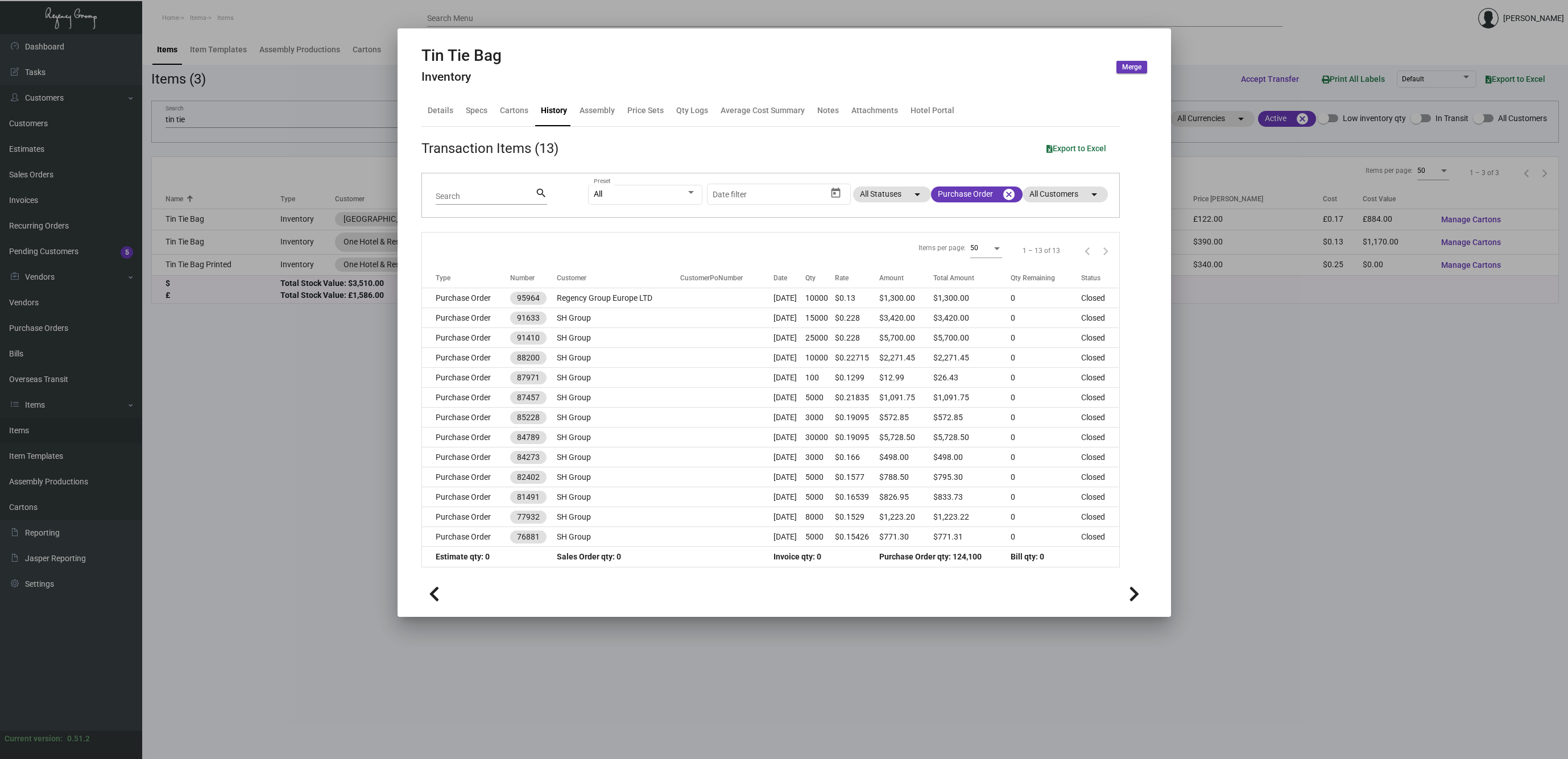
click at [300, 365] on div at bounding box center [784, 380] width 1568 height 759
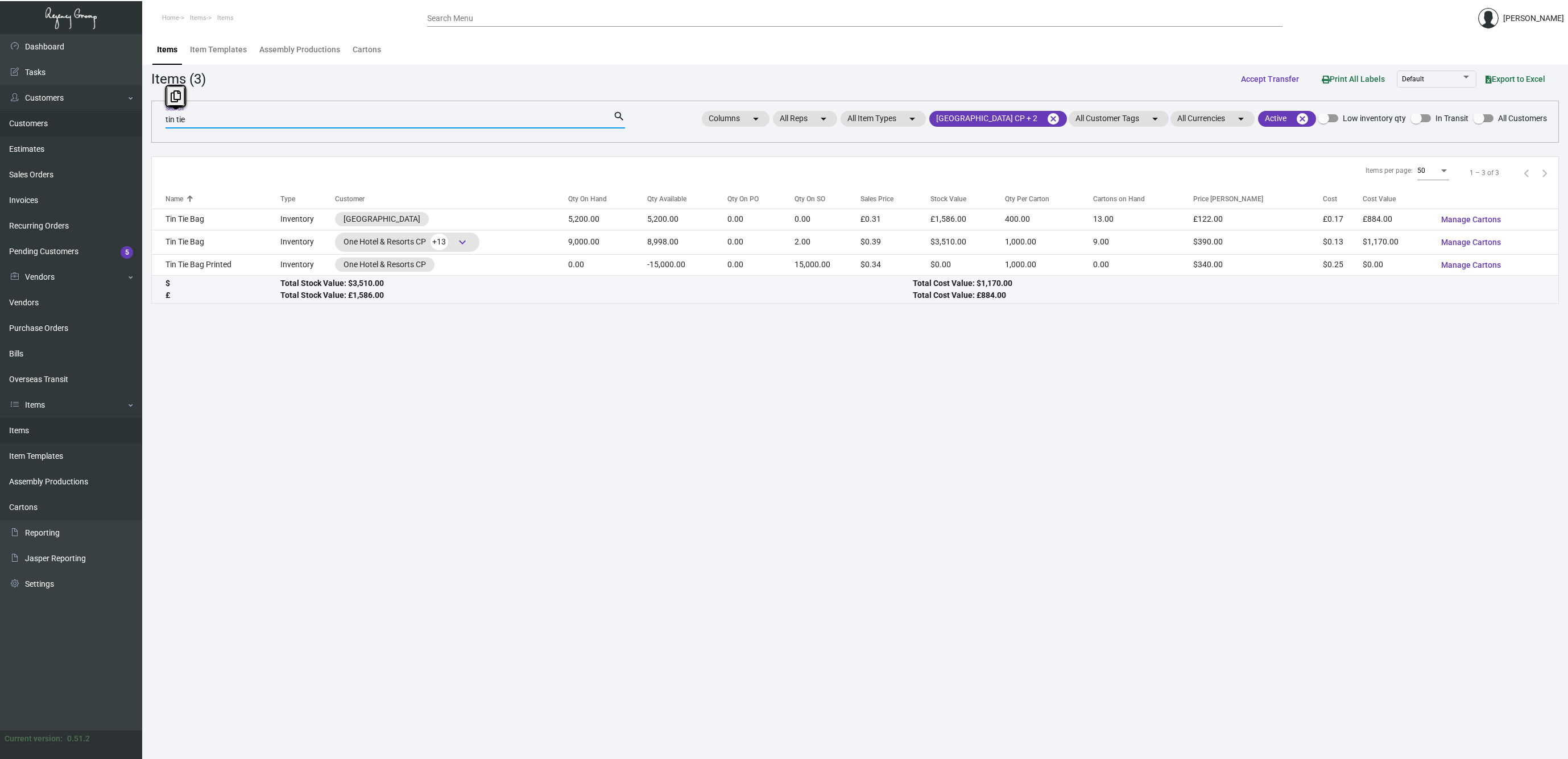
drag, startPoint x: 246, startPoint y: 122, endPoint x: 142, endPoint y: 117, distance: 104.1
click at [142, 117] on div "Dashboard Dashboard Tasks Customers Customers Estimates Sales Orders Invoices R…" at bounding box center [784, 396] width 1568 height 725
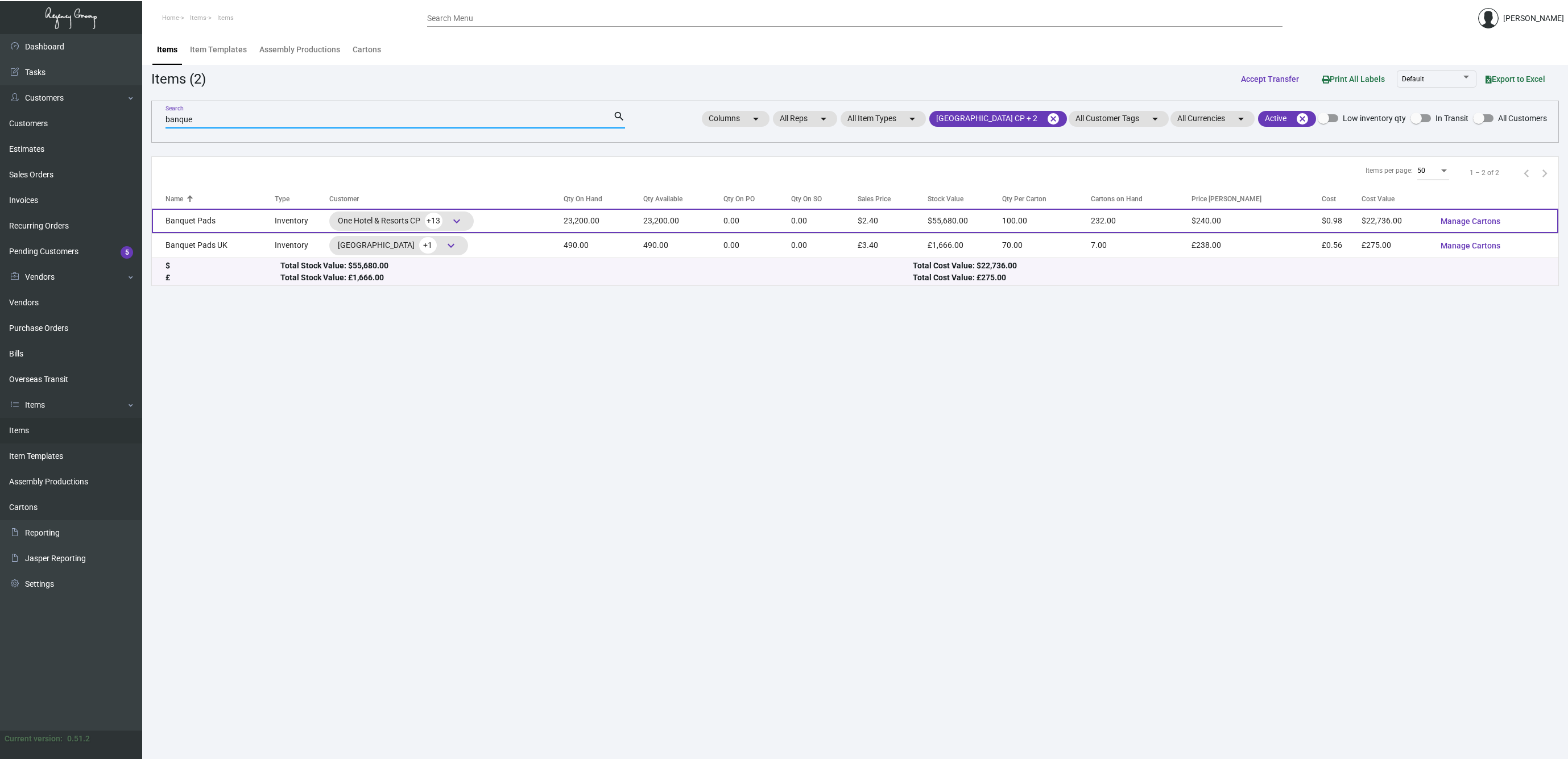
type input "banque"
click at [188, 223] on td "Banquet Pads" at bounding box center [213, 221] width 123 height 24
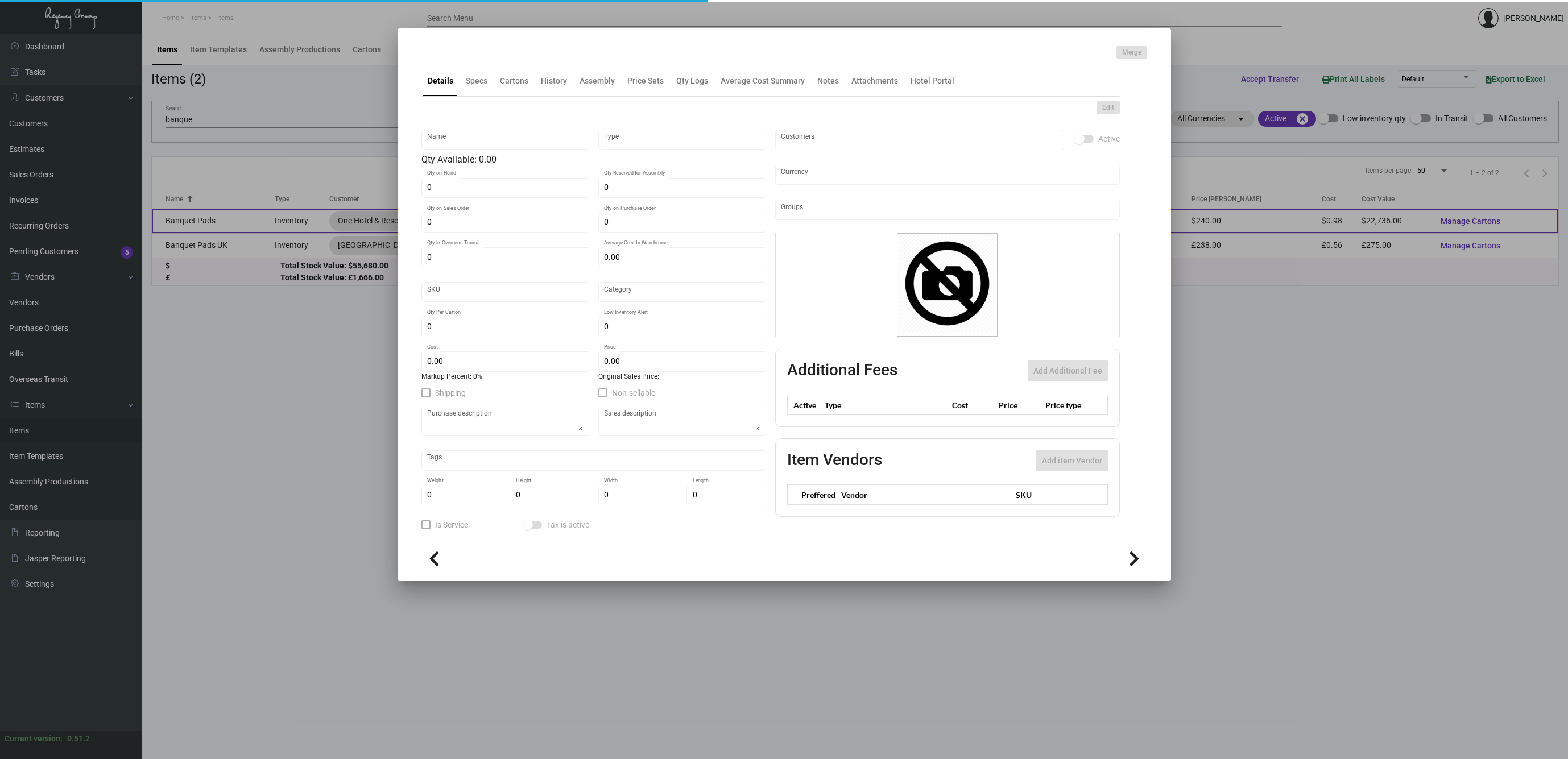
type input "Banquet Pads"
type input "Inventory"
type input "23,200"
type input "$ 1.94643"
type input "22"
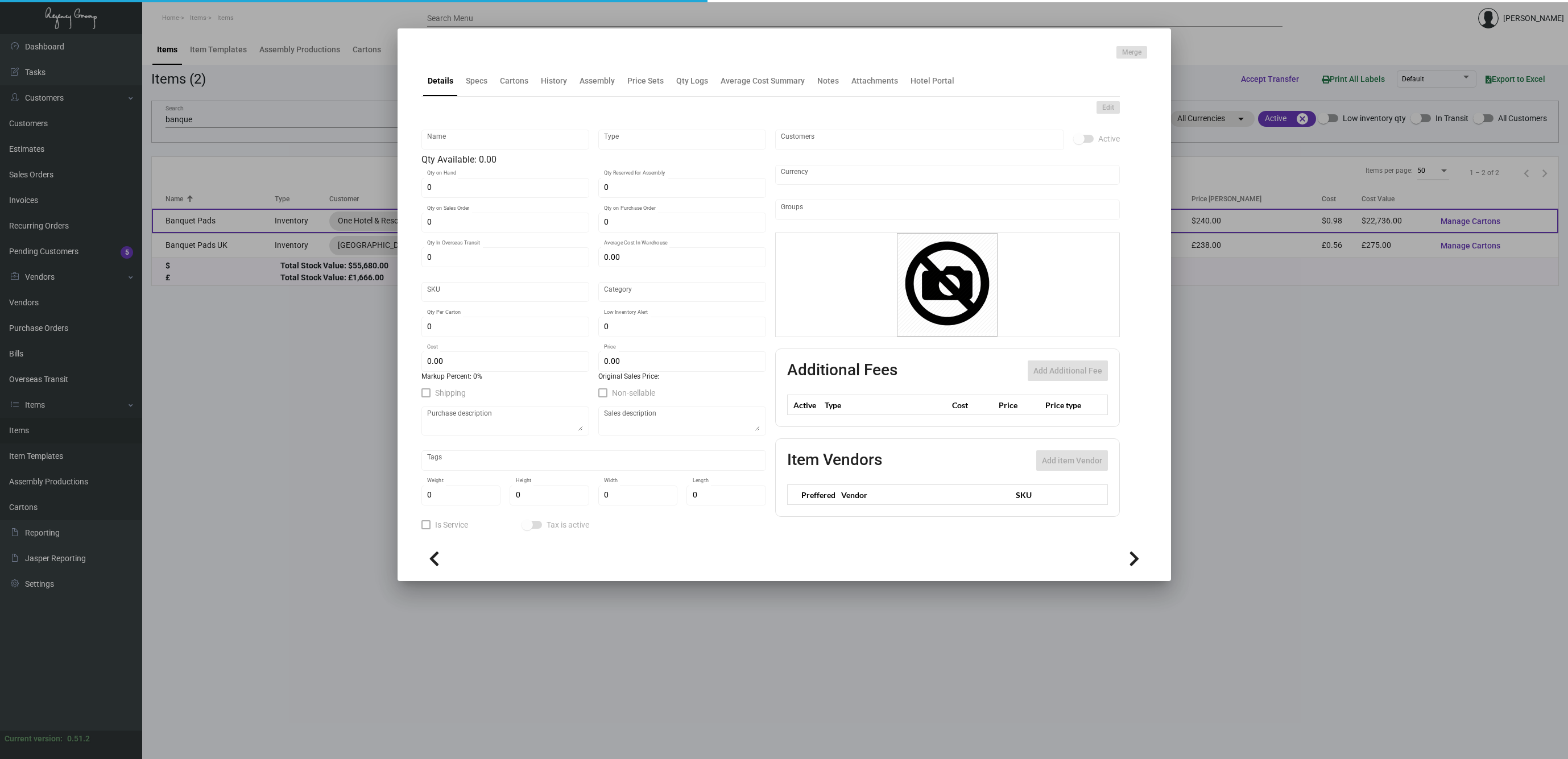
type input "Standard"
type input "100"
type input "400"
type input "$ 0.98"
type input "$ 2.40"
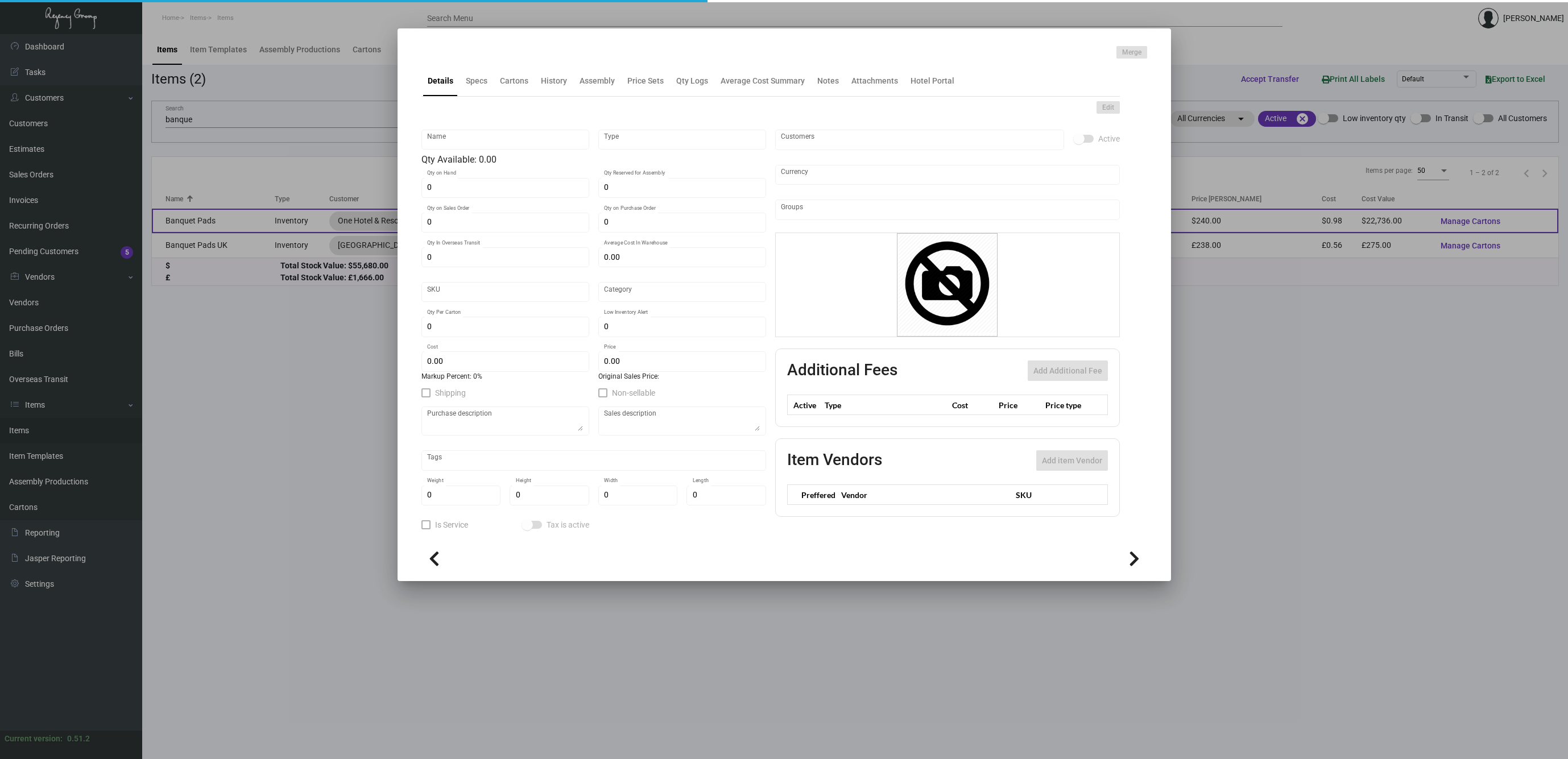
type textarea "Banquet Pads: Size 11x8.5, grey color text stock printing 1 color black ink 1 s…"
checkbox input "true"
type input "United States Dollar $"
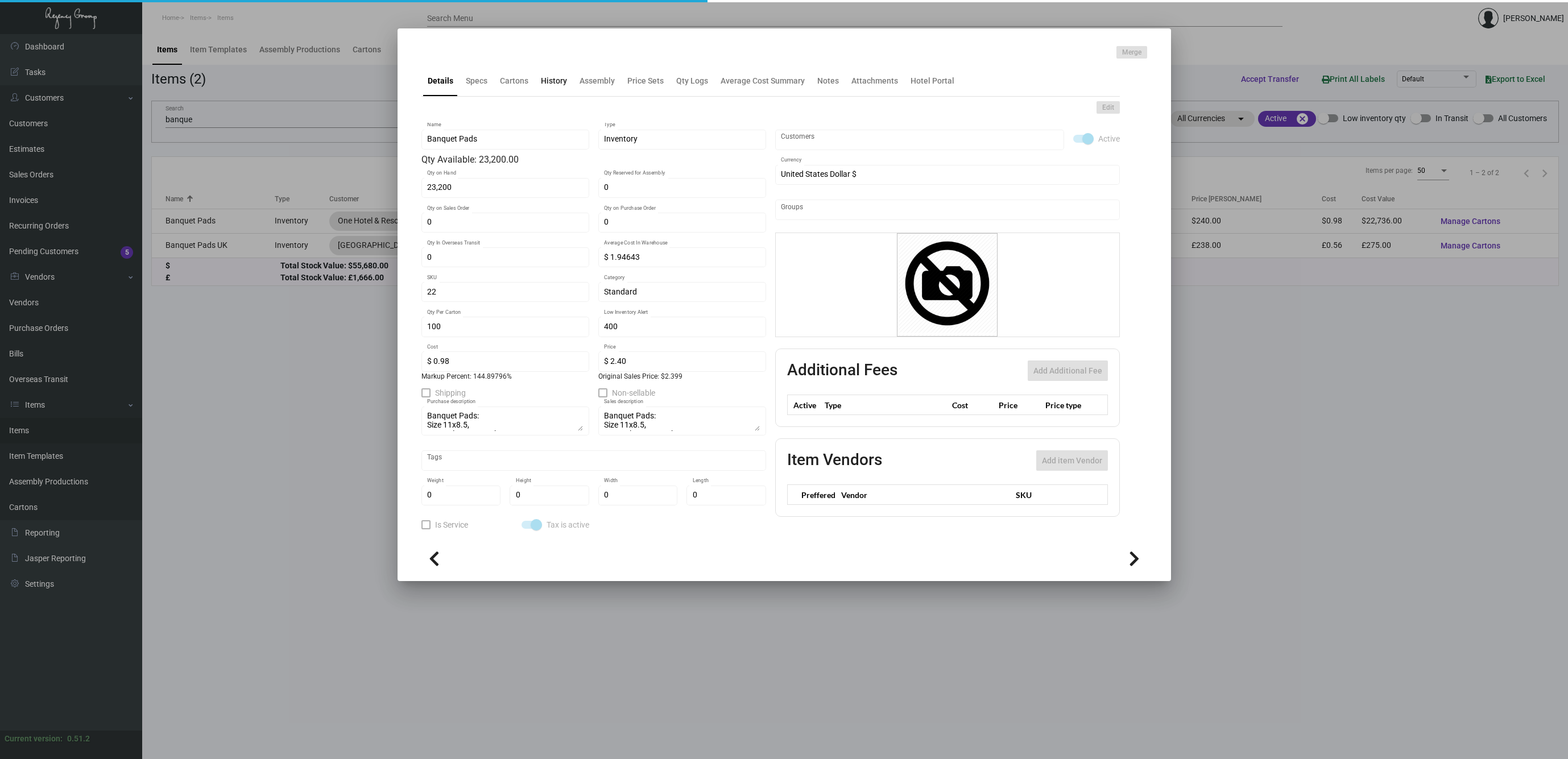
click at [552, 83] on div "History" at bounding box center [554, 81] width 26 height 12
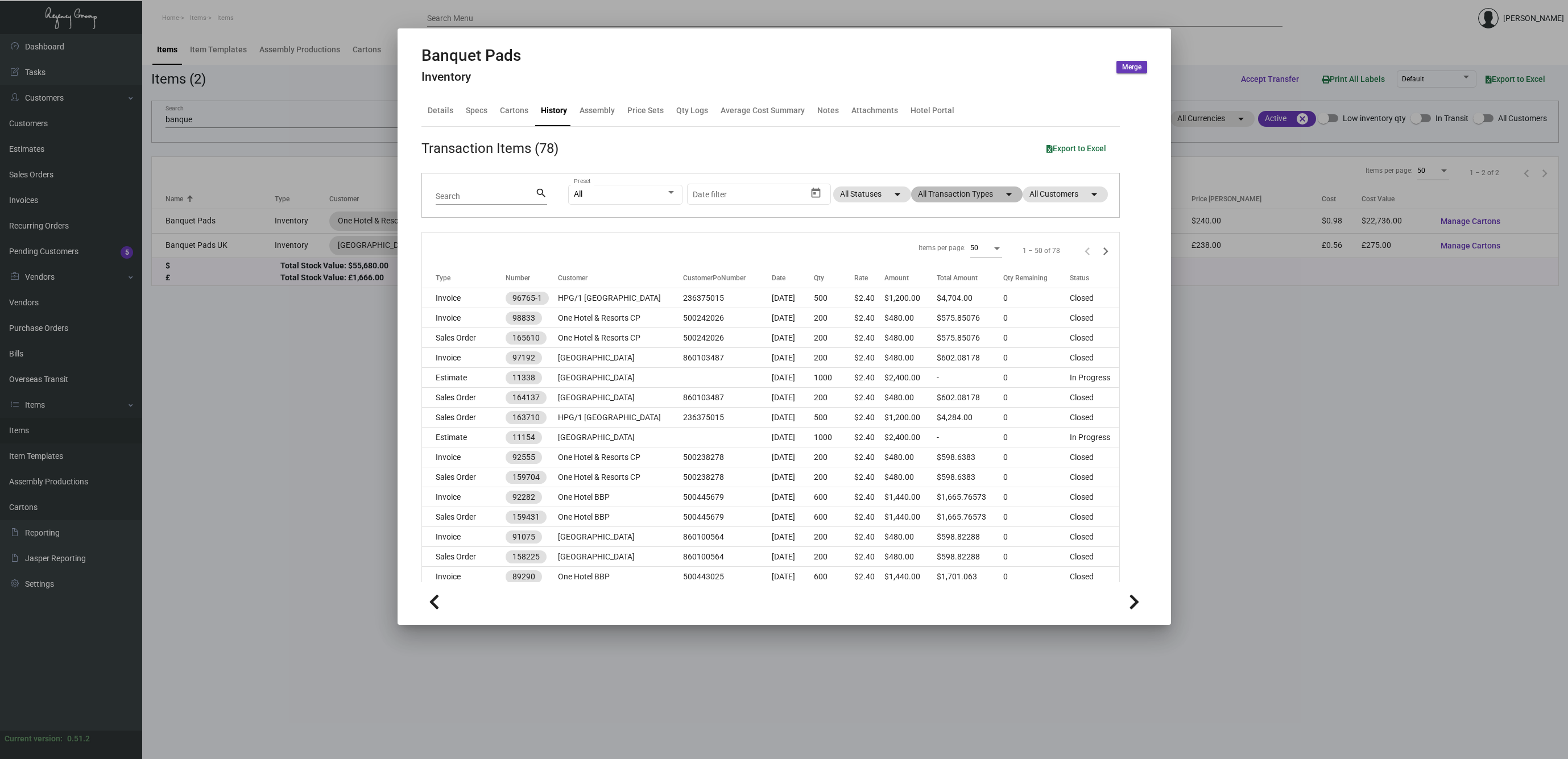
click at [954, 192] on mat-chip "All Transaction Types arrow_drop_down" at bounding box center [966, 194] width 112 height 16
click at [928, 336] on label "Purchase Order" at bounding box center [952, 339] width 69 height 14
click at [923, 344] on input "Purchase Order" at bounding box center [922, 344] width 1 height 1
click at [928, 336] on label "Purchase Order" at bounding box center [952, 339] width 69 height 14
click at [923, 344] on input "Purchase Order" at bounding box center [922, 344] width 1 height 1
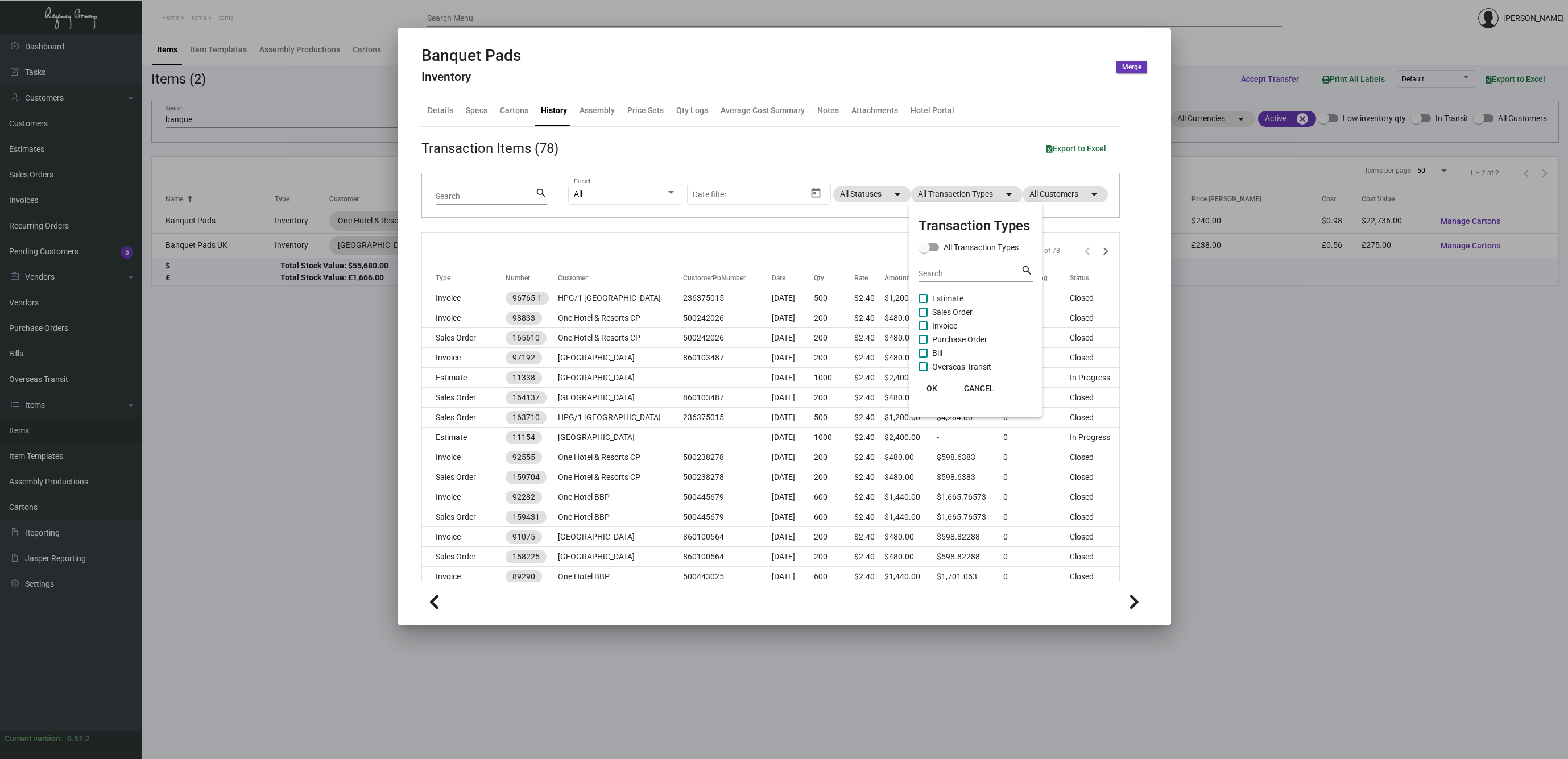
checkbox input "true"
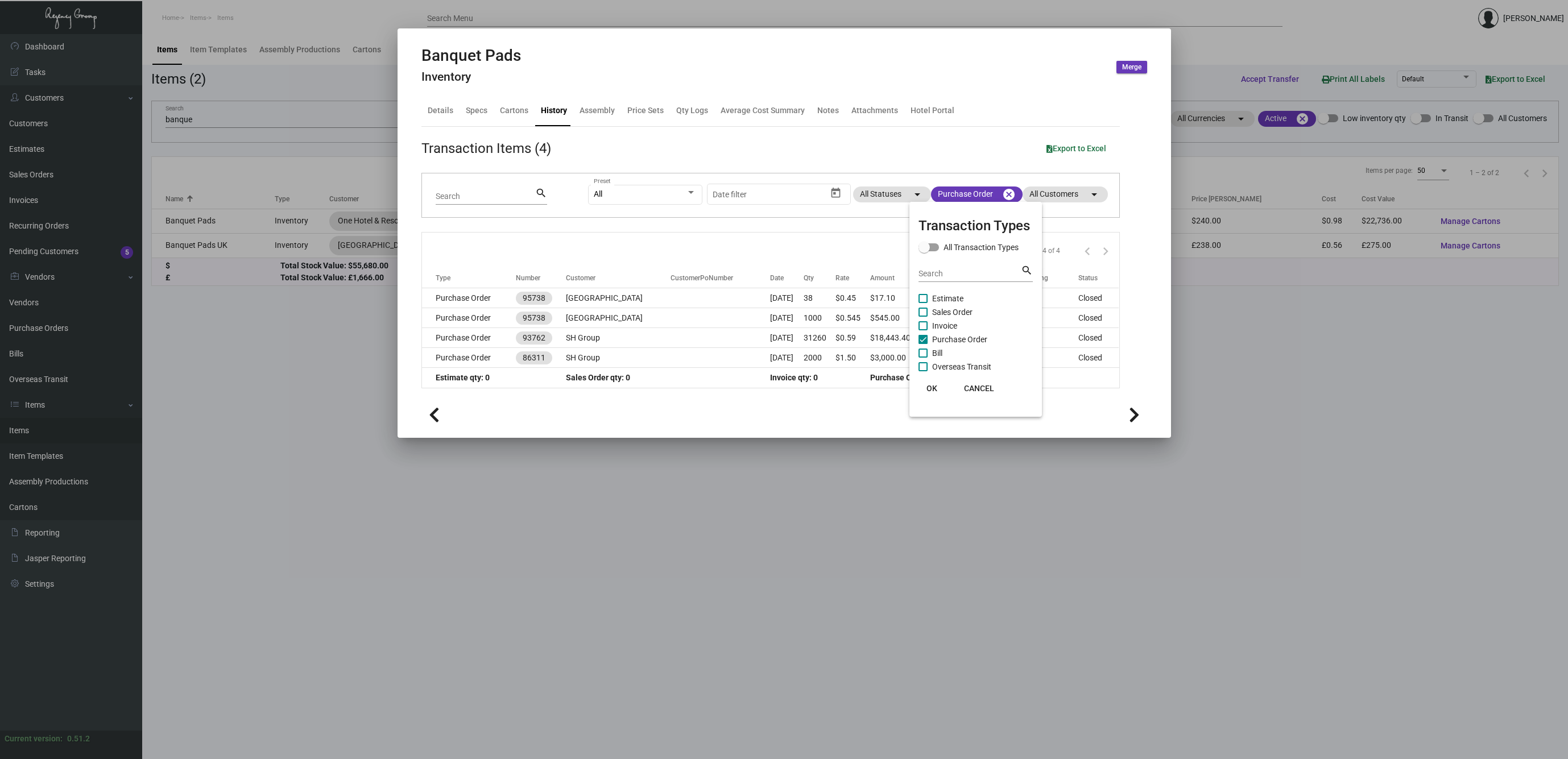
click at [933, 395] on button "OK" at bounding box center [931, 389] width 37 height 21
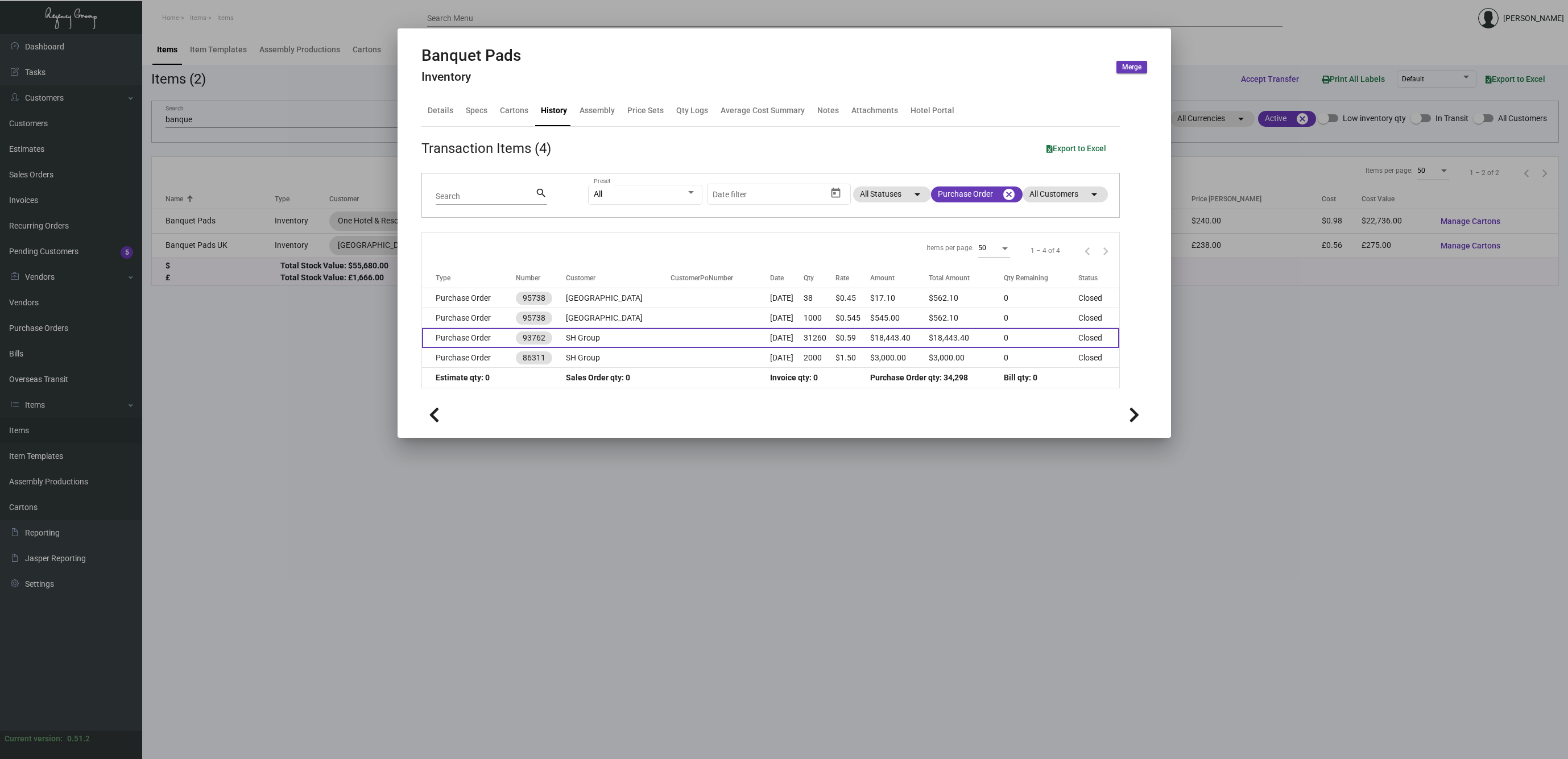
click at [450, 335] on td "Purchase Order" at bounding box center [469, 337] width 95 height 20
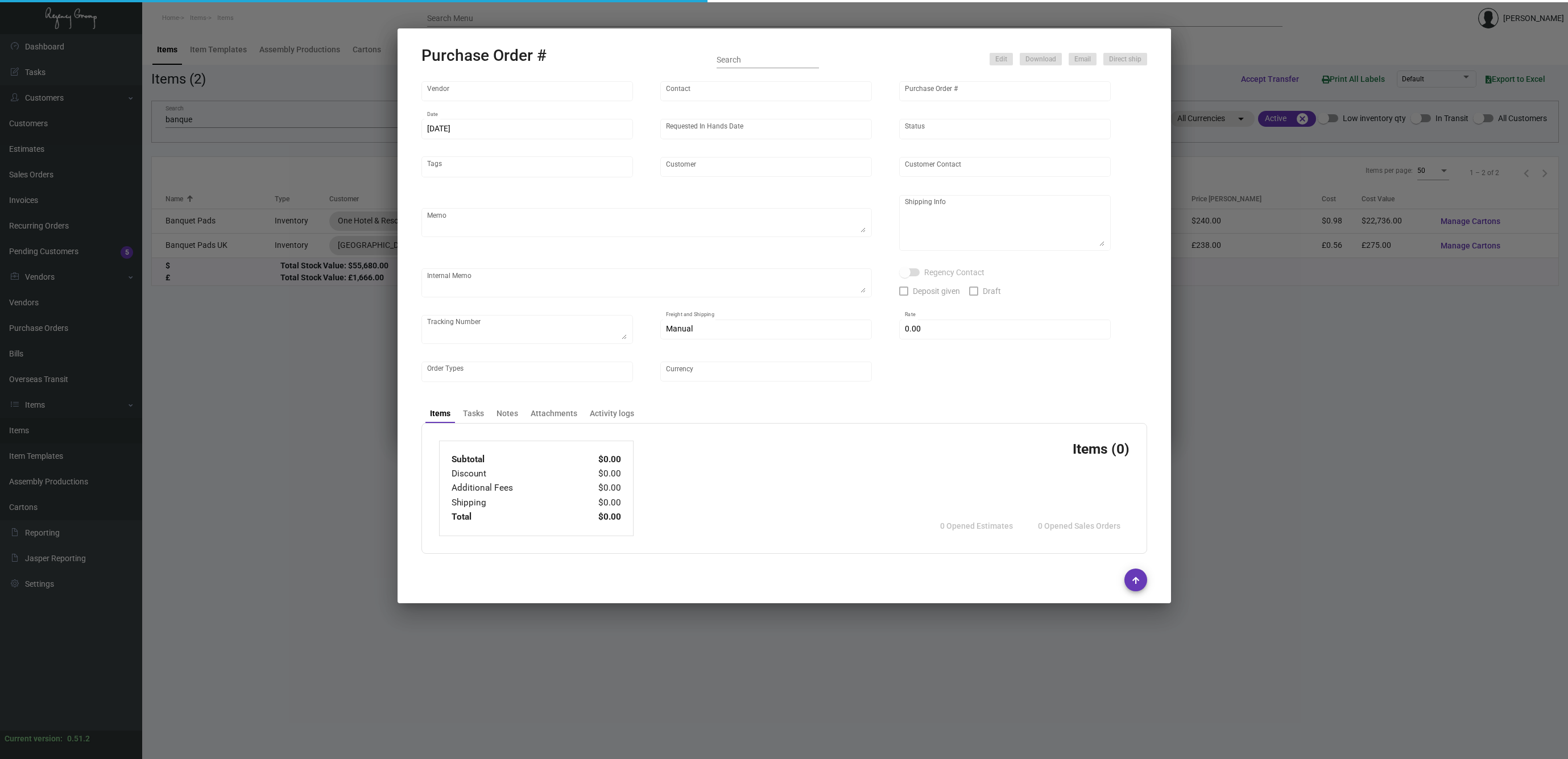
type input "WHAT IF NOTES"
type input "MISSING INFO MISSING INFO"
type input "93762"
type input "[DATE]"
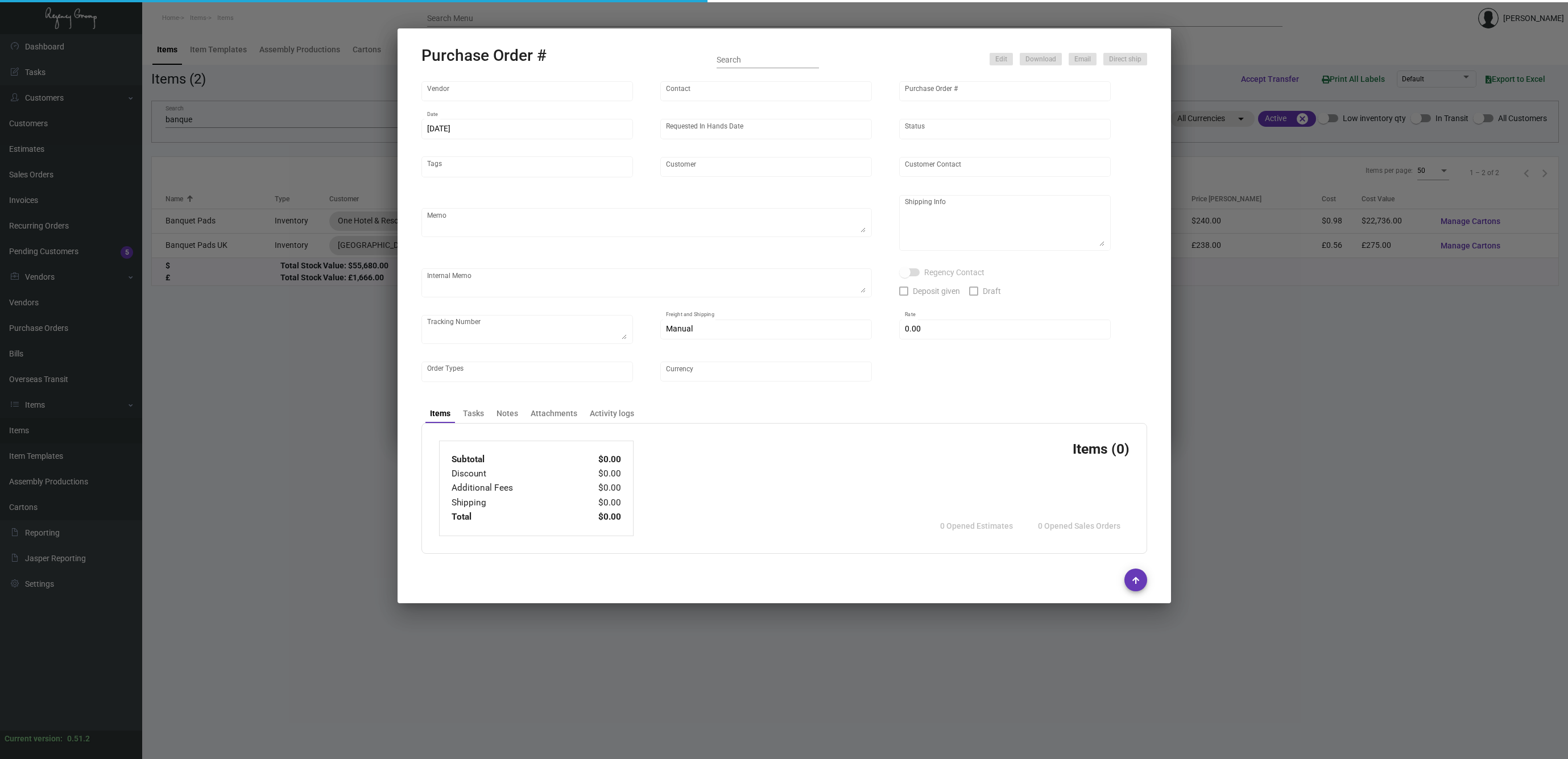
type input "SH Group"
type textarea "Regency Group NJ - [PERSON_NAME] [STREET_ADDRESS]"
type textarea "($7,350.00) deposit needed 4/5 - Labels for 500 (5 cases) were provided to ship…"
checkbox input "true"
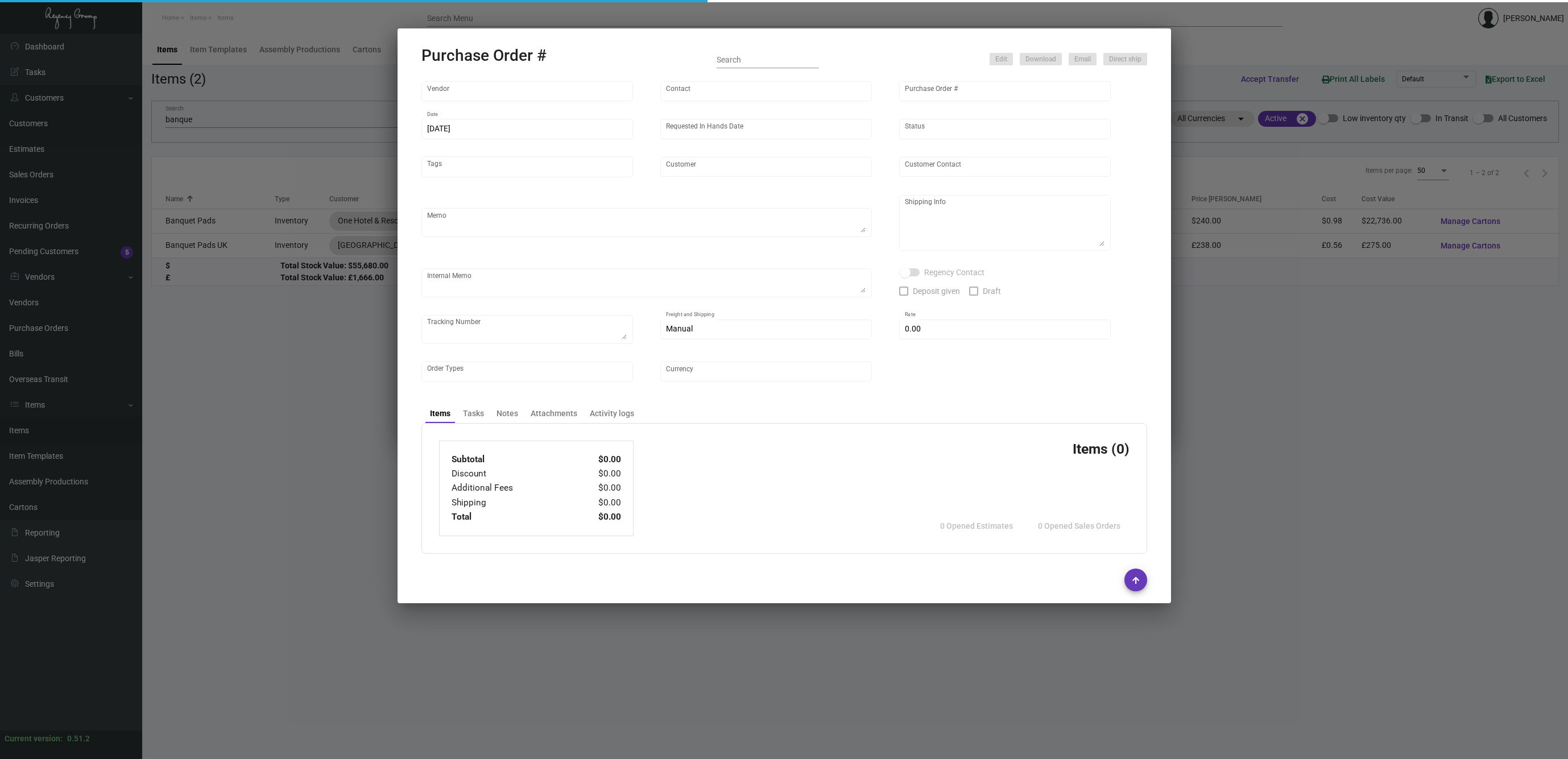
type input "$ 0.00"
type input "United States Dollar $"
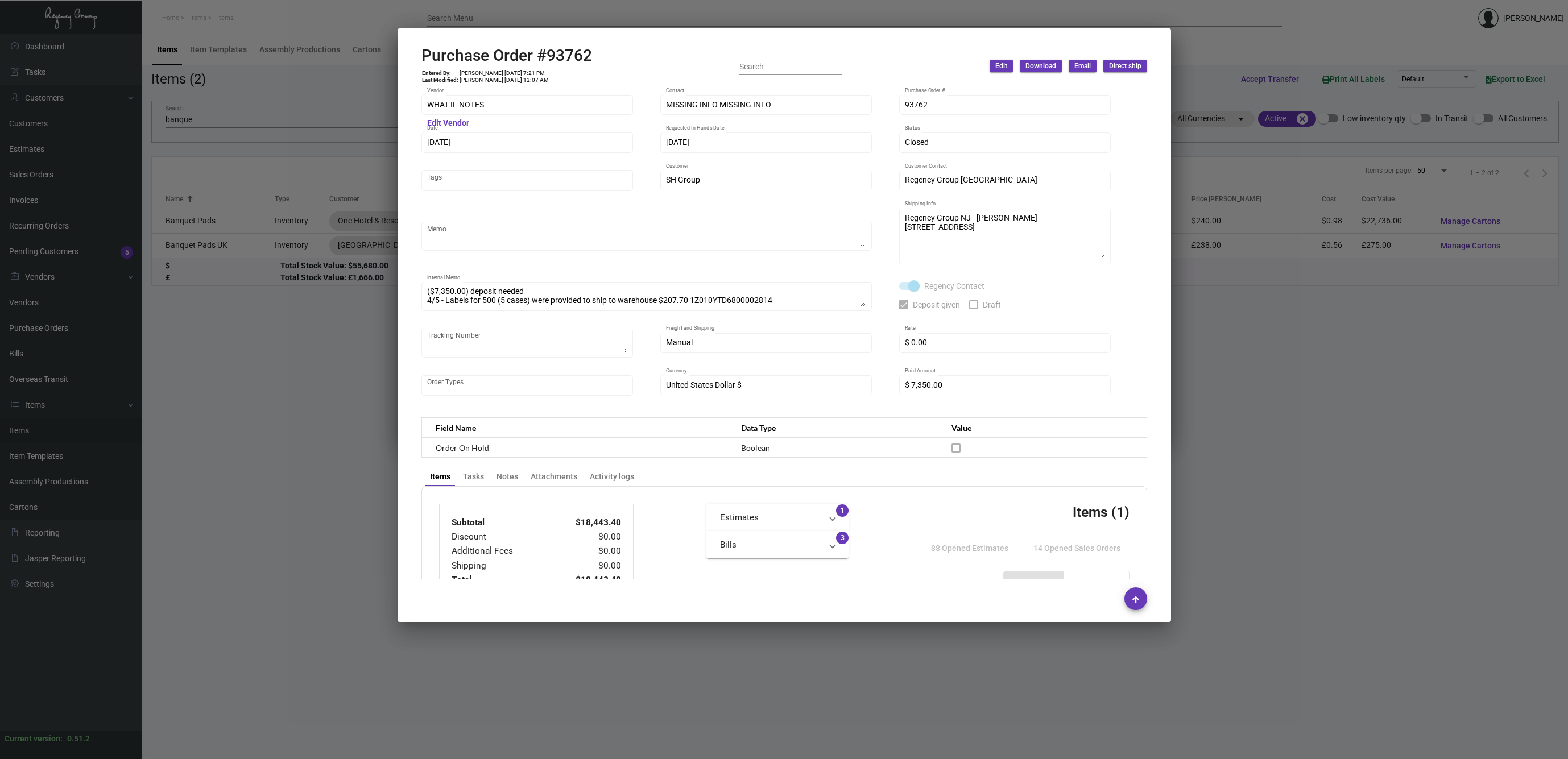
click at [331, 398] on div at bounding box center [784, 380] width 1568 height 759
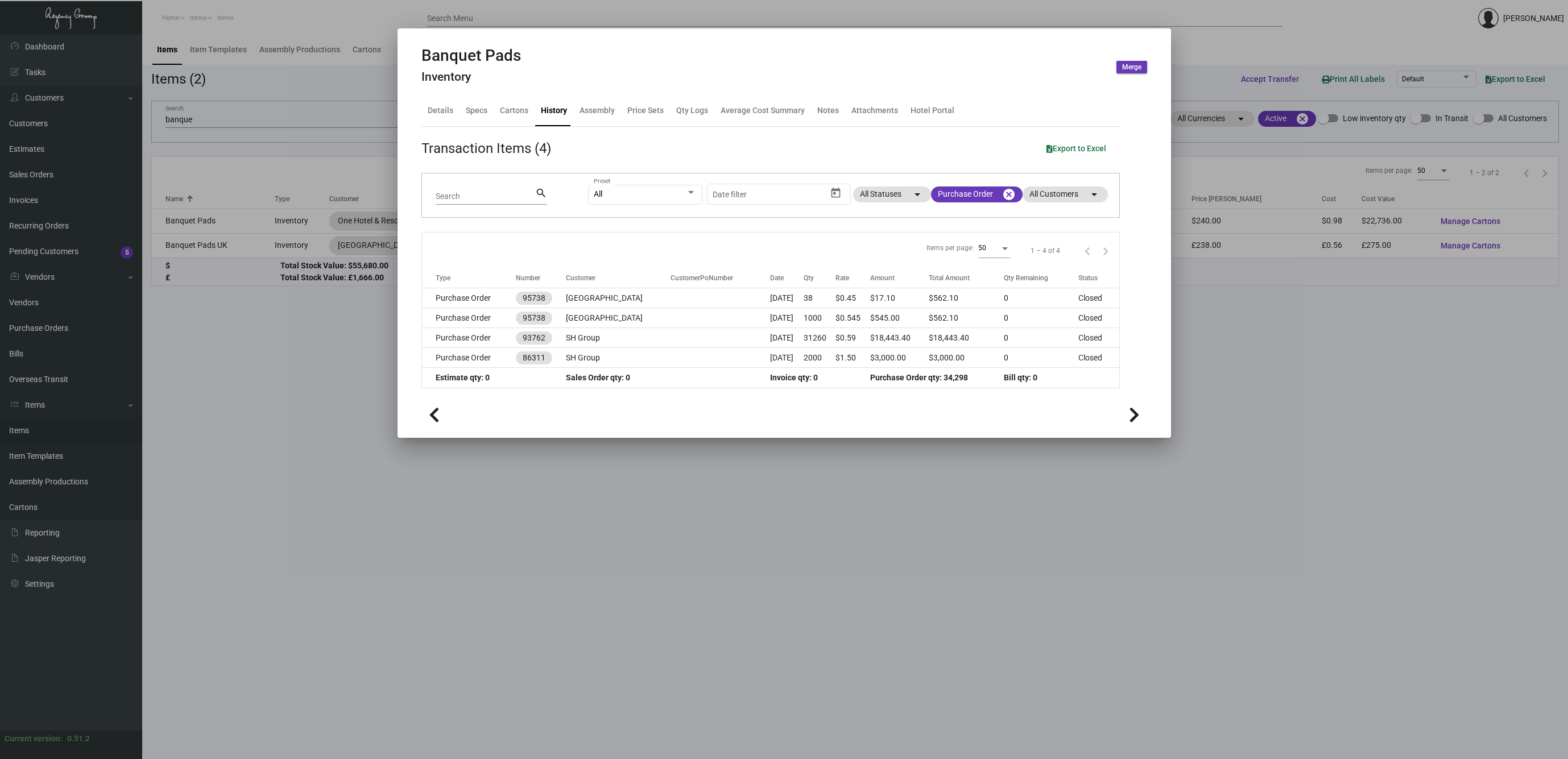
click at [331, 398] on div at bounding box center [784, 380] width 1568 height 759
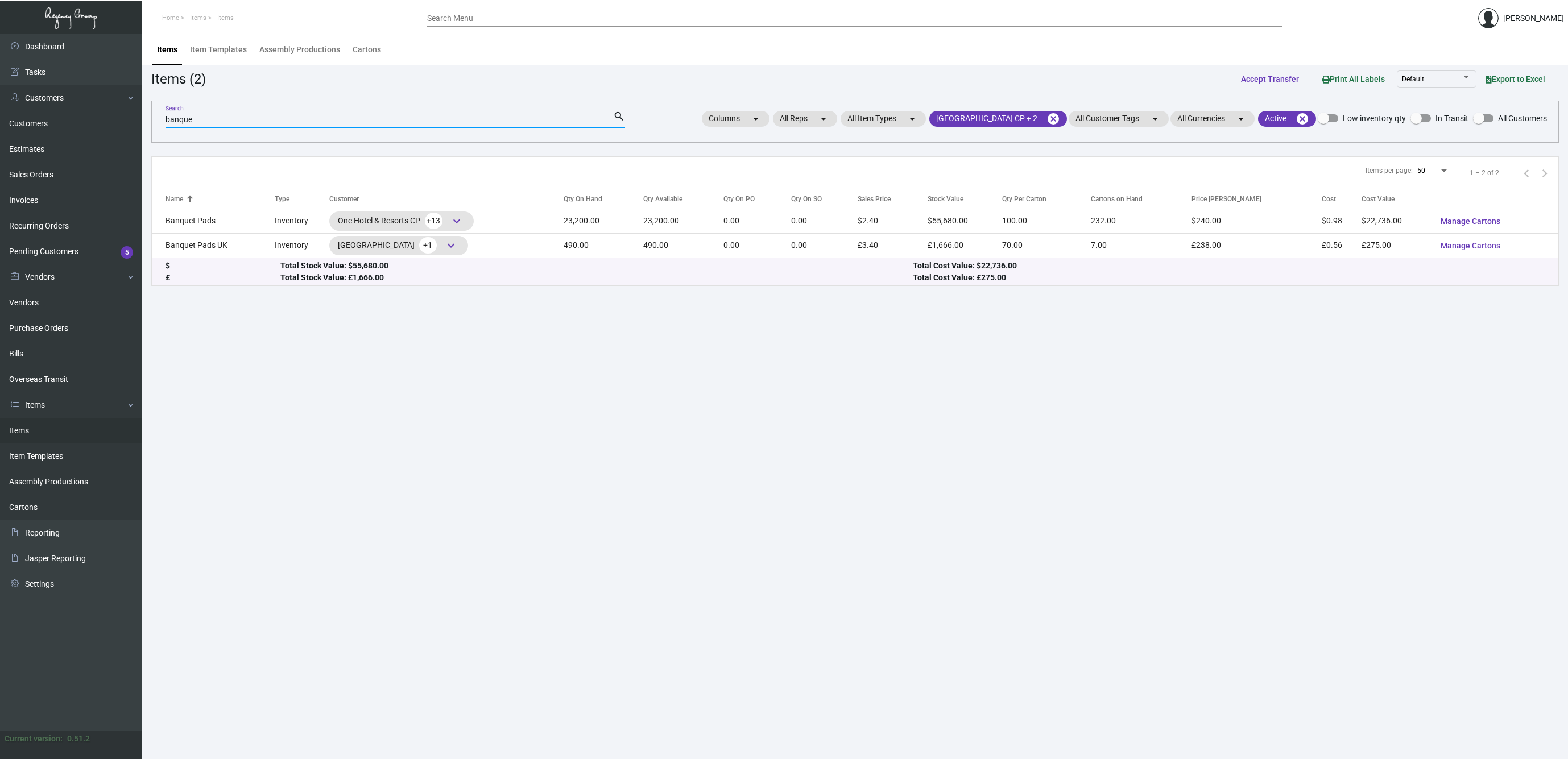
click at [198, 118] on input "banque" at bounding box center [389, 120] width 448 height 9
